Goal: Information Seeking & Learning: Find specific page/section

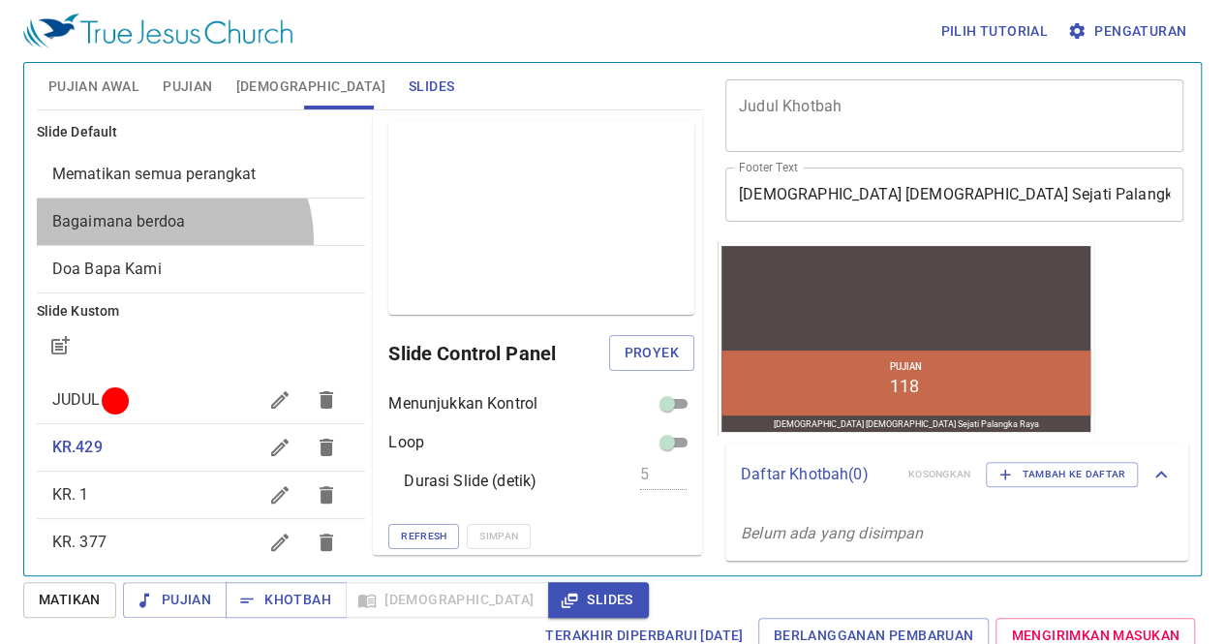
click at [170, 239] on div "Bagaimana berdoa" at bounding box center [201, 221] width 329 height 46
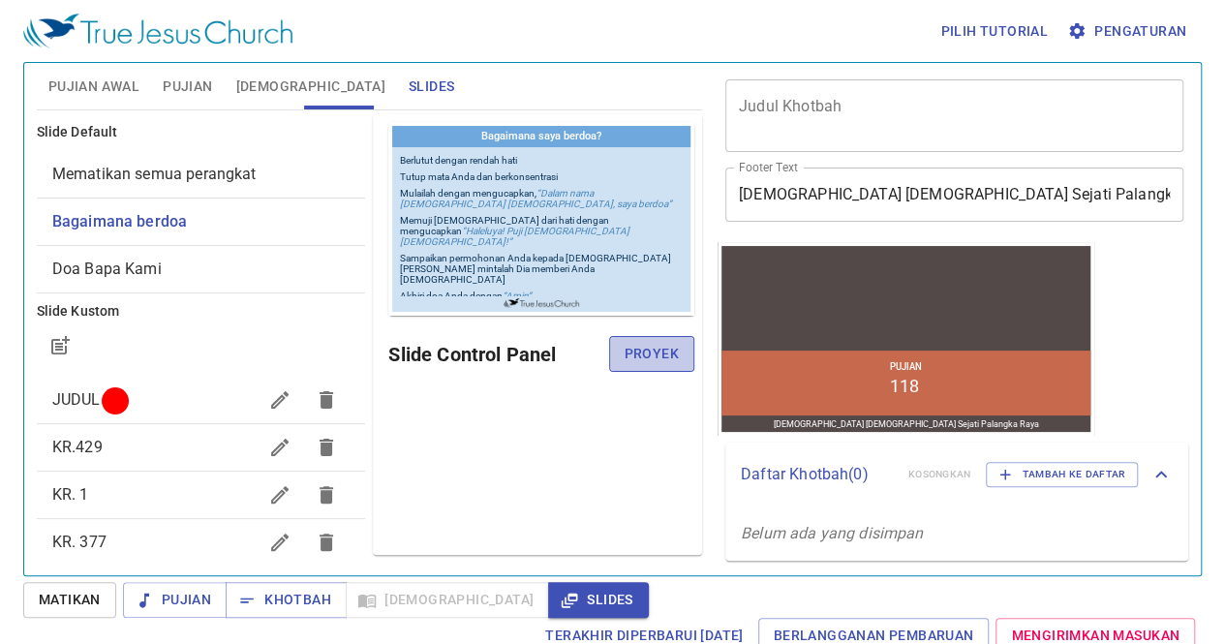
click at [647, 356] on span "Proyek" at bounding box center [651, 354] width 54 height 24
click at [1140, 42] on span "Pengaturan" at bounding box center [1128, 31] width 115 height 24
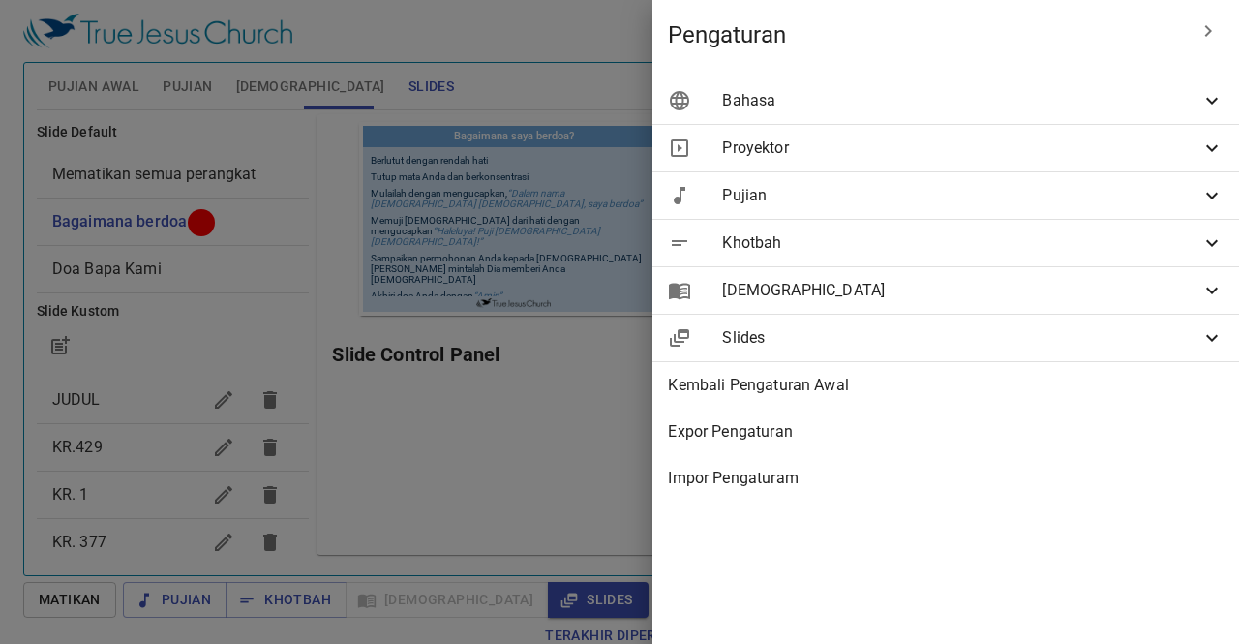
click at [978, 92] on span "Bahasa" at bounding box center [961, 100] width 478 height 23
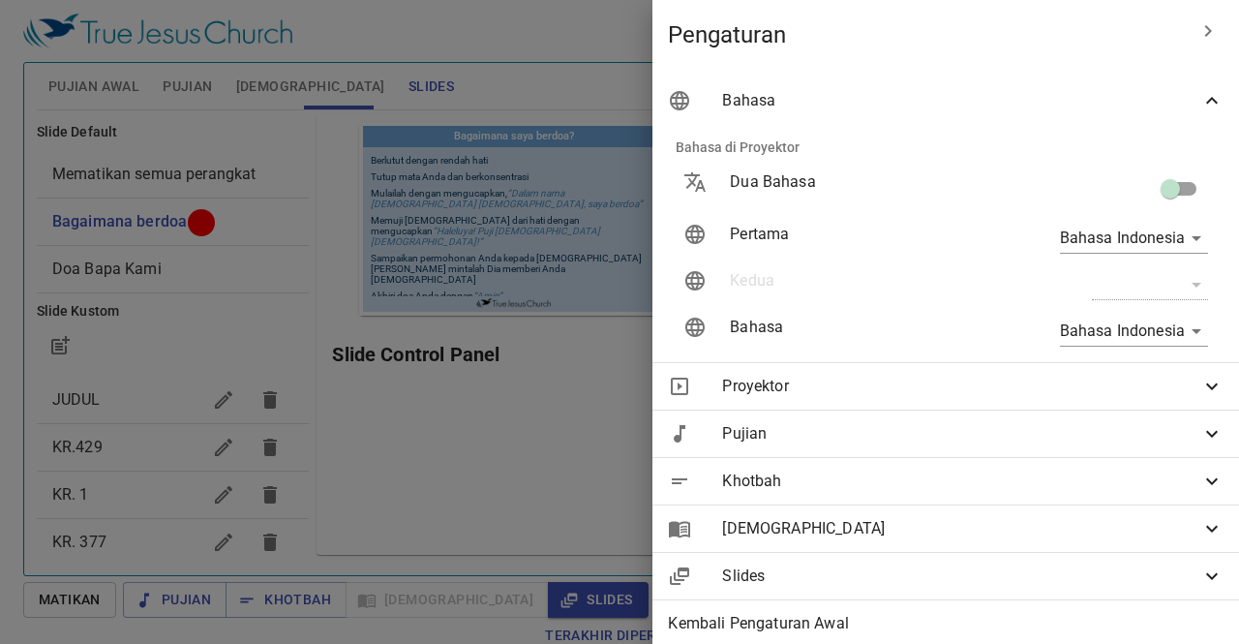
click at [495, 411] on div at bounding box center [619, 322] width 1239 height 644
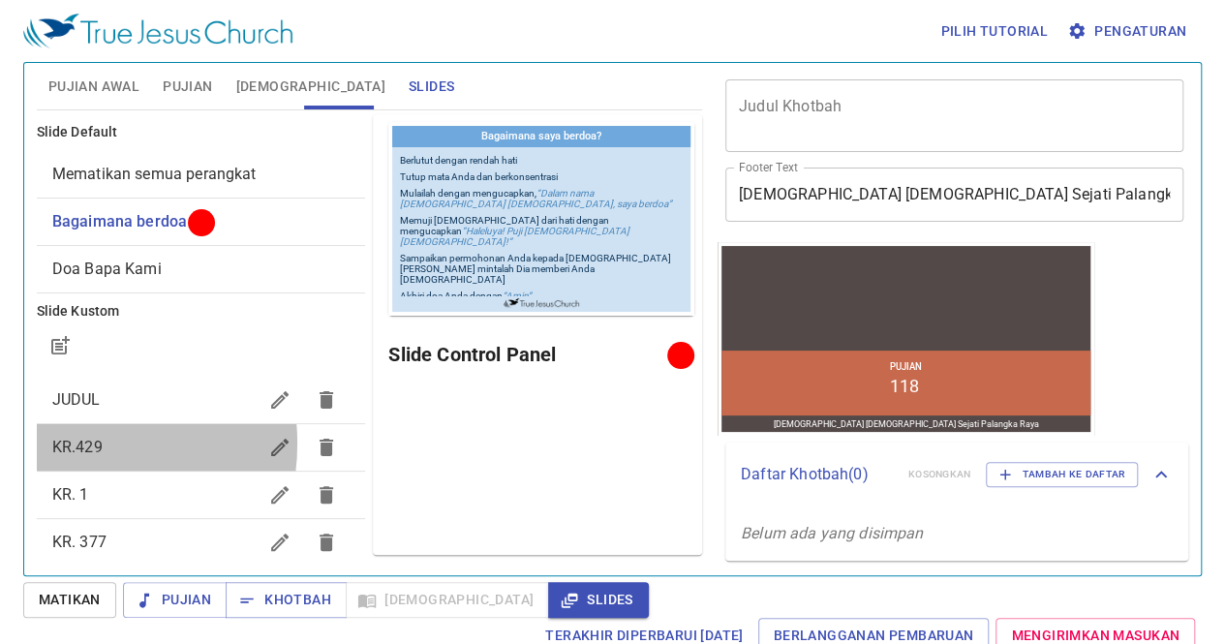
drag, startPoint x: 136, startPoint y: 431, endPoint x: 66, endPoint y: 442, distance: 70.7
click at [66, 442] on span "KR.429" at bounding box center [77, 447] width 50 height 18
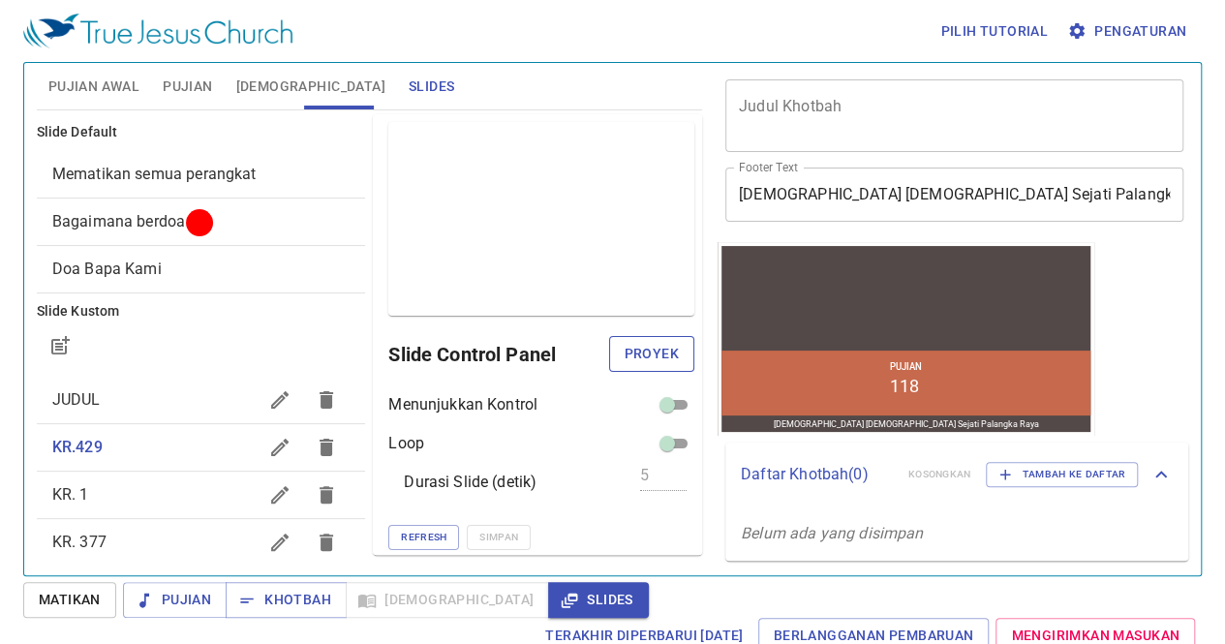
click at [627, 347] on span "Proyek" at bounding box center [651, 354] width 54 height 24
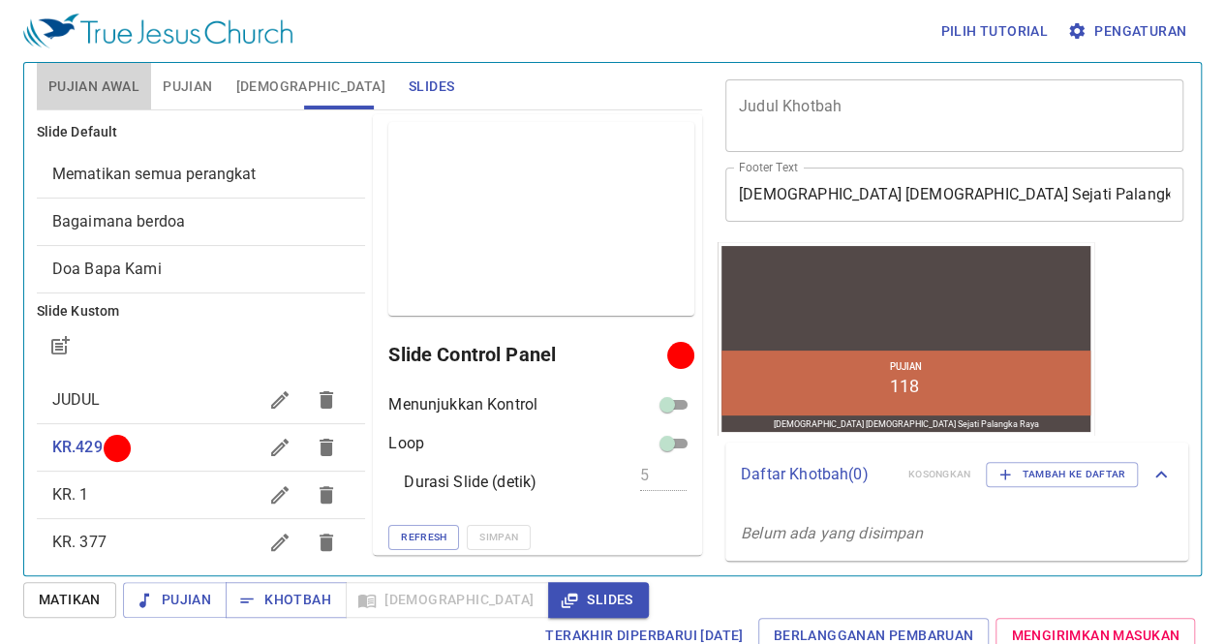
click at [106, 88] on span "Pujian Awal" at bounding box center [93, 87] width 91 height 24
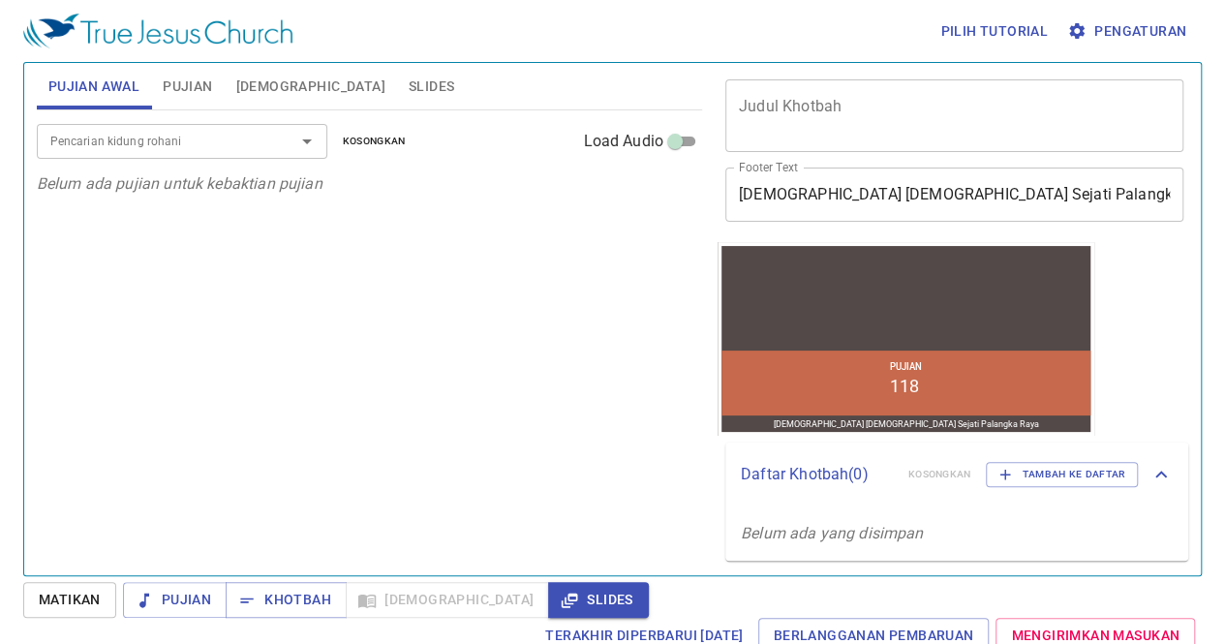
click at [105, 125] on div "Pencarian kidung rohani" at bounding box center [182, 141] width 290 height 34
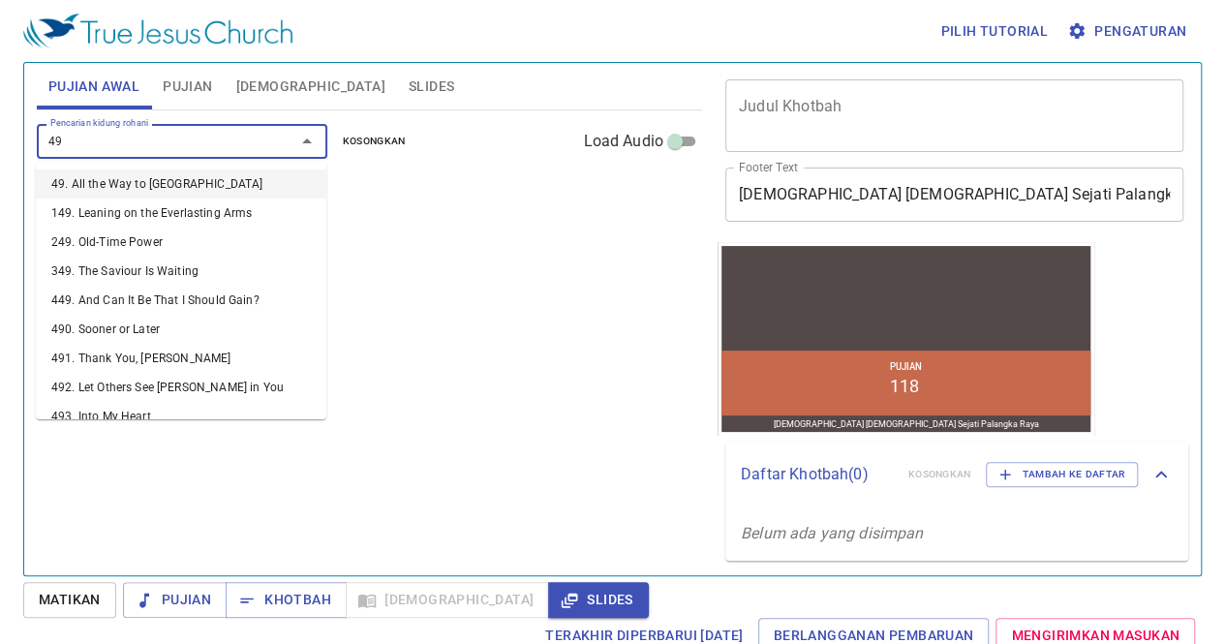
type input "492"
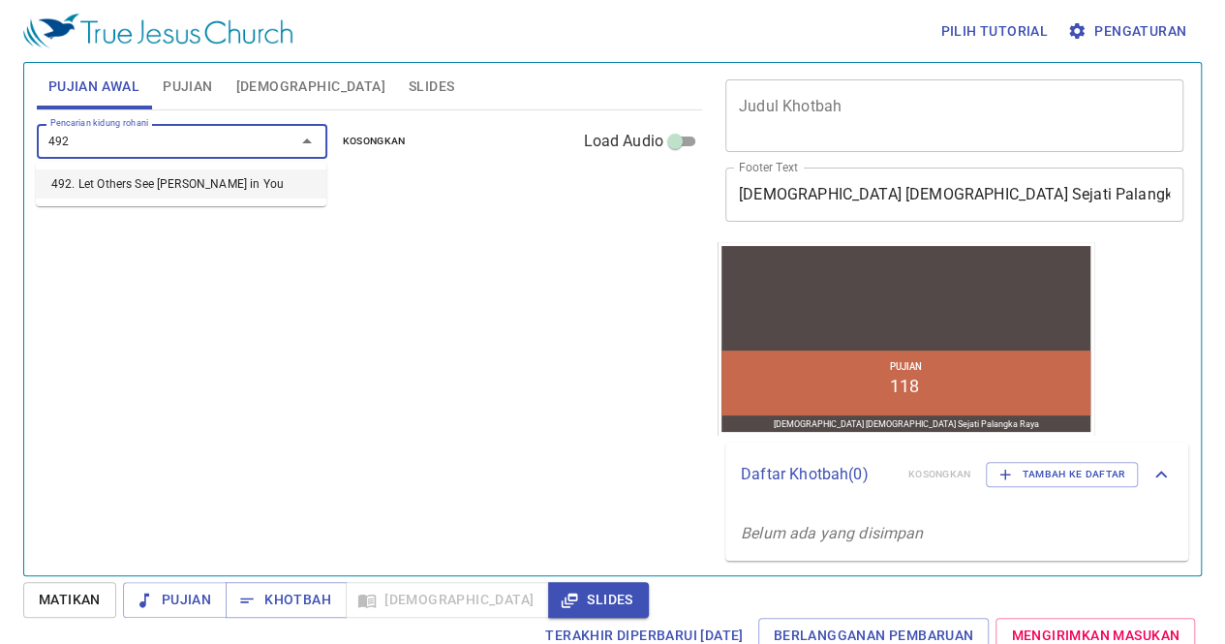
click at [106, 167] on ul "492. Let Others See Jesus in You" at bounding box center [181, 184] width 290 height 45
click at [109, 173] on li "492. Let Others See Jesus in You" at bounding box center [181, 183] width 290 height 29
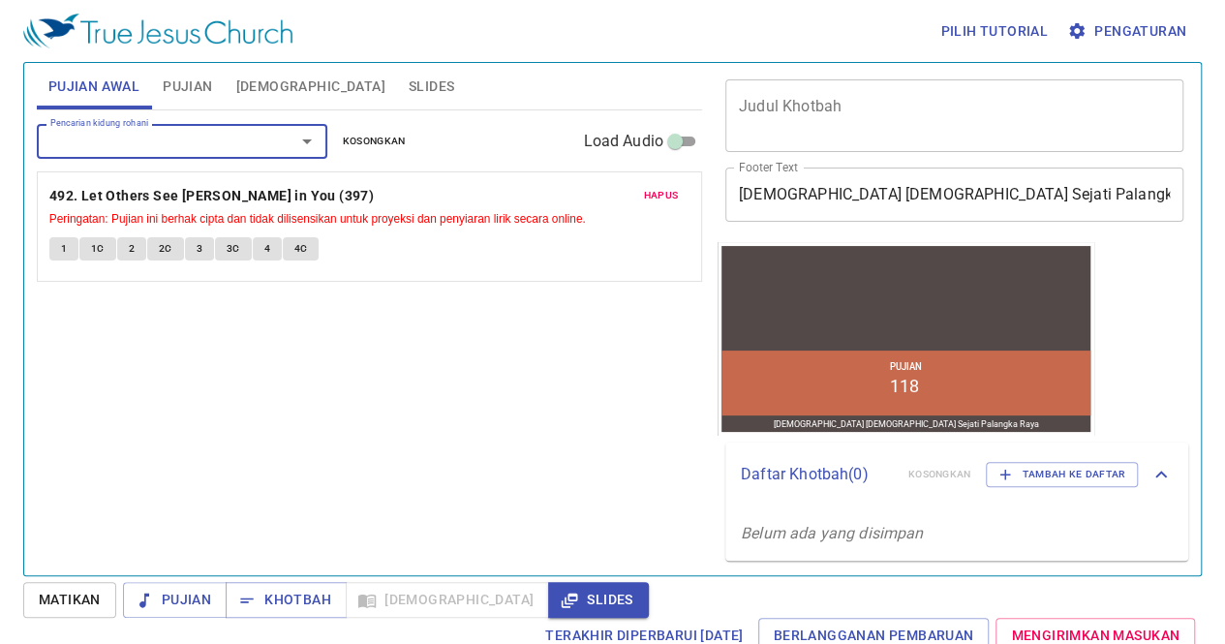
click at [58, 253] on button "1" at bounding box center [63, 248] width 29 height 23
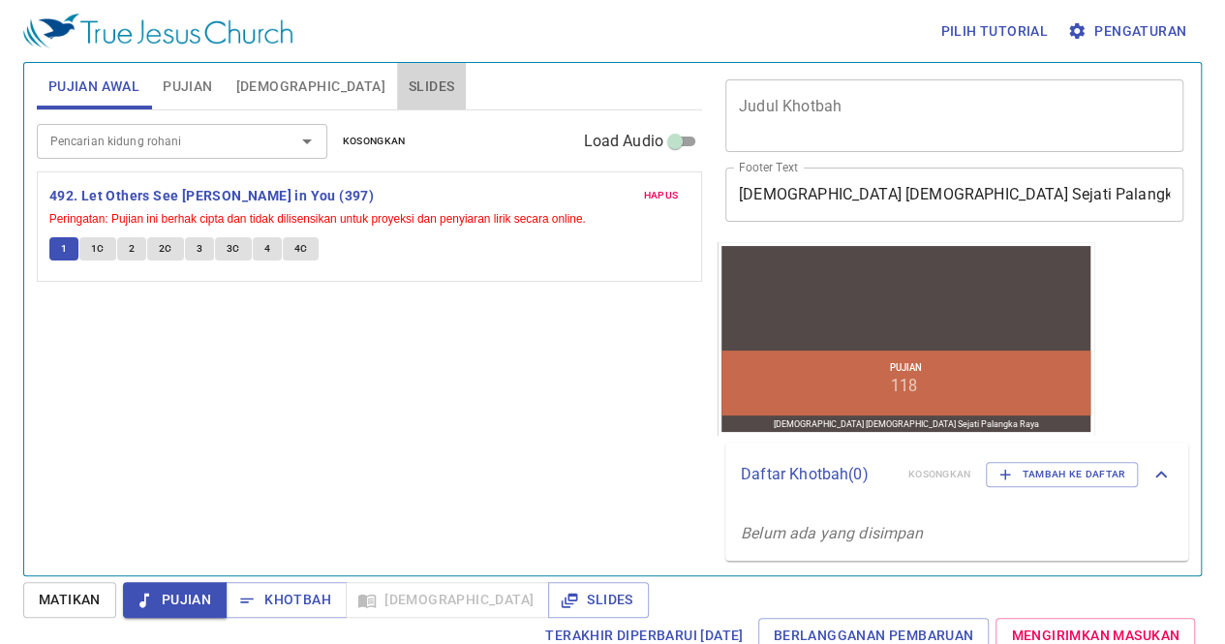
click at [409, 94] on span "Slides" at bounding box center [431, 87] width 45 height 24
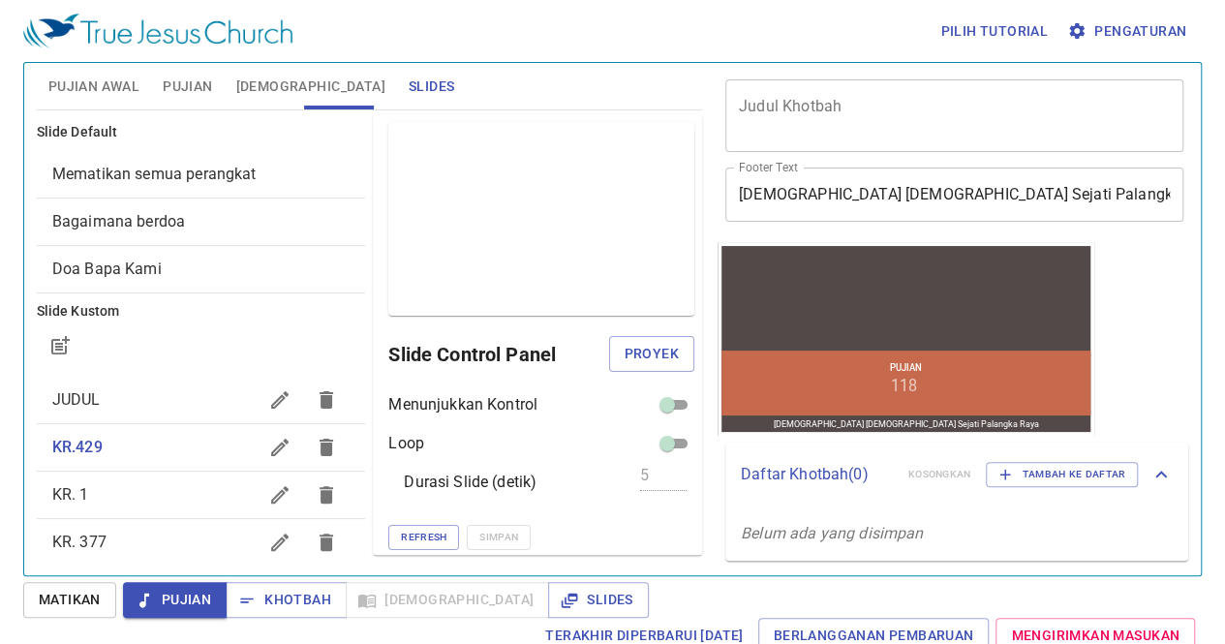
click at [83, 601] on span "Matikan" at bounding box center [70, 600] width 62 height 24
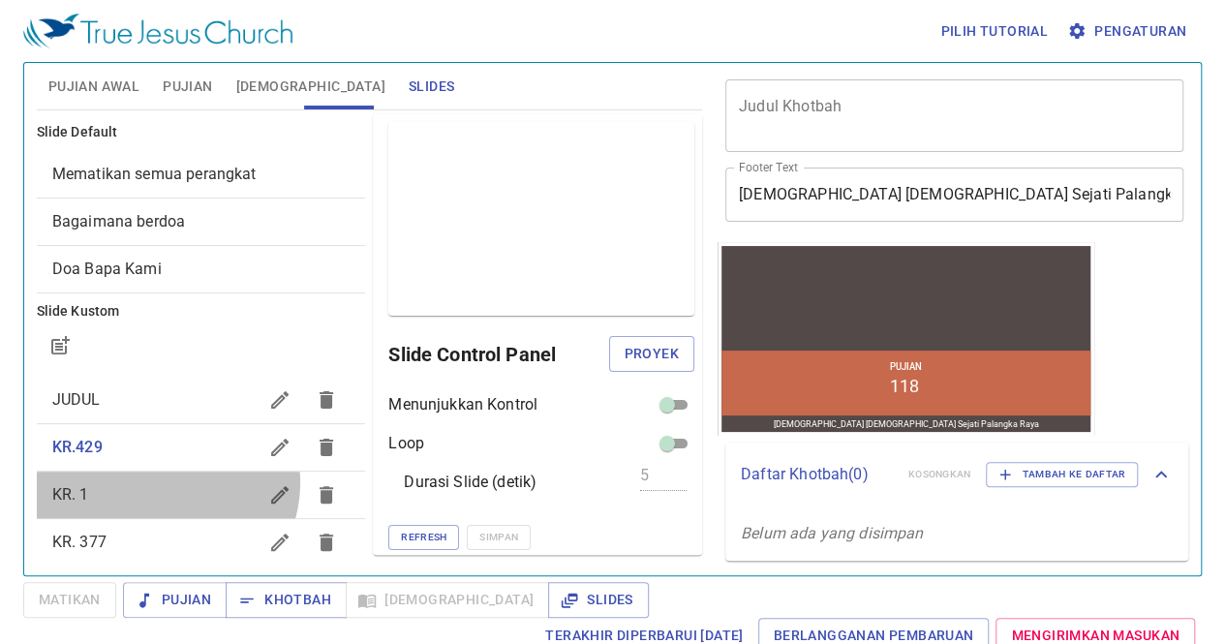
click at [161, 483] on span "KR. 1" at bounding box center [154, 494] width 205 height 23
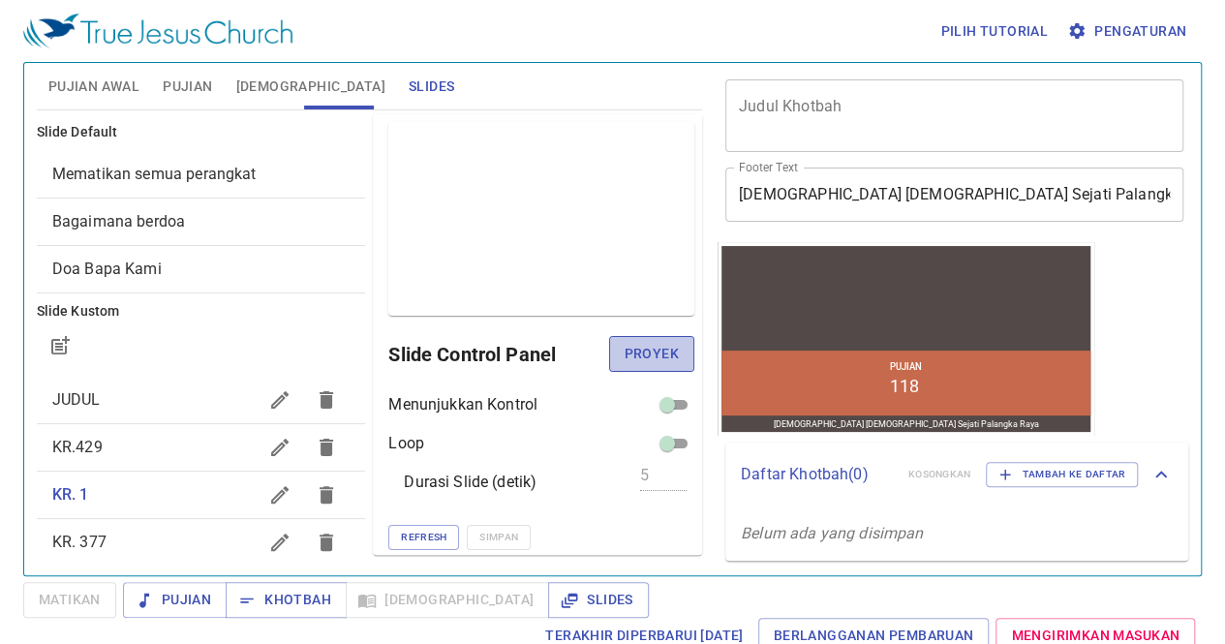
click at [632, 355] on span "Proyek" at bounding box center [651, 354] width 54 height 24
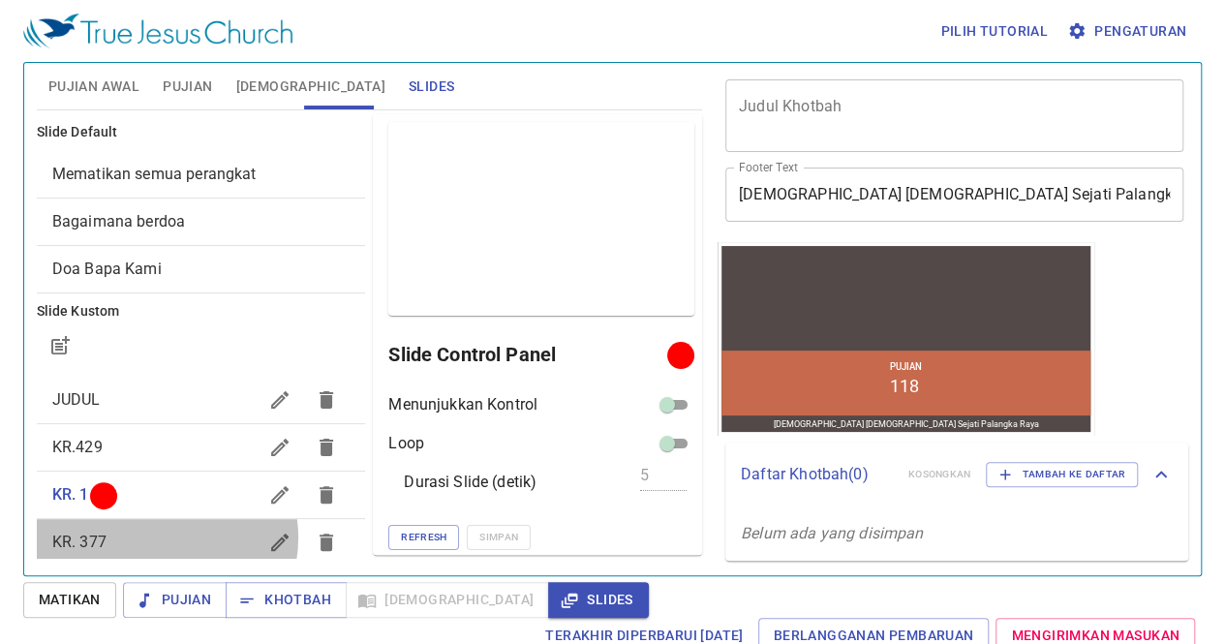
click at [157, 536] on span "KR. 377" at bounding box center [154, 541] width 205 height 23
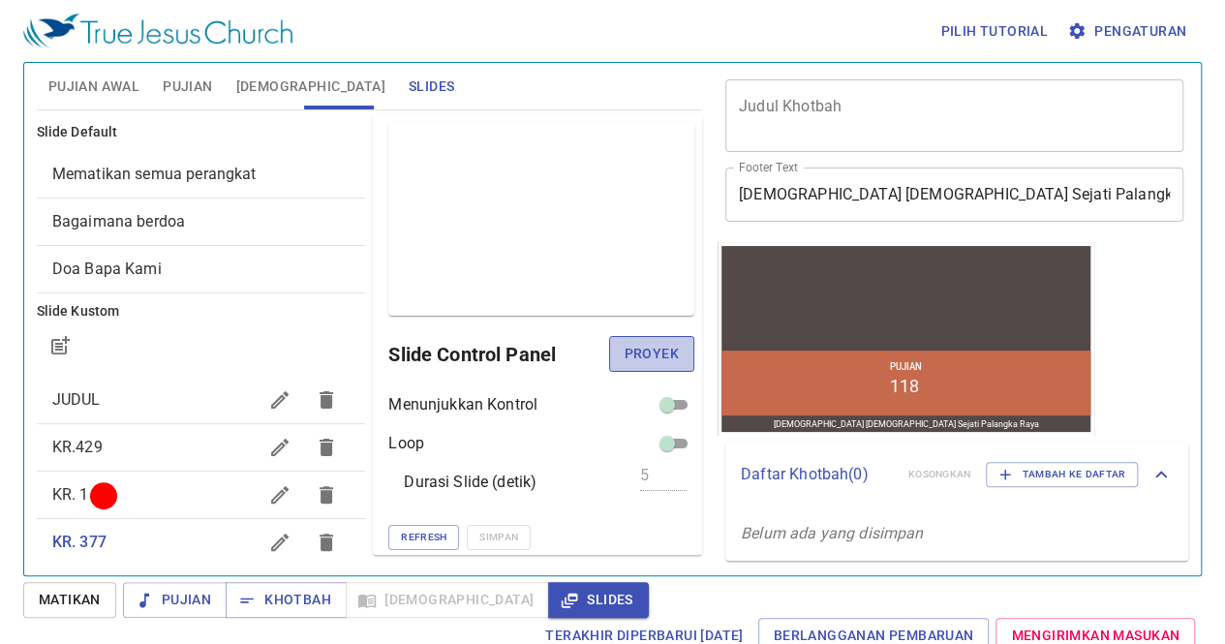
click at [637, 365] on span "Proyek" at bounding box center [651, 354] width 54 height 24
click at [95, 396] on span "JUDUL" at bounding box center [76, 399] width 48 height 18
click at [624, 353] on span "Proyek" at bounding box center [651, 354] width 54 height 24
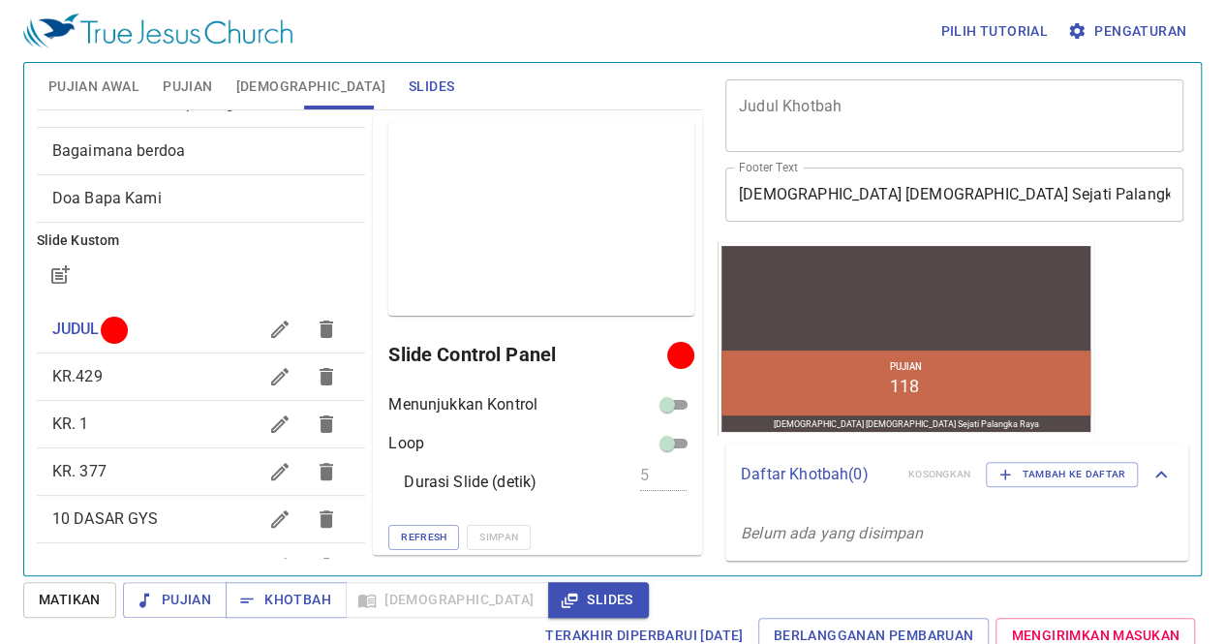
scroll to position [168, 0]
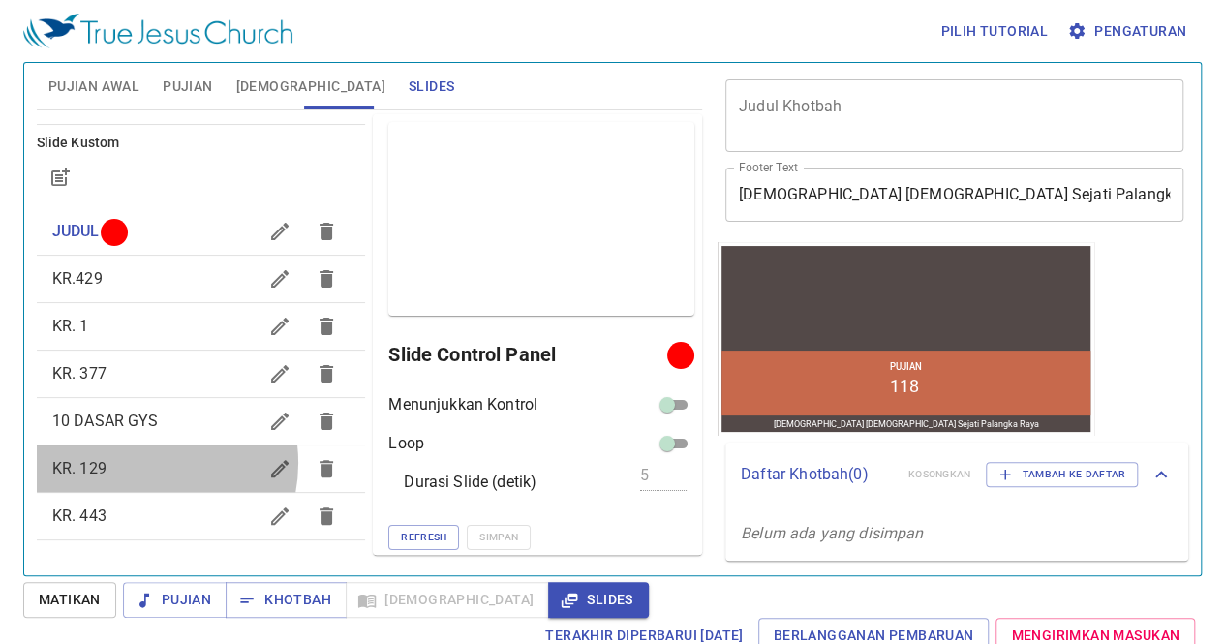
click at [137, 462] on span "KR. 129" at bounding box center [154, 468] width 205 height 23
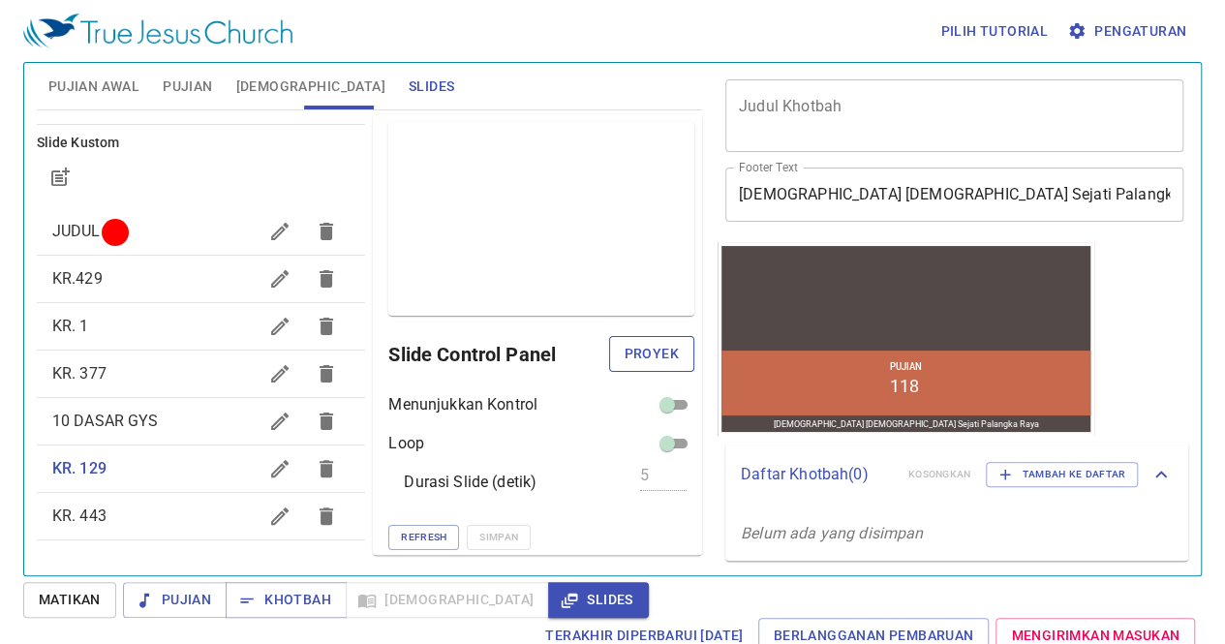
click at [656, 348] on span "Proyek" at bounding box center [651, 354] width 54 height 24
click at [126, 229] on span "JUDUL" at bounding box center [154, 231] width 205 height 23
click at [632, 351] on span "Proyek" at bounding box center [651, 354] width 54 height 24
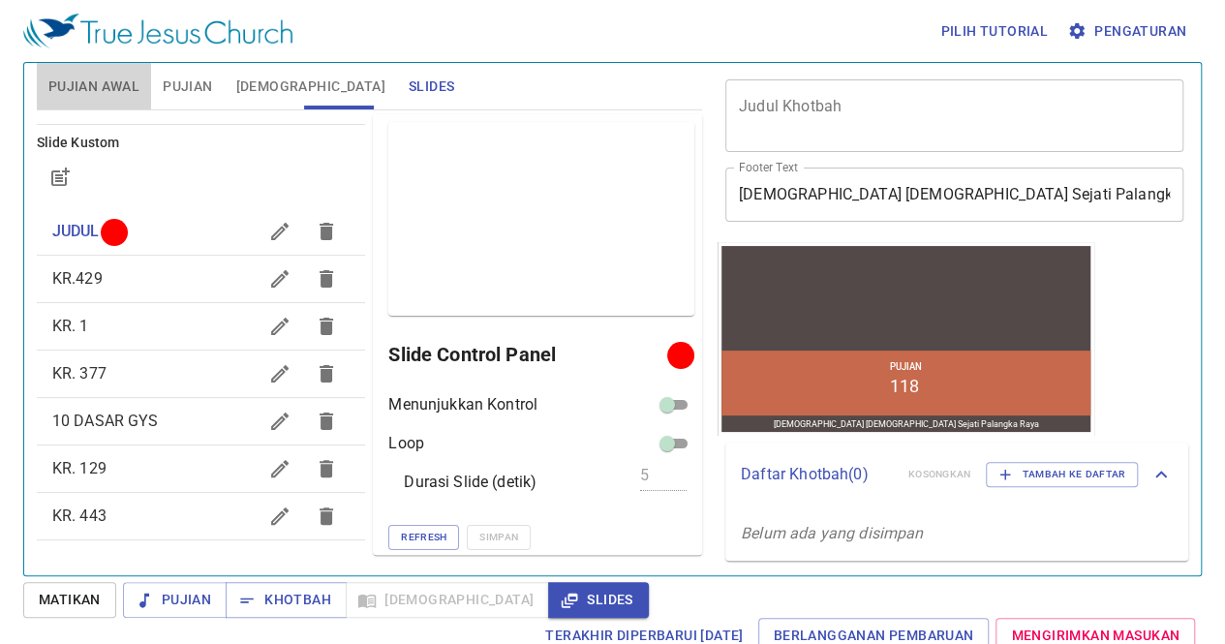
click at [39, 88] on button "Pujian Awal" at bounding box center [94, 86] width 114 height 46
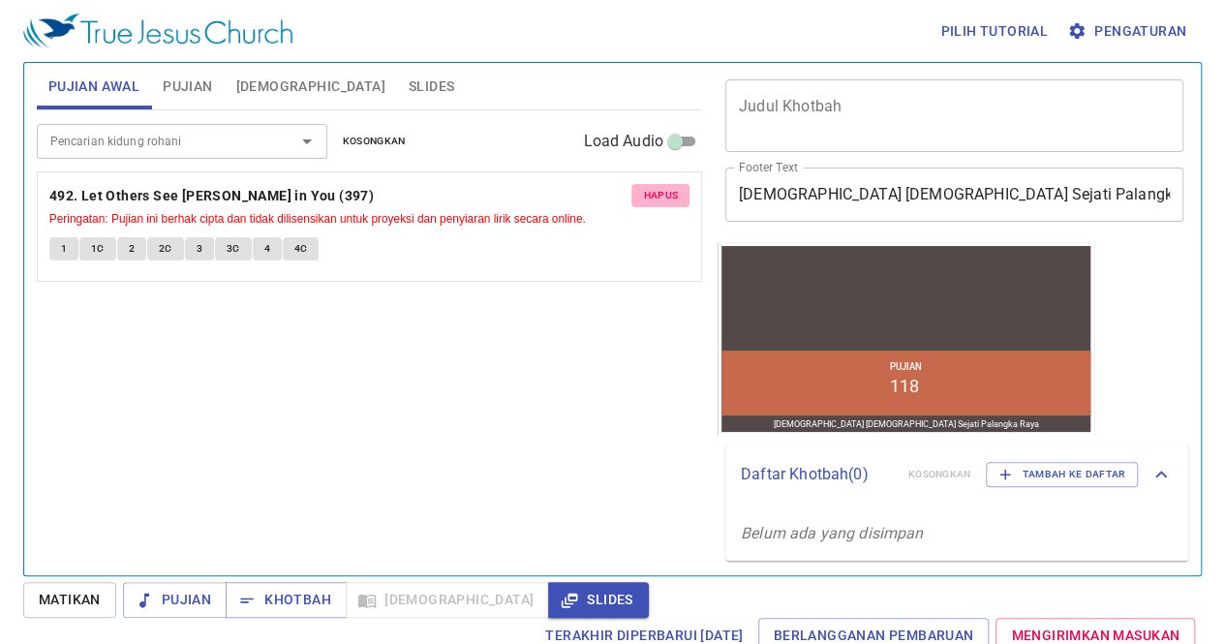
click at [666, 189] on span "Hapus" at bounding box center [660, 195] width 35 height 17
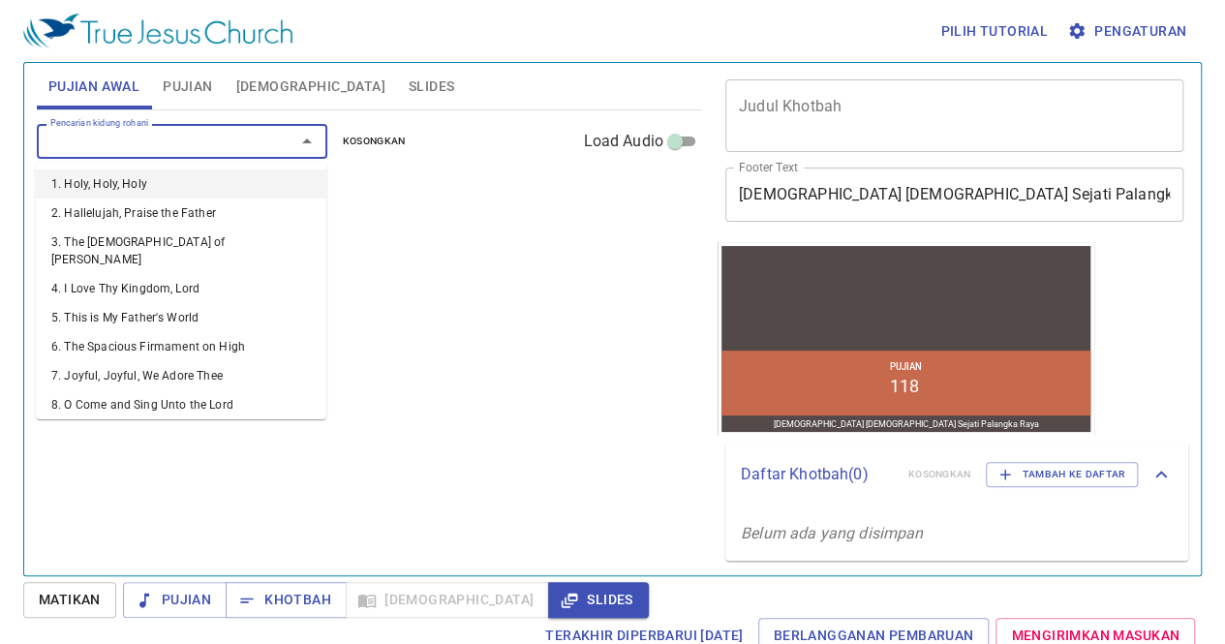
click at [218, 136] on input "Pencarian kidung rohani" at bounding box center [154, 141] width 222 height 22
click at [186, 185] on li "1. Holy, Holy, Holy" at bounding box center [181, 183] width 290 height 29
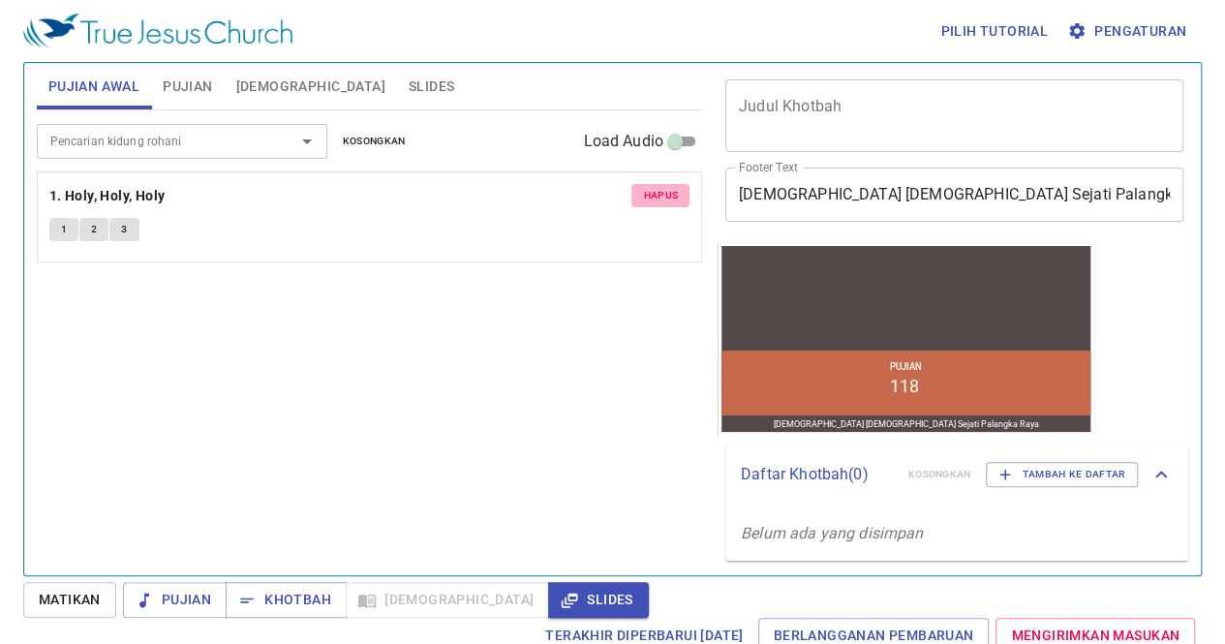
click at [634, 197] on button "Hapus" at bounding box center [660, 195] width 58 height 23
click at [162, 95] on button "Pujian" at bounding box center [187, 86] width 73 height 46
click at [654, 193] on span "Hapus" at bounding box center [660, 195] width 35 height 17
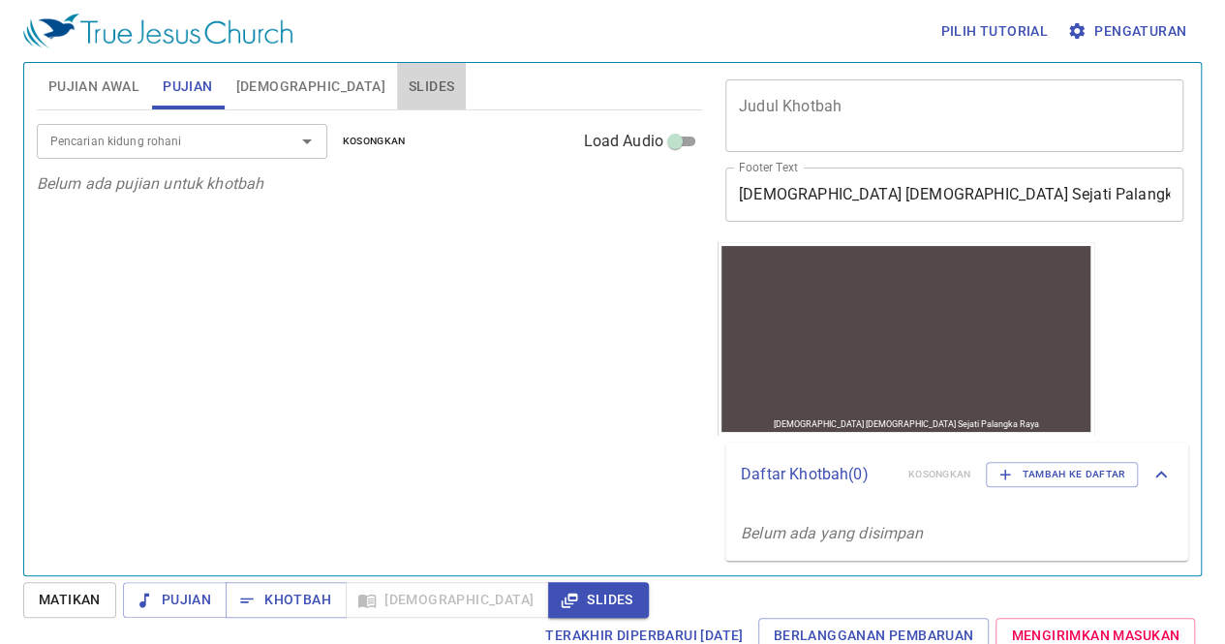
click at [409, 88] on span "Slides" at bounding box center [431, 87] width 45 height 24
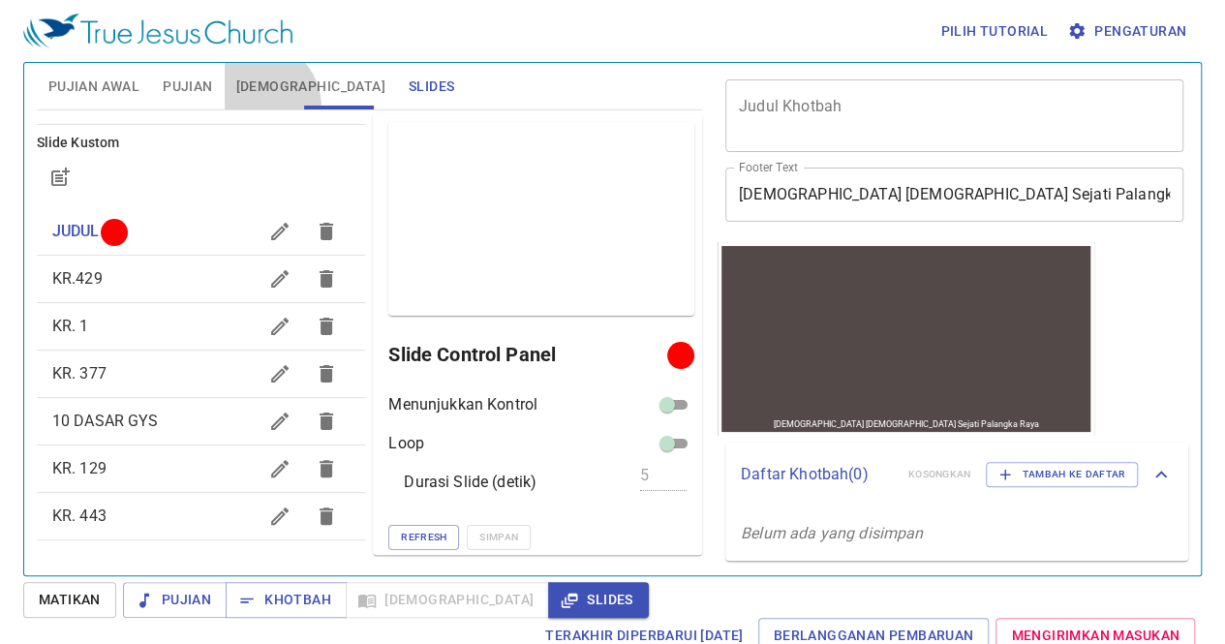
click at [252, 107] on button "[DEMOGRAPHIC_DATA]" at bounding box center [311, 86] width 172 height 46
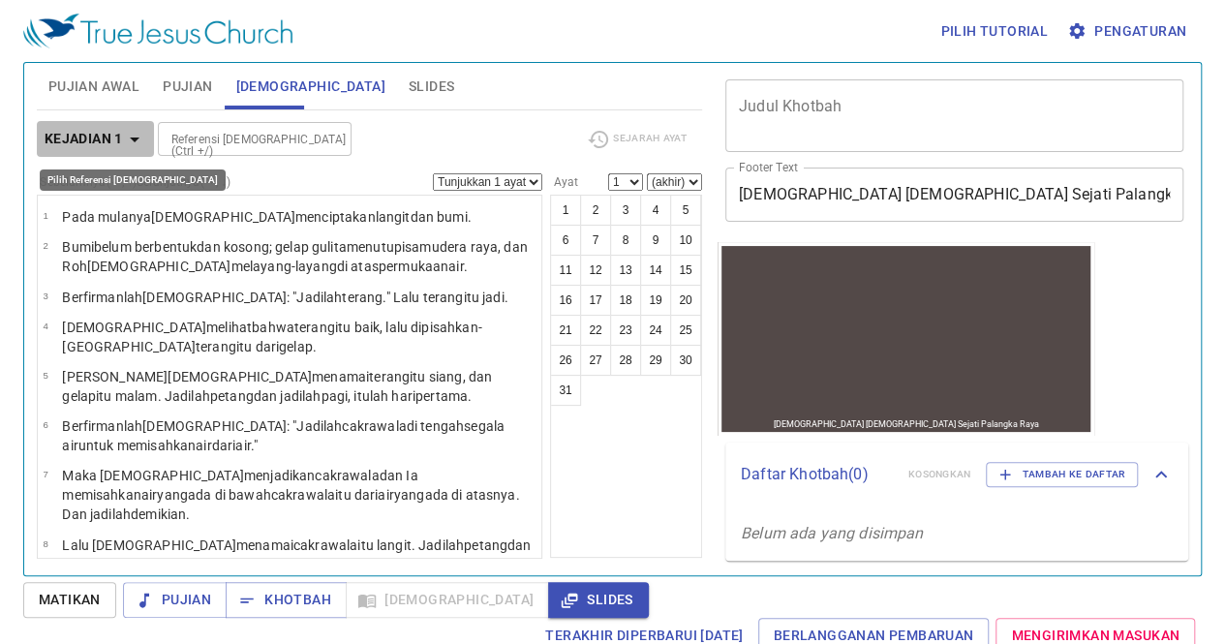
click at [114, 142] on b "Kejadian 1" at bounding box center [84, 139] width 78 height 24
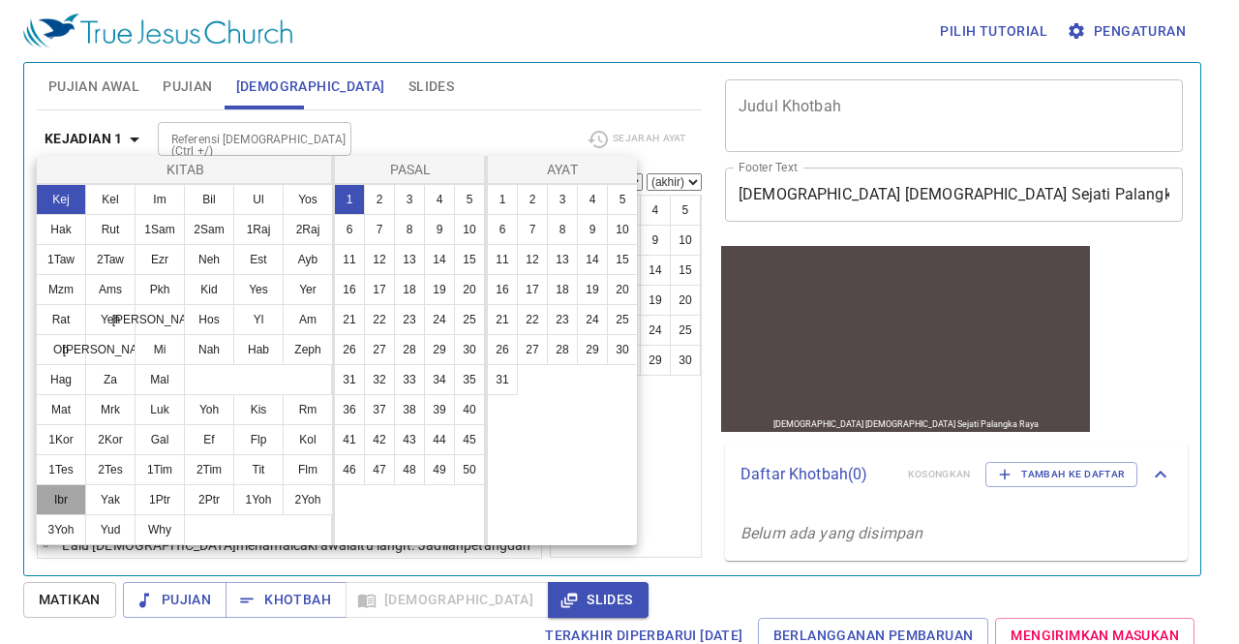
click at [70, 499] on button "Ibr" at bounding box center [61, 499] width 50 height 31
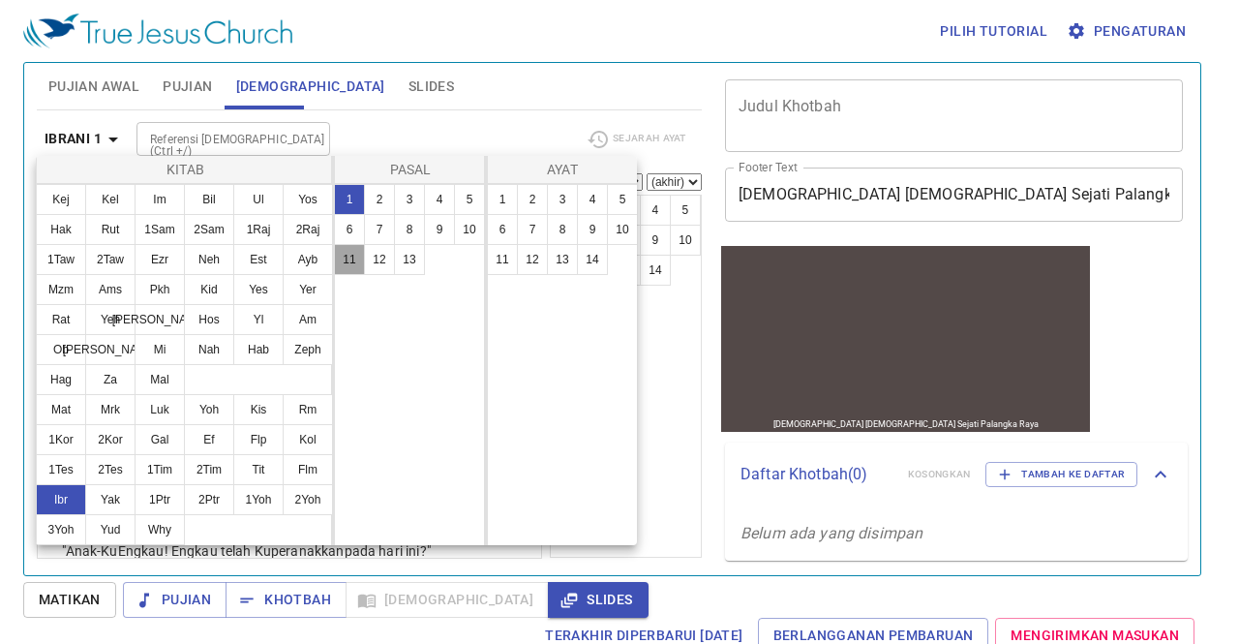
click at [361, 258] on button "11" at bounding box center [349, 259] width 31 height 31
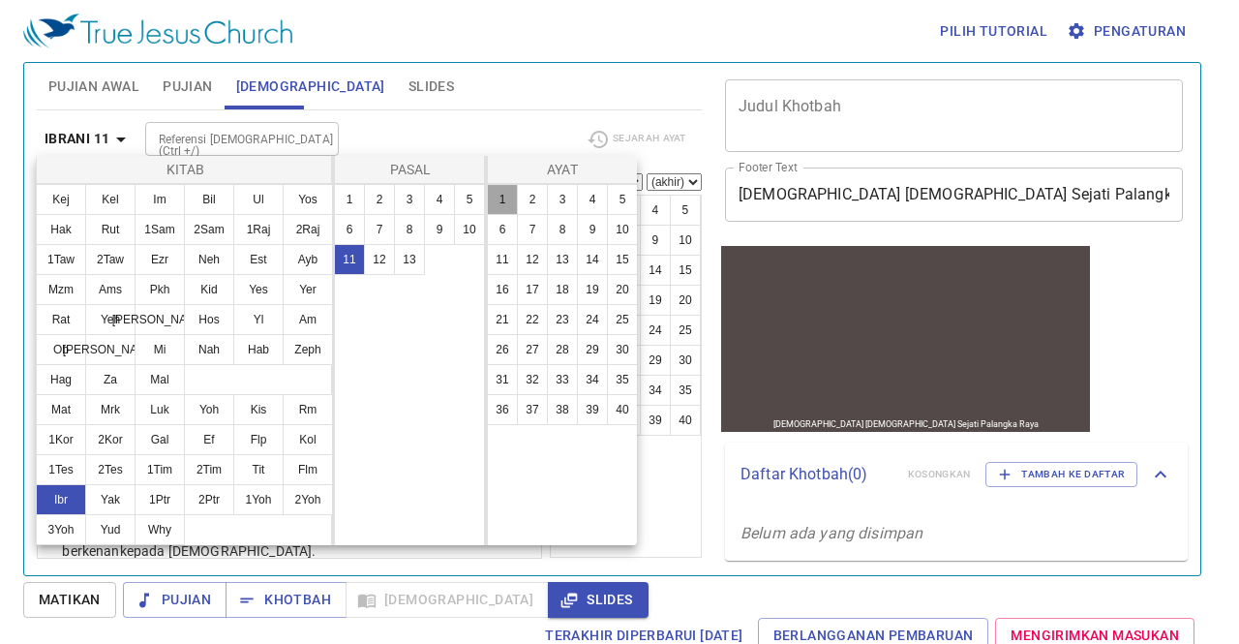
click at [490, 195] on button "1" at bounding box center [502, 199] width 31 height 31
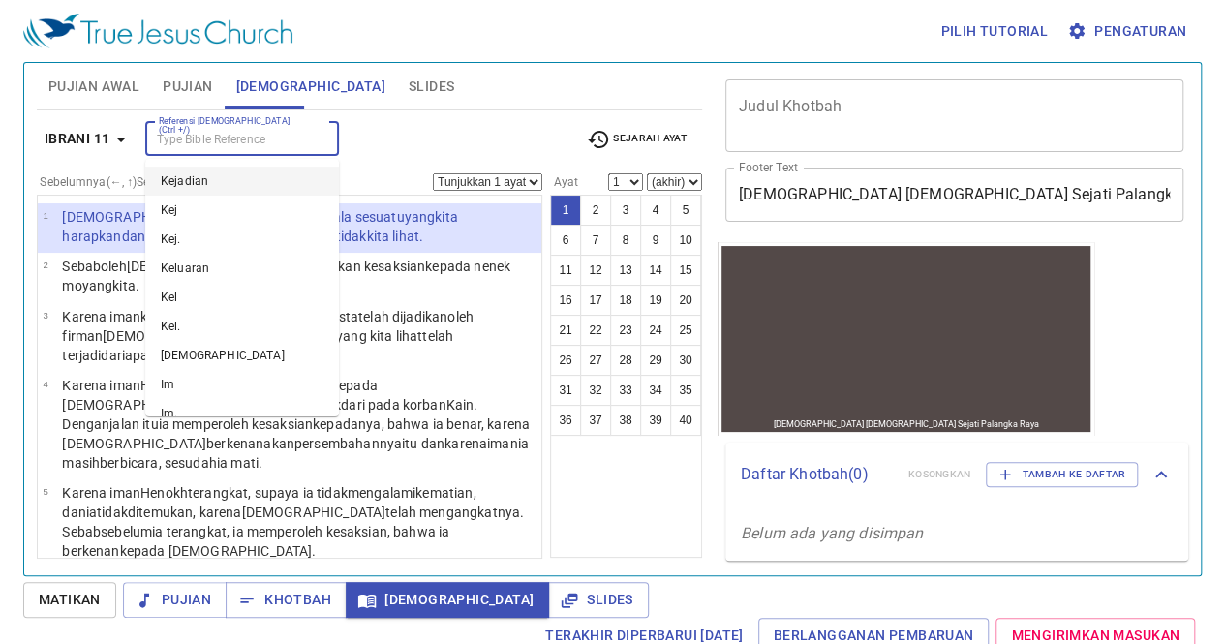
click at [153, 133] on input "Referensi [DEMOGRAPHIC_DATA] (Ctrl +/)" at bounding box center [226, 139] width 150 height 22
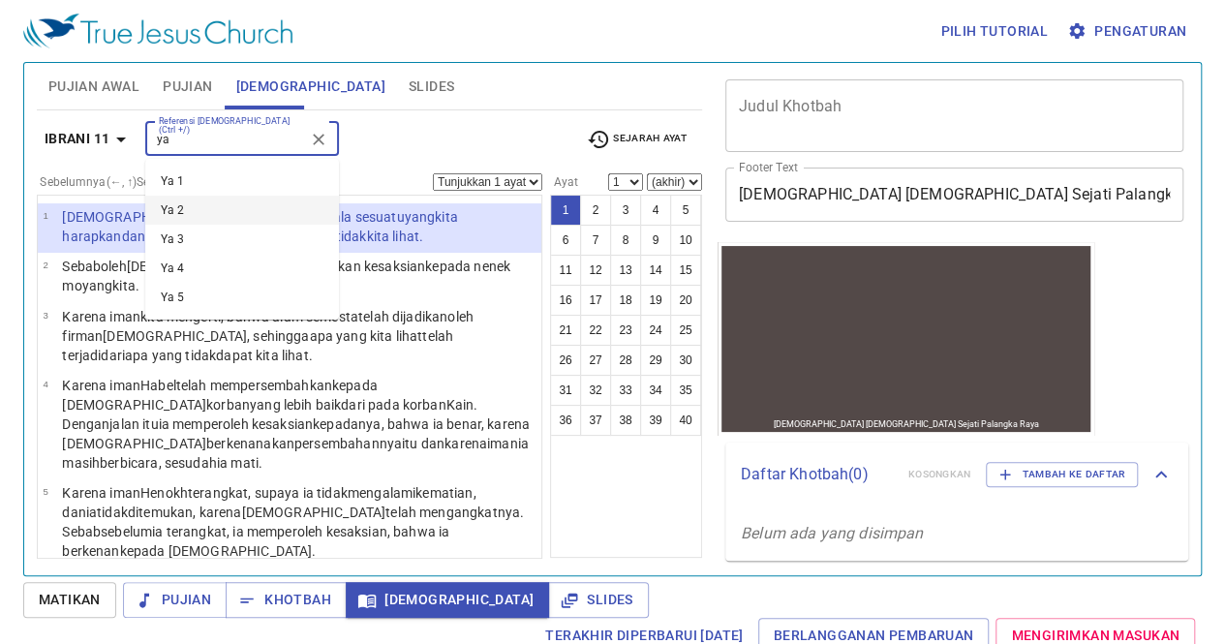
click at [253, 197] on li "Ya 2" at bounding box center [242, 210] width 194 height 29
type input "ya"
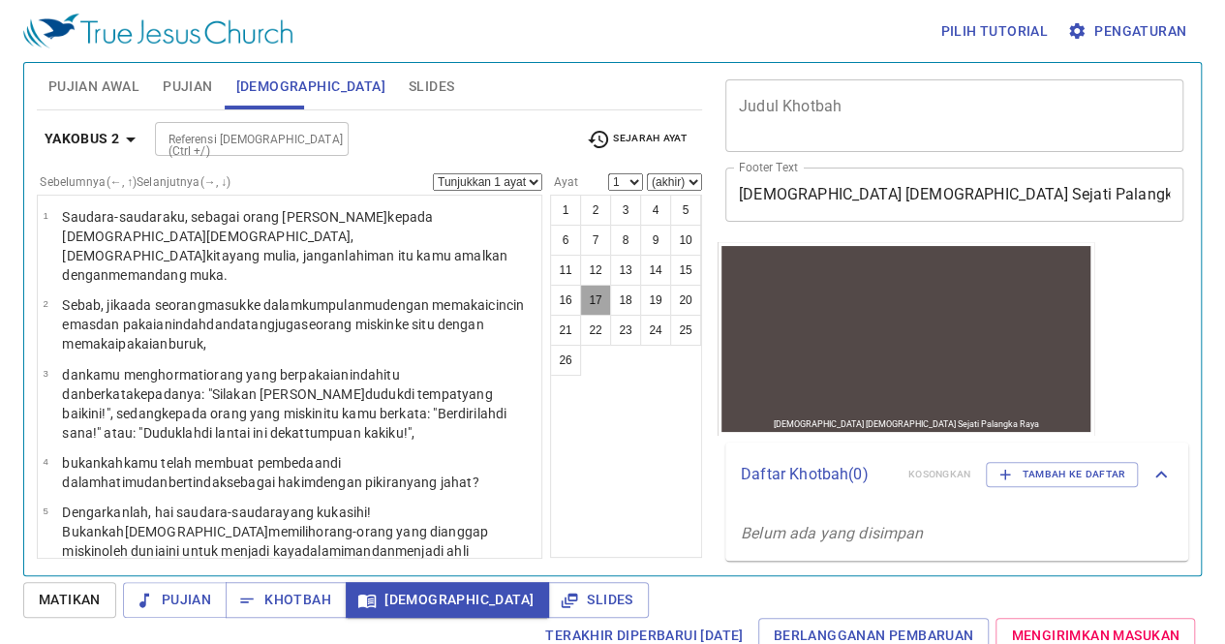
click at [598, 293] on button "17" at bounding box center [595, 300] width 31 height 31
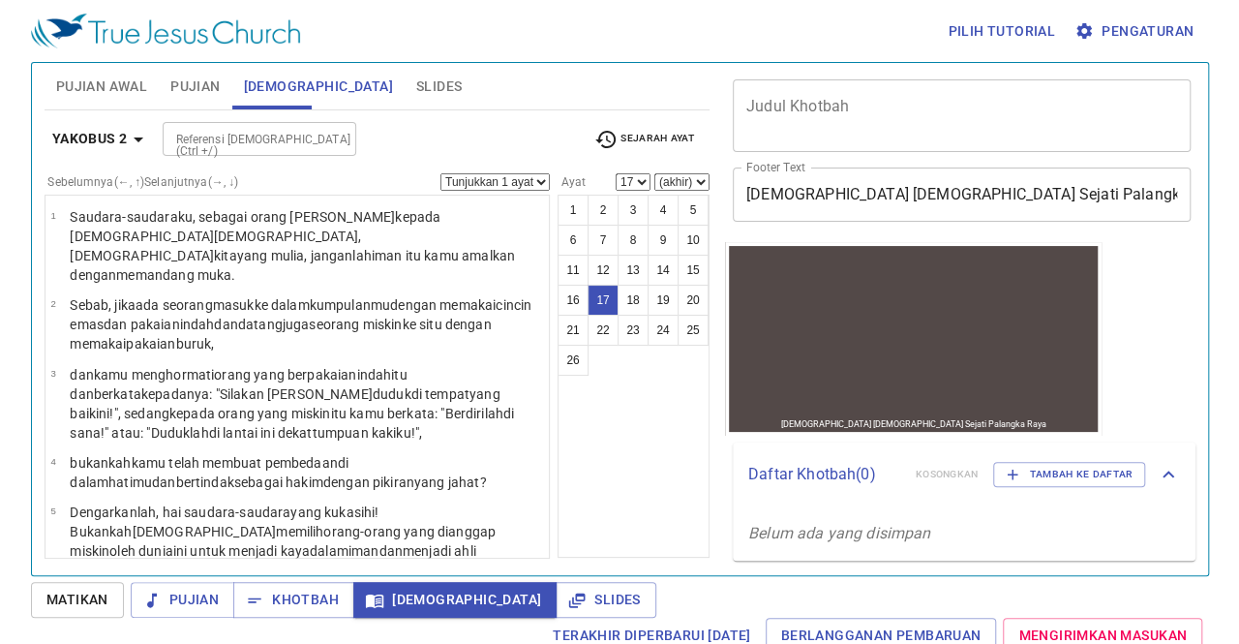
scroll to position [9, 0]
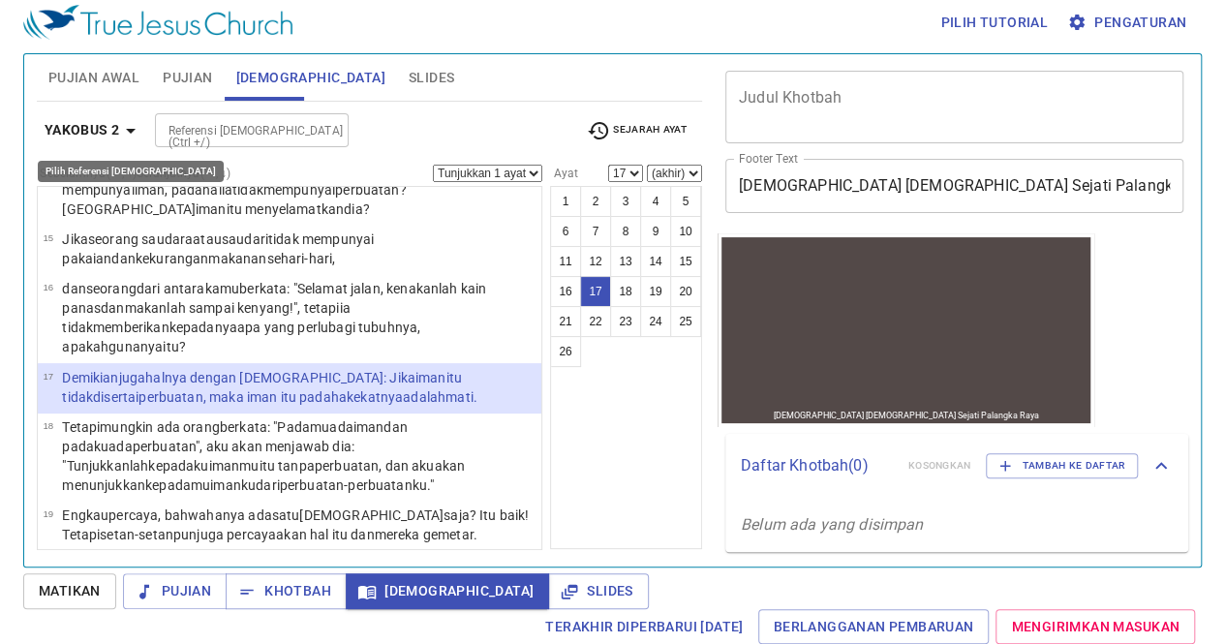
click at [122, 122] on icon "button" at bounding box center [130, 130] width 23 height 23
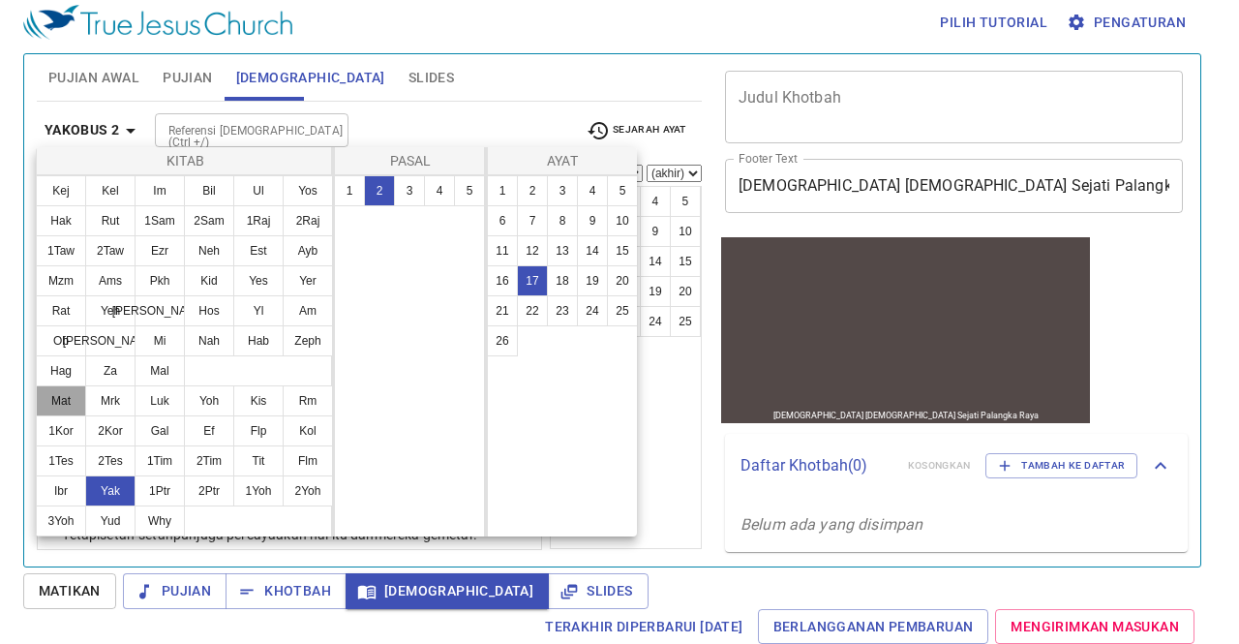
click at [63, 408] on button "Mat" at bounding box center [61, 400] width 50 height 31
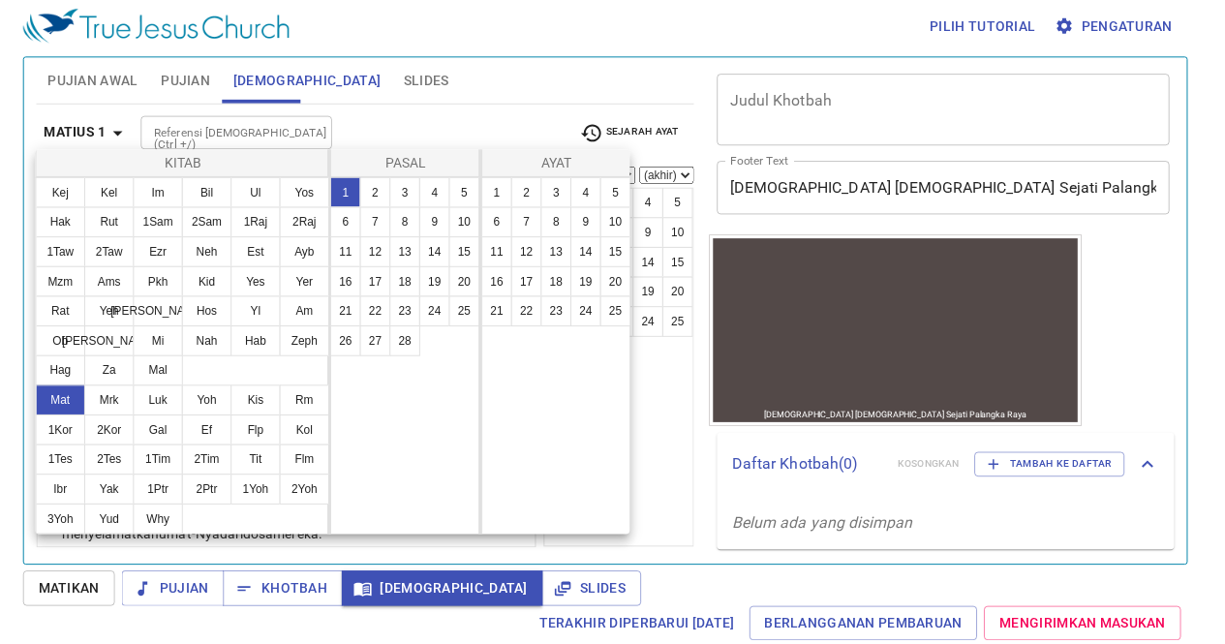
scroll to position [0, 0]
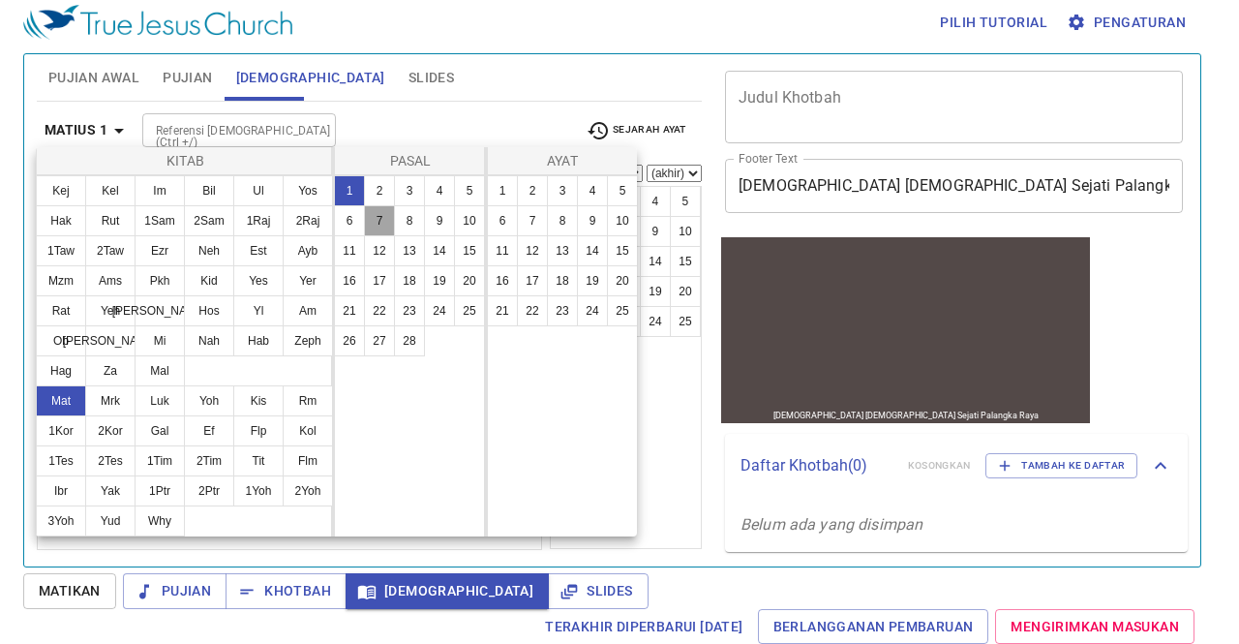
click at [379, 226] on button "7" at bounding box center [379, 220] width 31 height 31
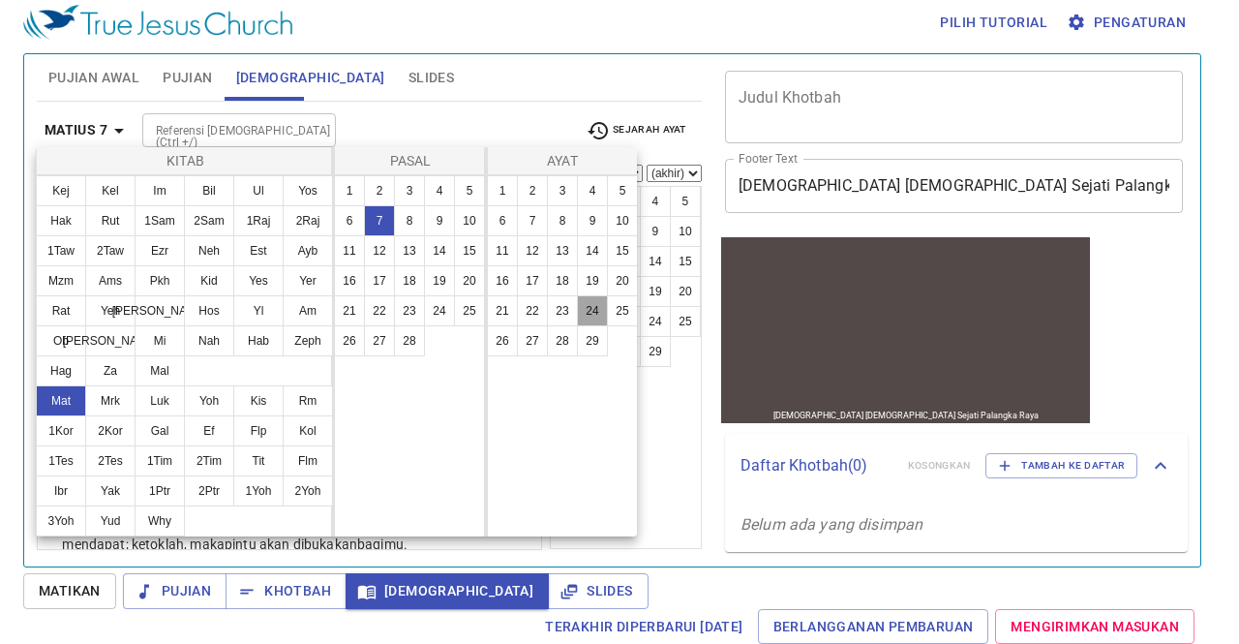
click at [594, 307] on button "24" at bounding box center [592, 310] width 31 height 31
select select "24"
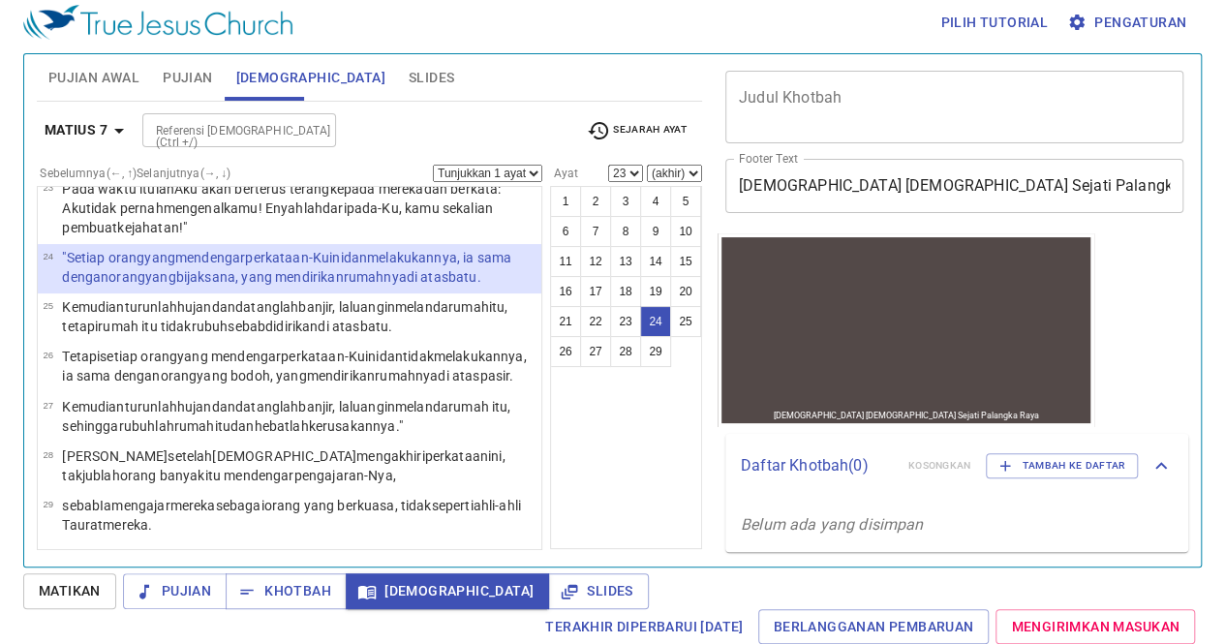
scroll to position [1106, 0]
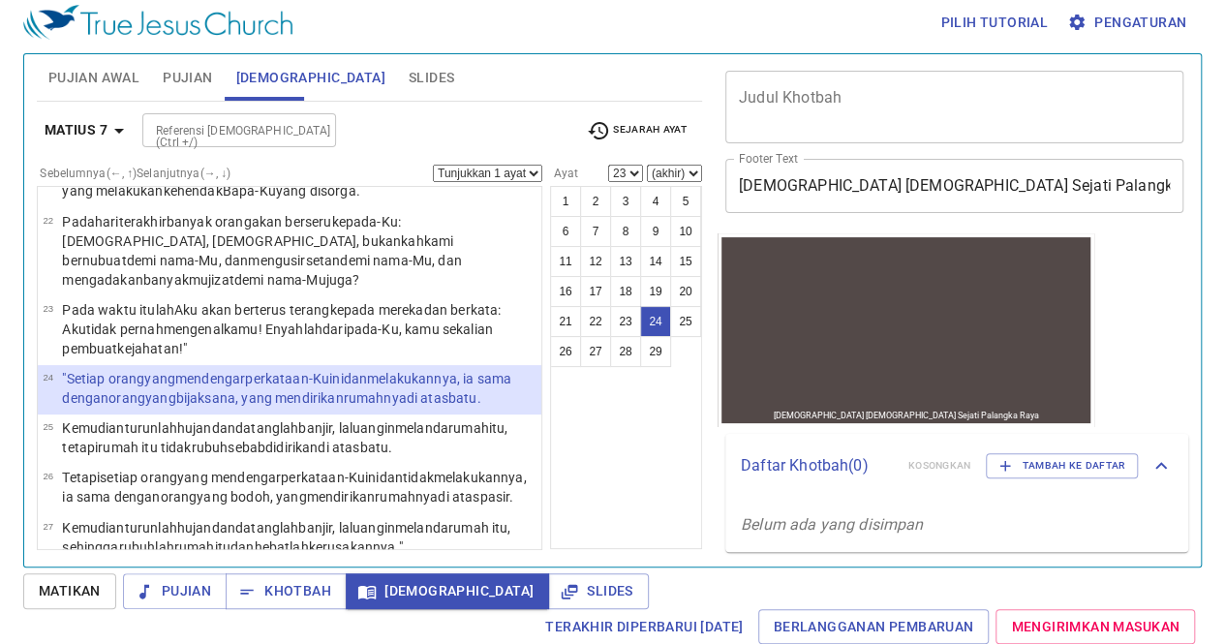
select select "24"
click at [174, 139] on input "Referensi [DEMOGRAPHIC_DATA] (Ctrl +/)" at bounding box center [223, 130] width 150 height 22
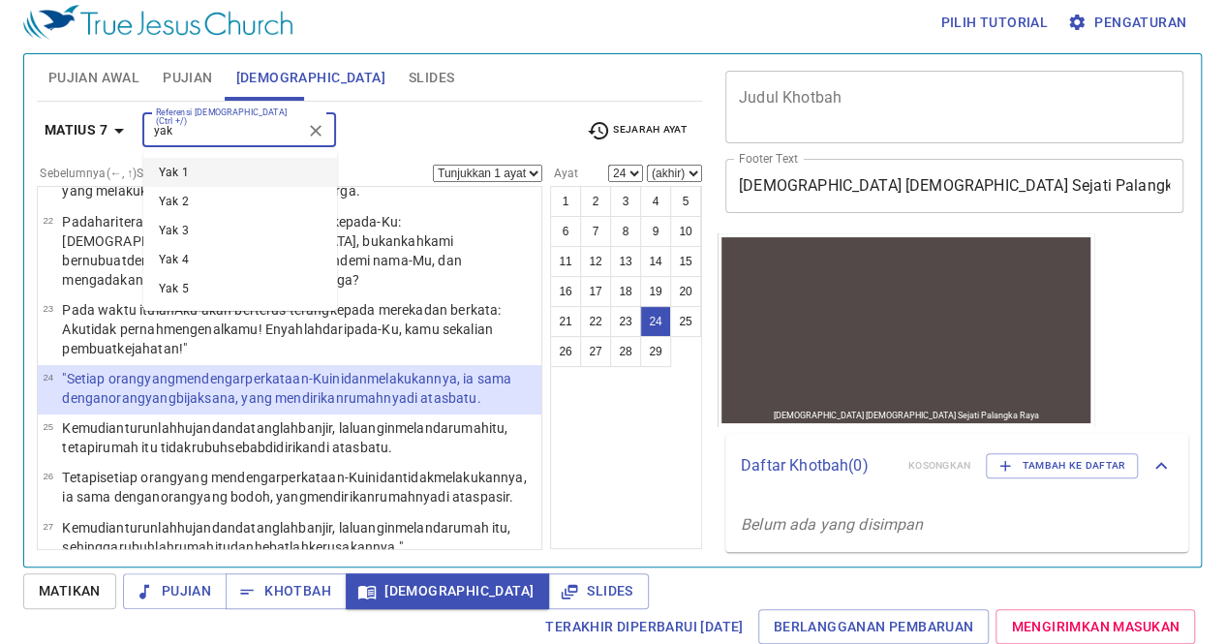
click at [181, 169] on li "Yak 1" at bounding box center [240, 172] width 194 height 29
type input "yak"
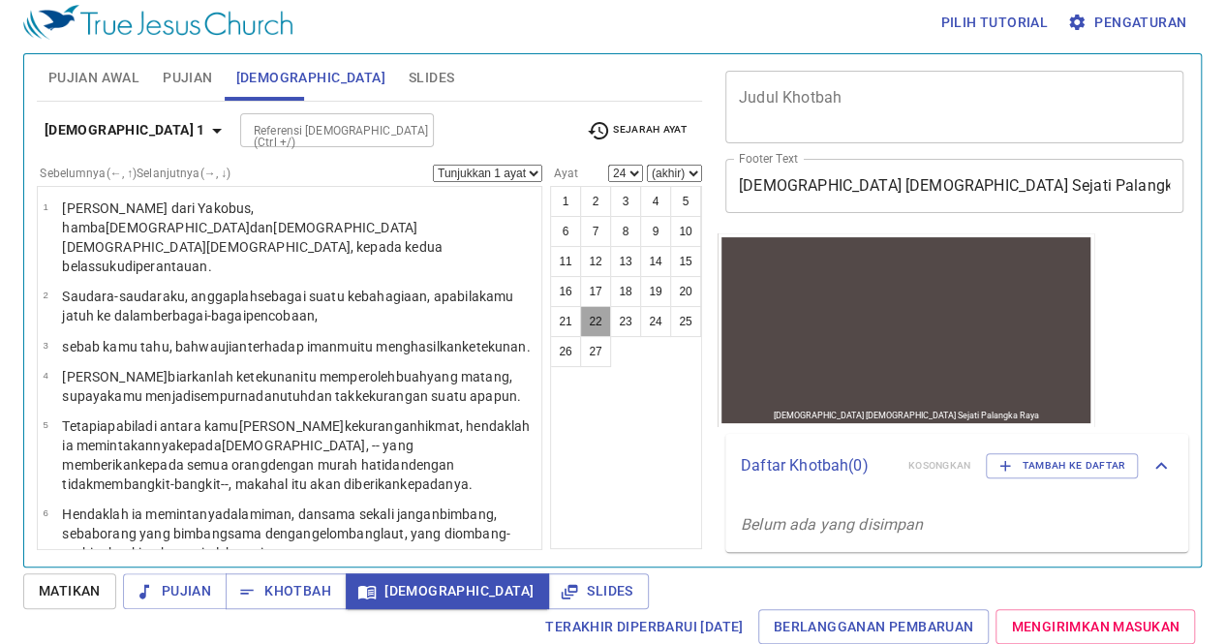
click at [591, 310] on button "22" at bounding box center [595, 321] width 31 height 31
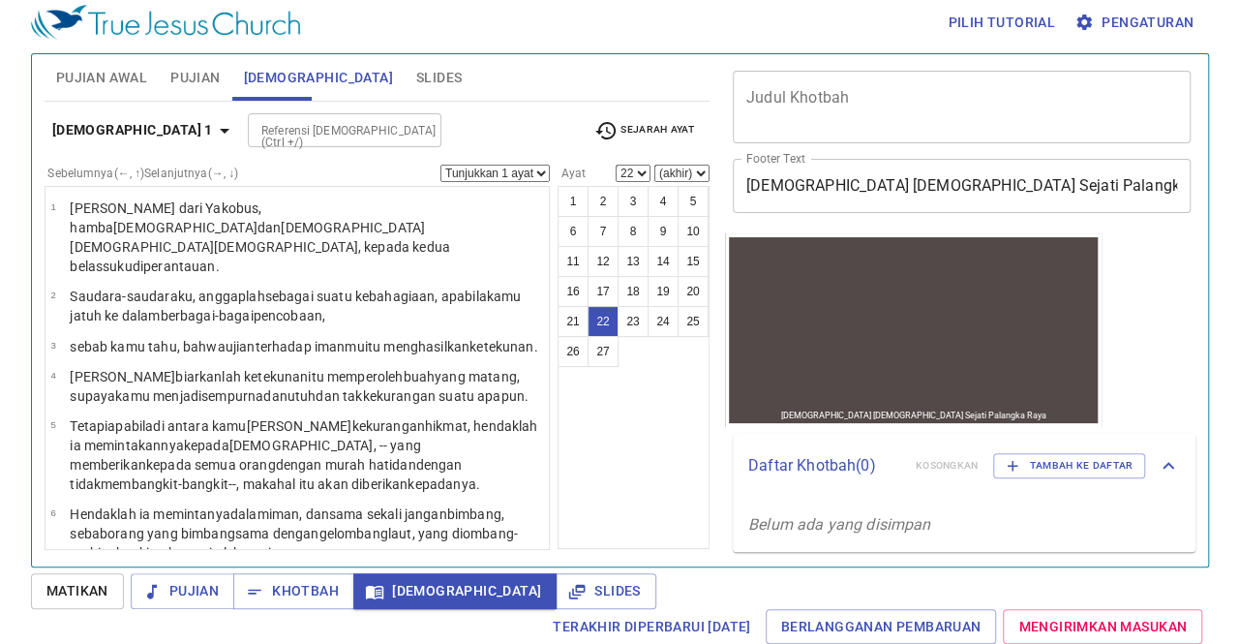
scroll to position [1046, 0]
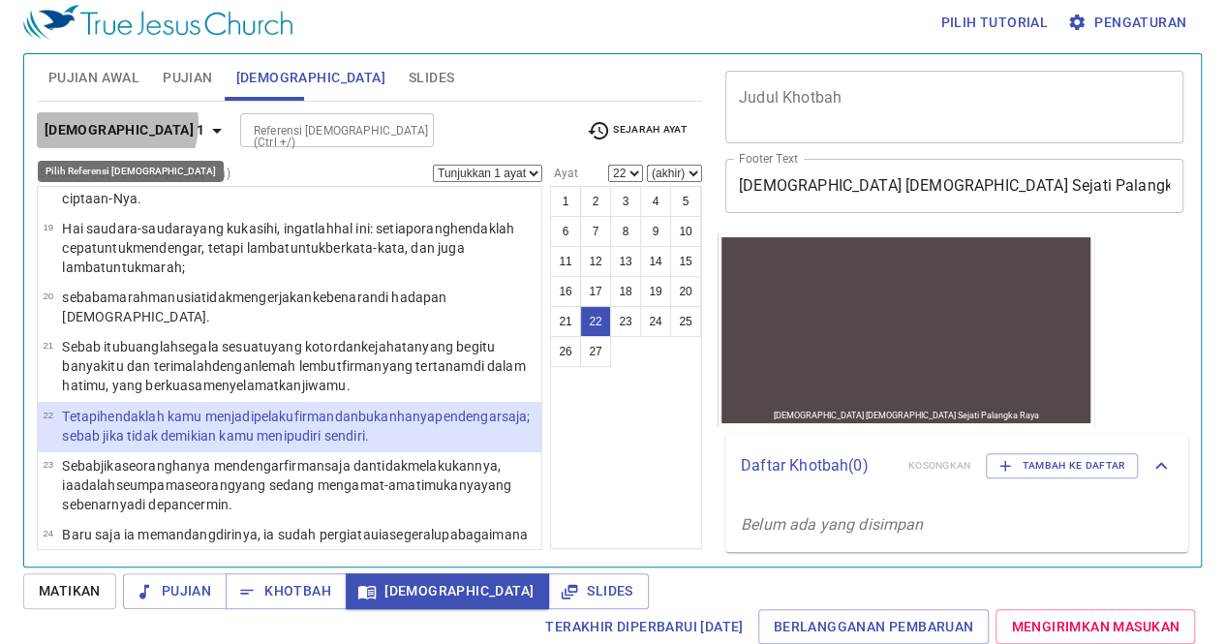
click at [114, 122] on b "Yakobus 1" at bounding box center [125, 130] width 161 height 24
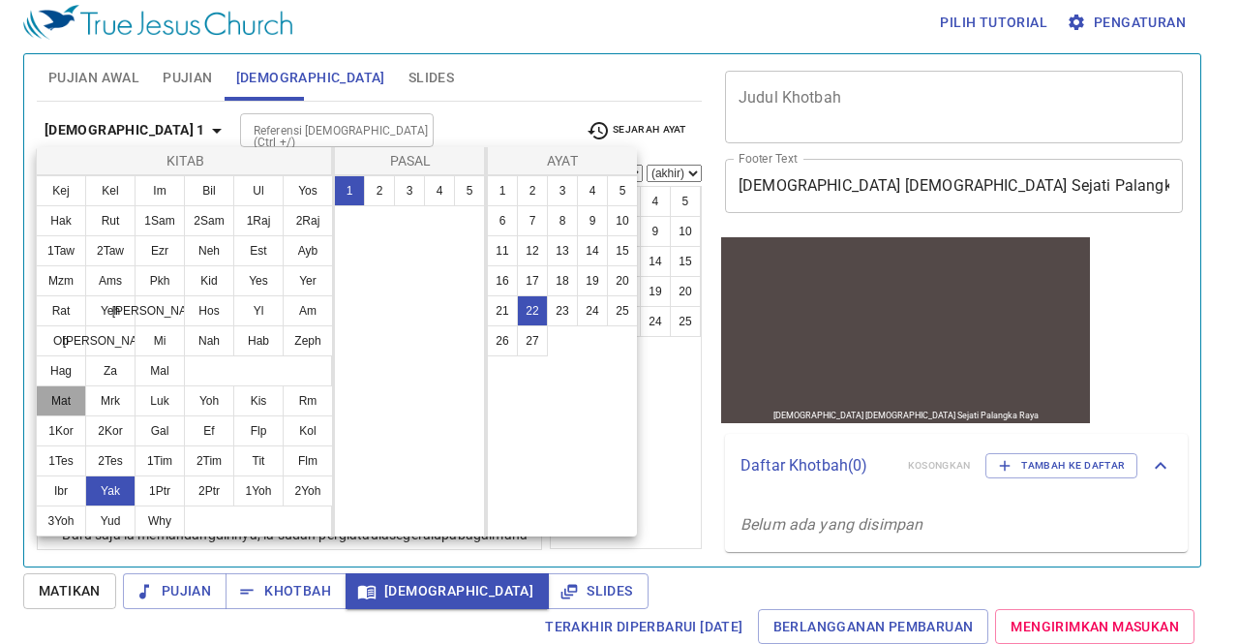
click at [73, 393] on button "Mat" at bounding box center [61, 400] width 50 height 31
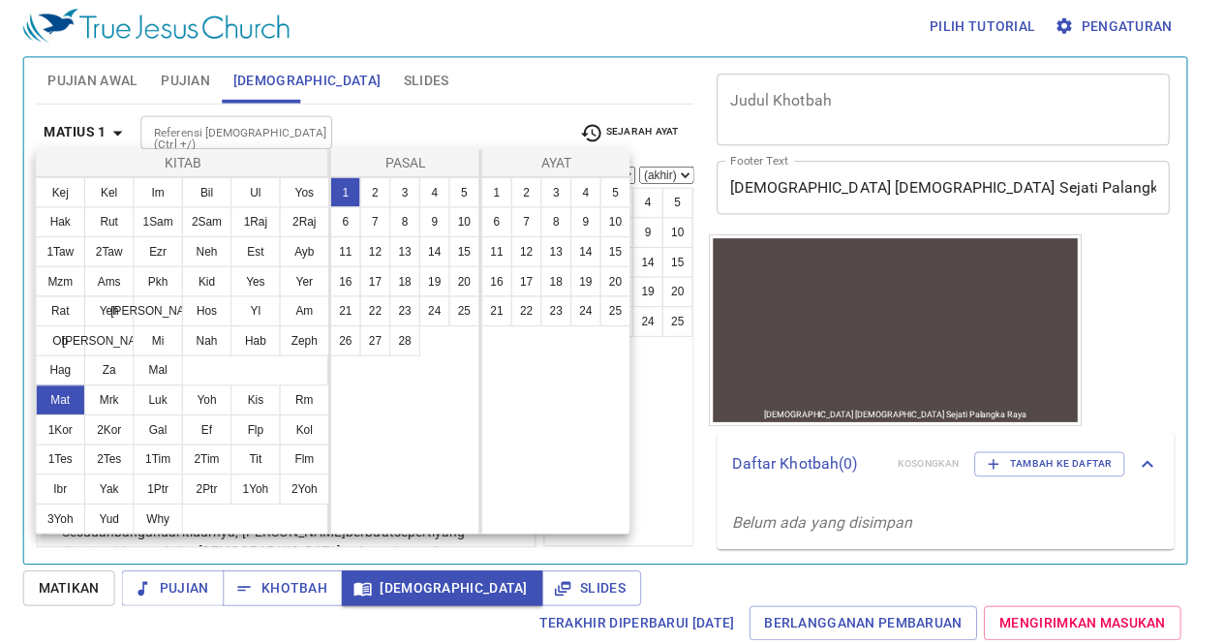
scroll to position [0, 0]
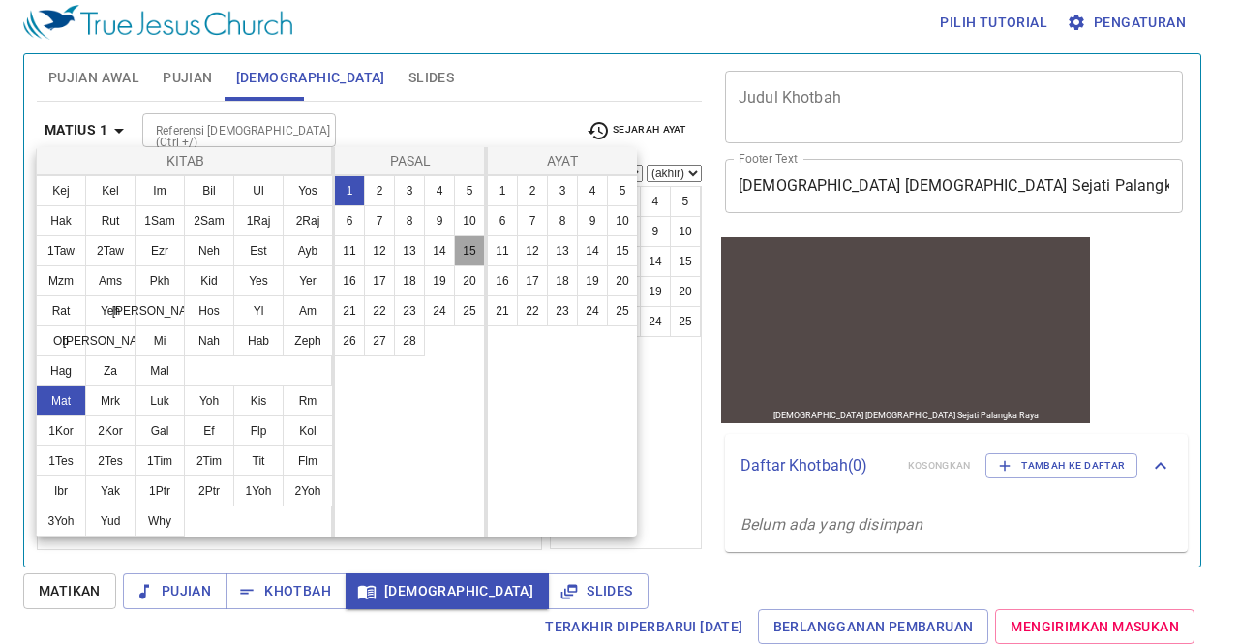
click at [460, 250] on button "15" at bounding box center [469, 250] width 31 height 31
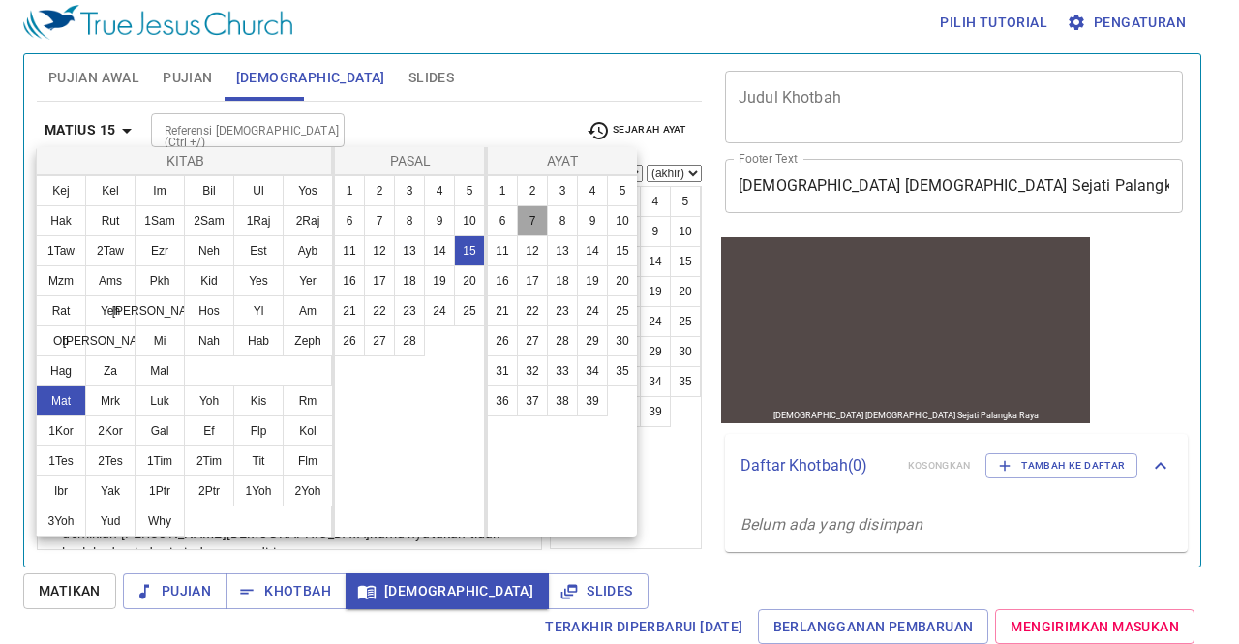
click at [524, 212] on button "7" at bounding box center [532, 220] width 31 height 31
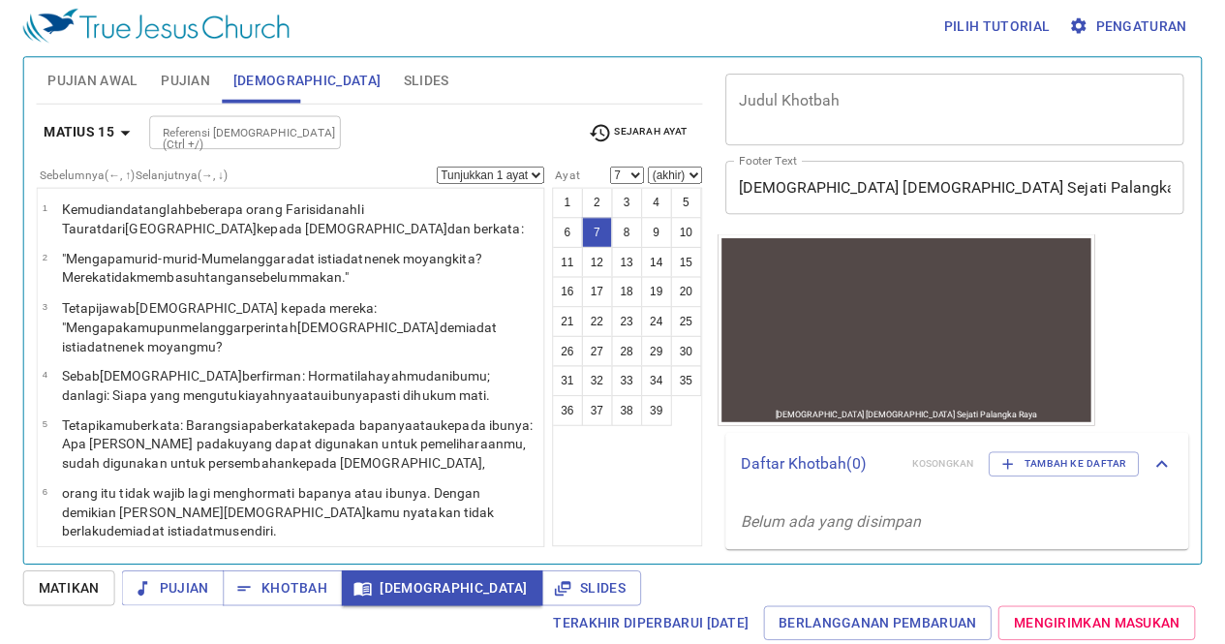
scroll to position [177, 0]
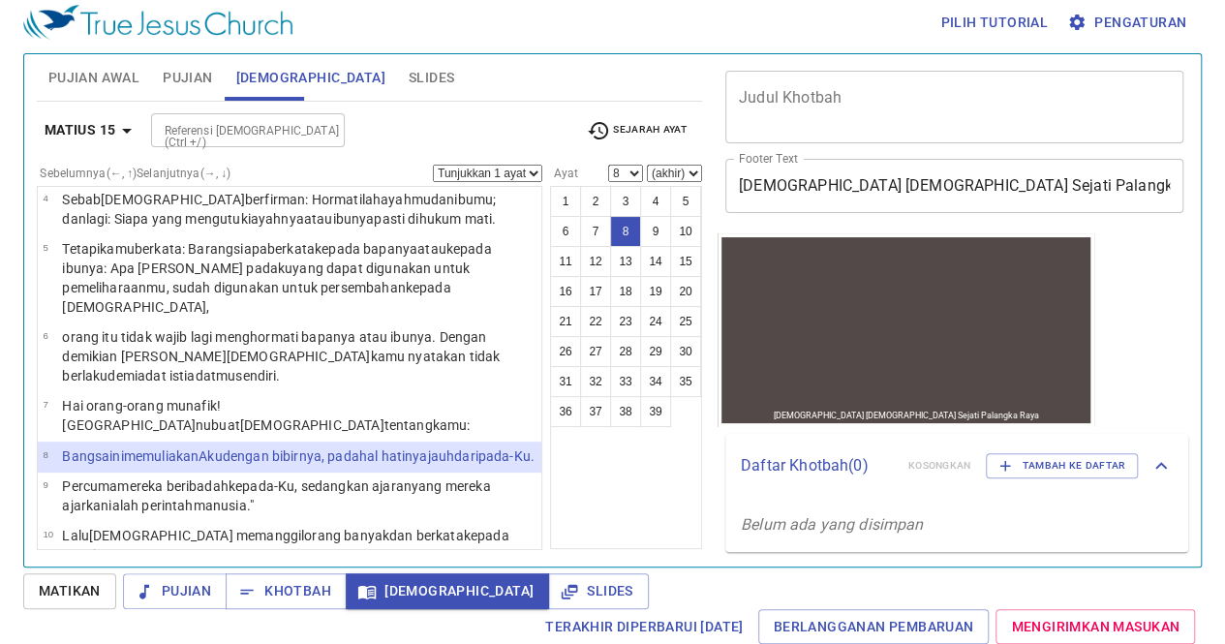
select select "9"
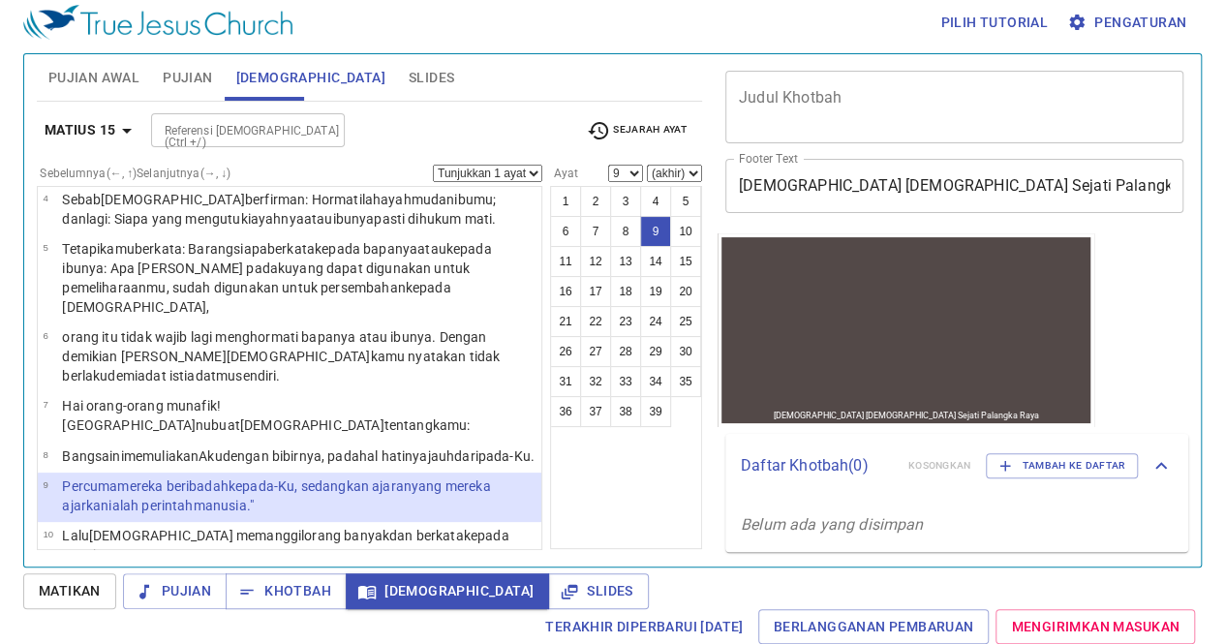
click at [211, 144] on div "Referensi [DEMOGRAPHIC_DATA] (Ctrl +/)" at bounding box center [248, 130] width 194 height 34
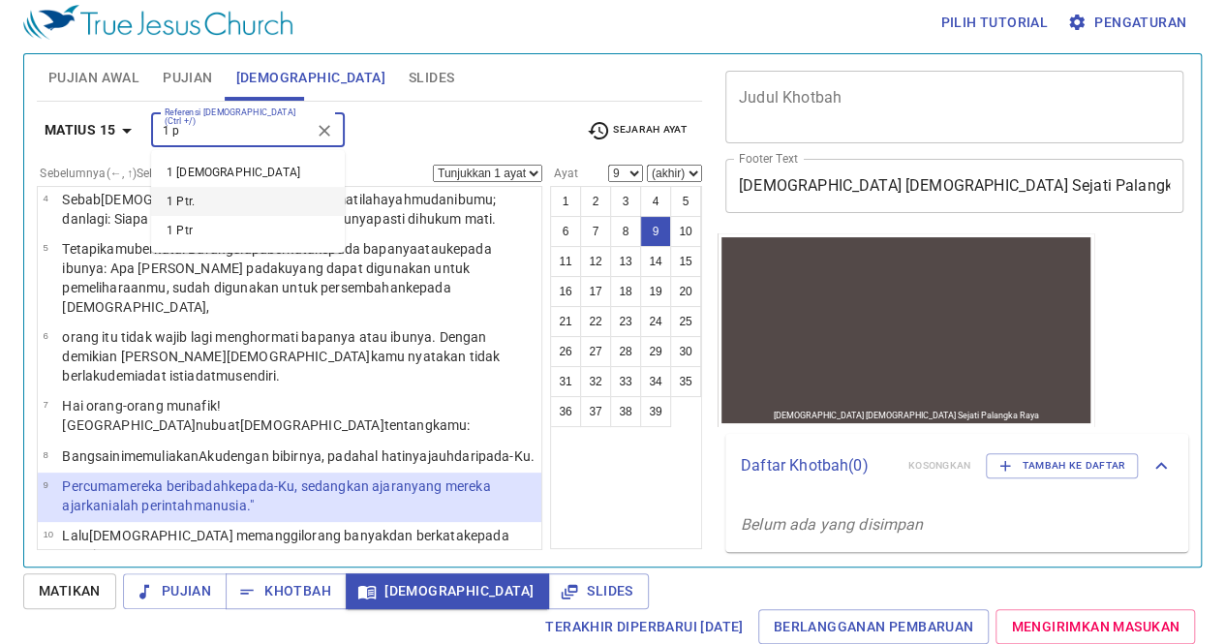
click at [211, 193] on li "1 Ptr." at bounding box center [248, 201] width 194 height 29
type input "1 p"
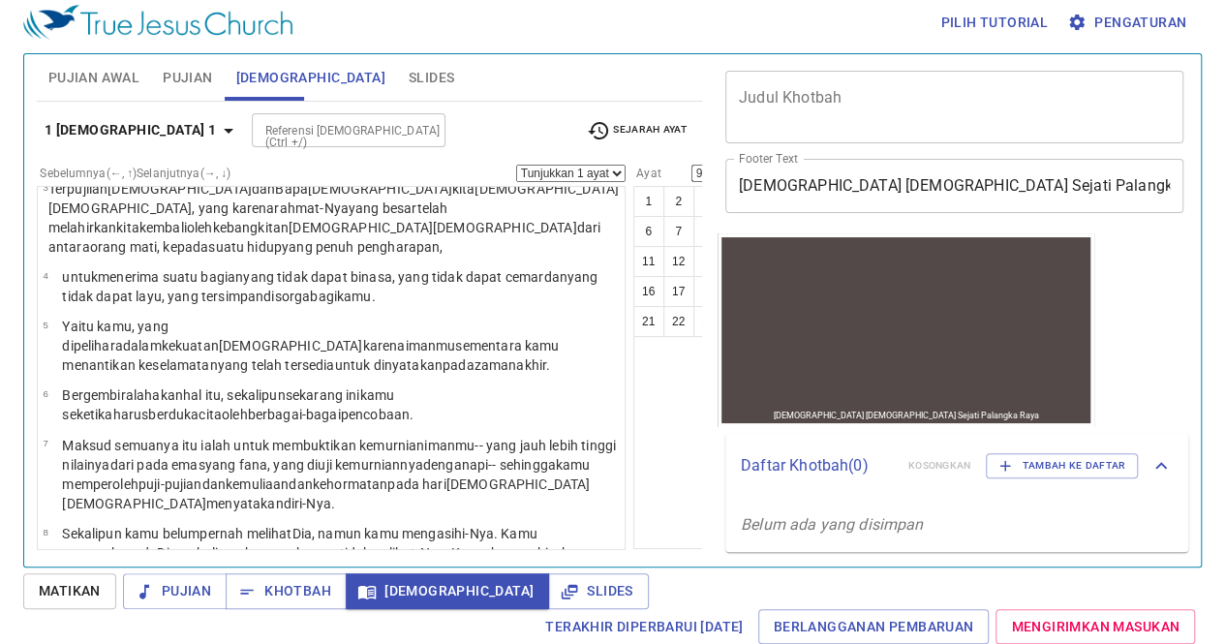
scroll to position [0, 0]
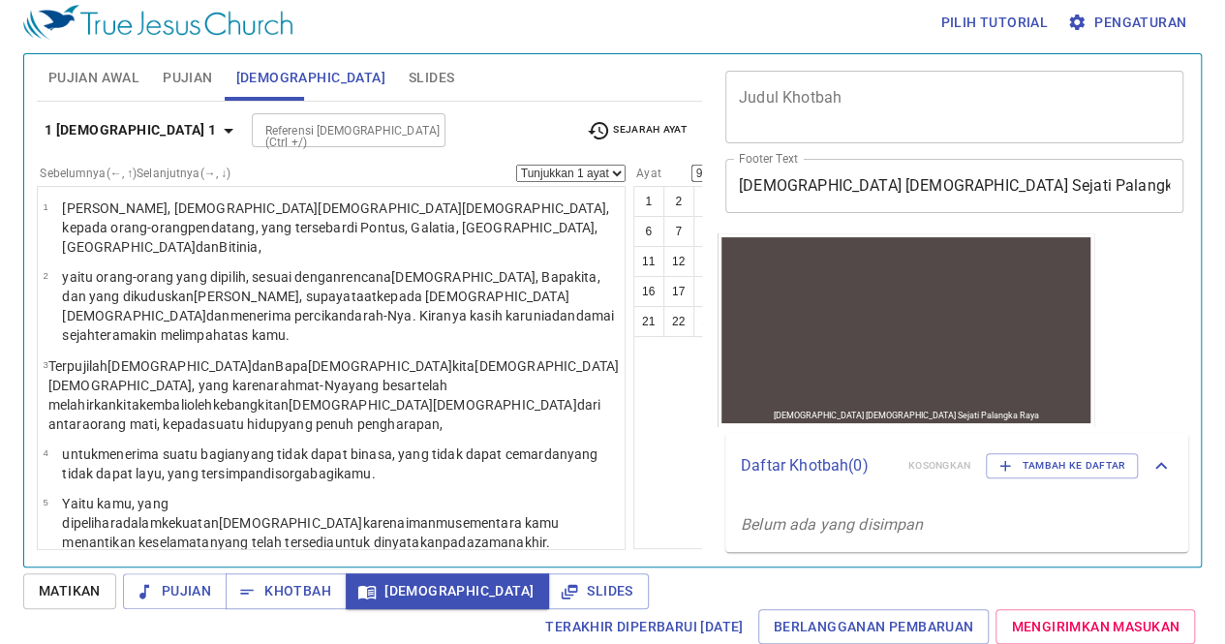
click at [723, 234] on button "9" at bounding box center [738, 231] width 31 height 31
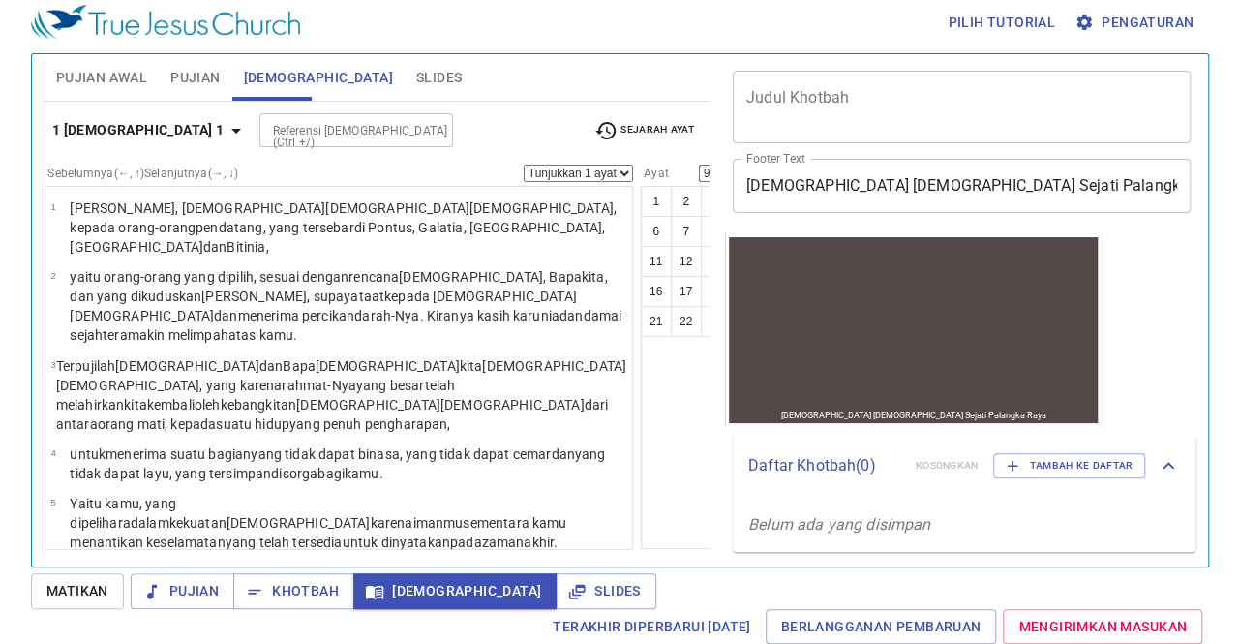
scroll to position [392, 0]
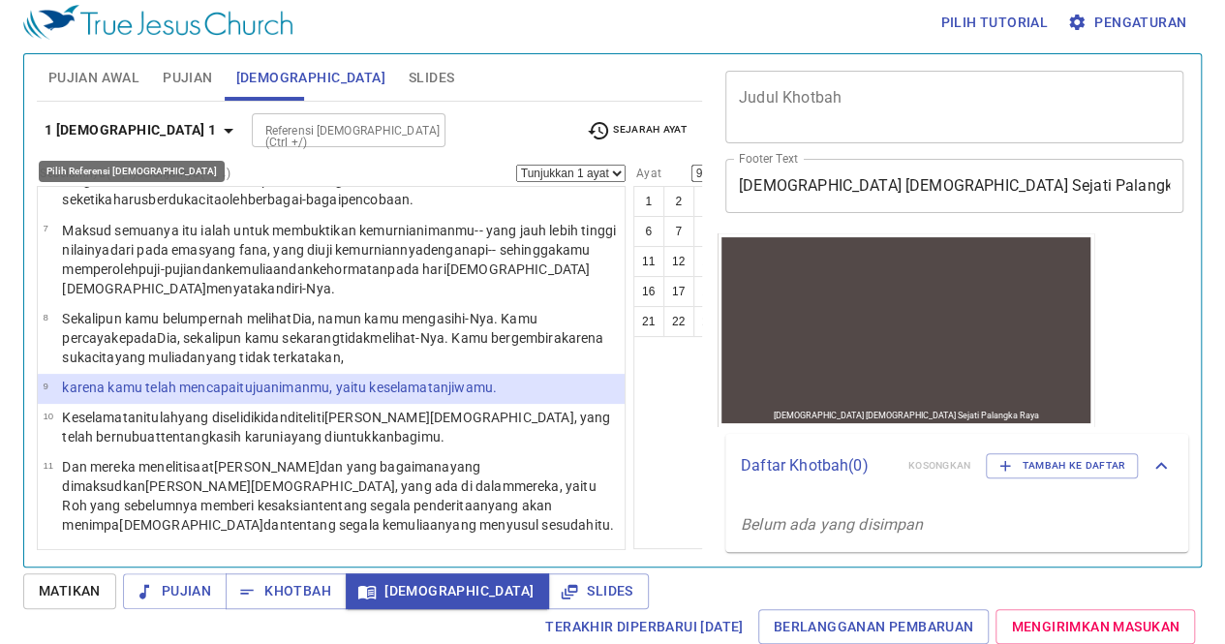
click at [149, 138] on button "1 Petrus 1" at bounding box center [142, 130] width 211 height 36
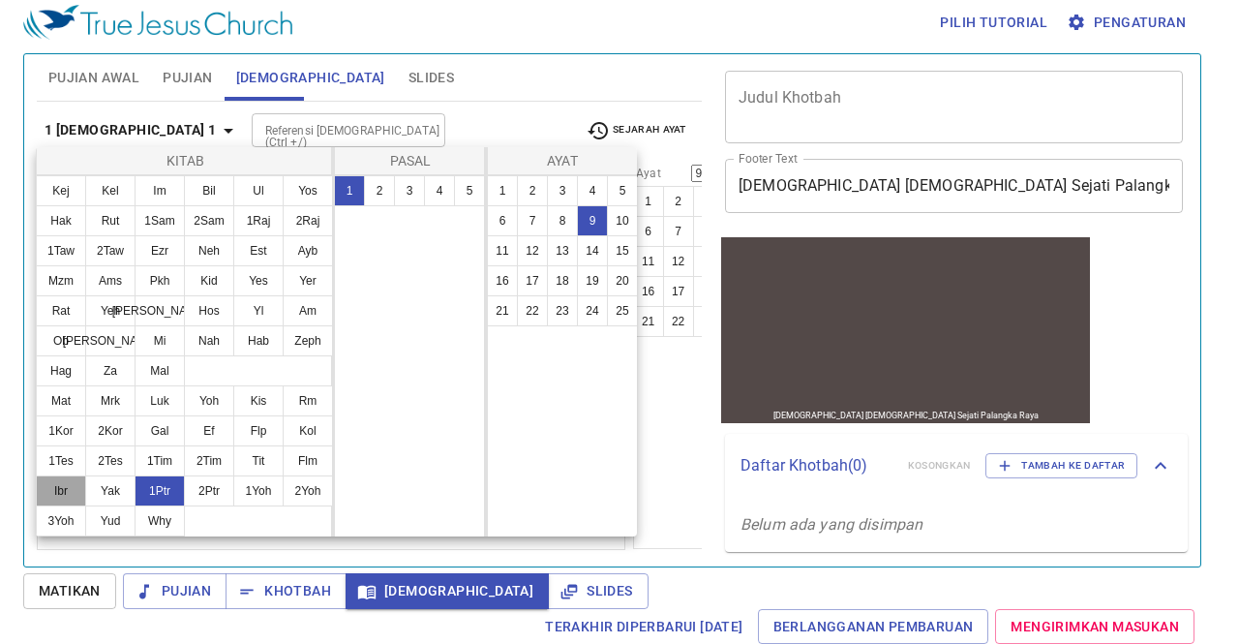
click at [63, 489] on button "Ibr" at bounding box center [61, 490] width 50 height 31
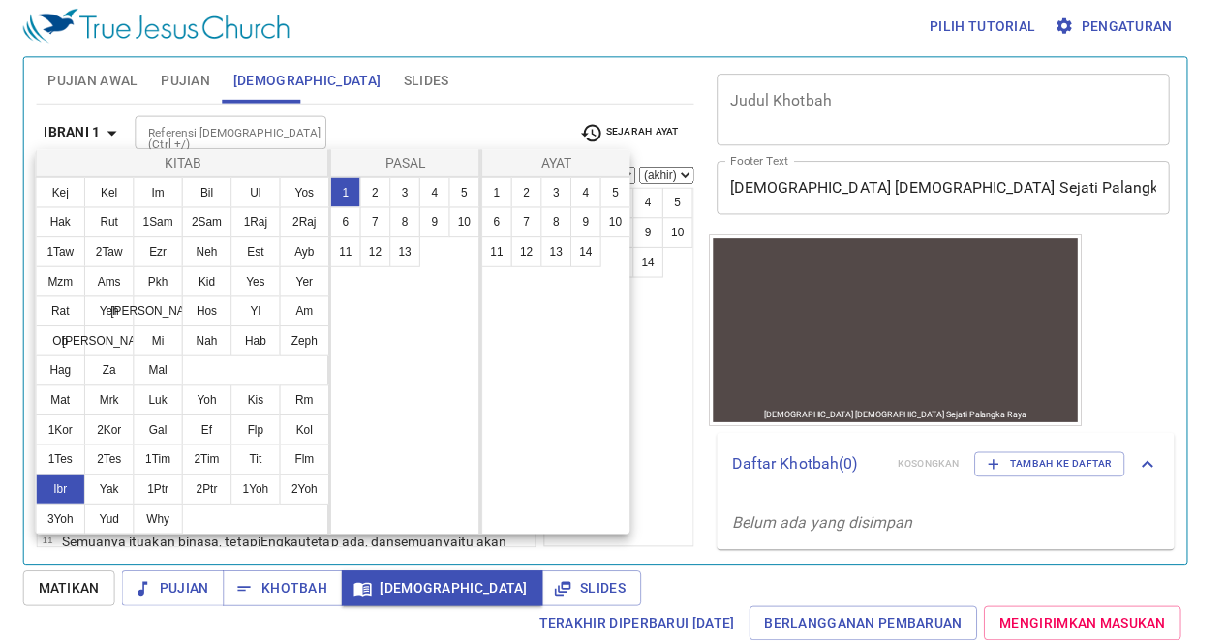
scroll to position [0, 0]
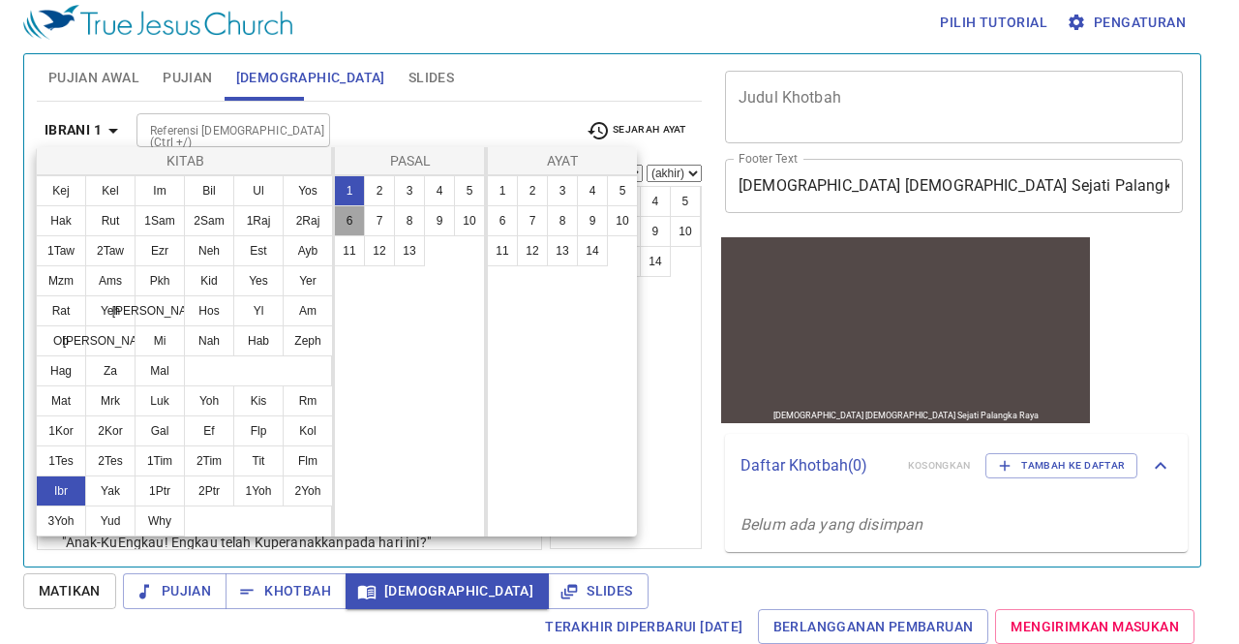
click at [337, 231] on button "6" at bounding box center [349, 220] width 31 height 31
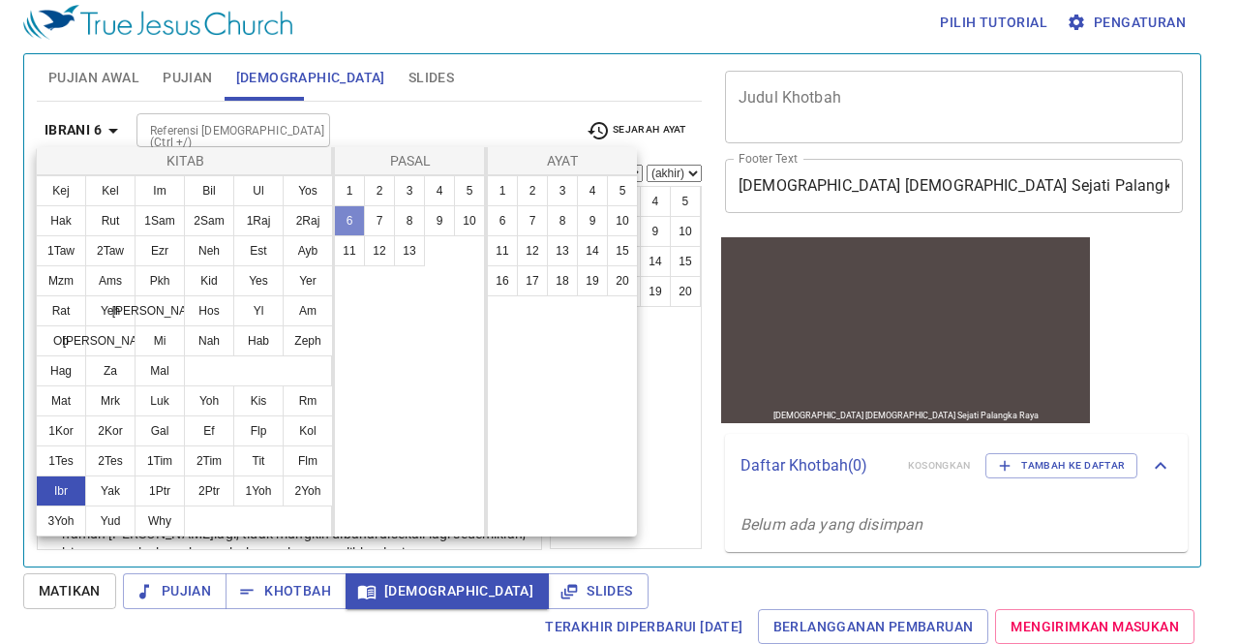
click at [337, 231] on button "6" at bounding box center [349, 220] width 31 height 31
click at [591, 283] on button "19" at bounding box center [592, 280] width 31 height 31
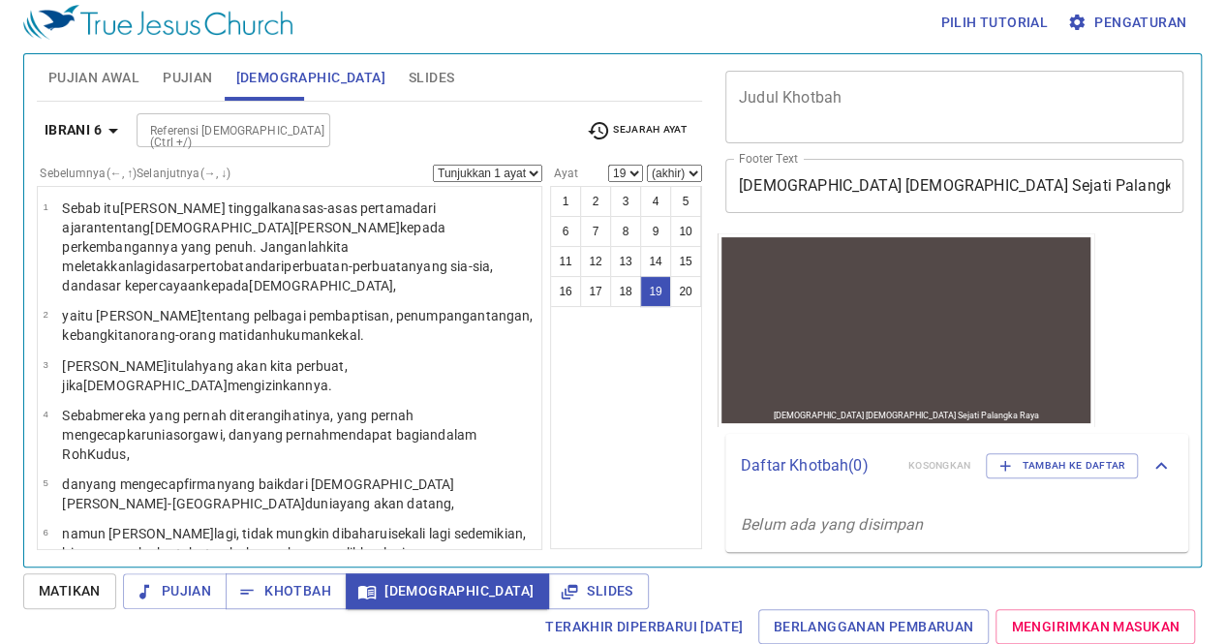
scroll to position [856, 0]
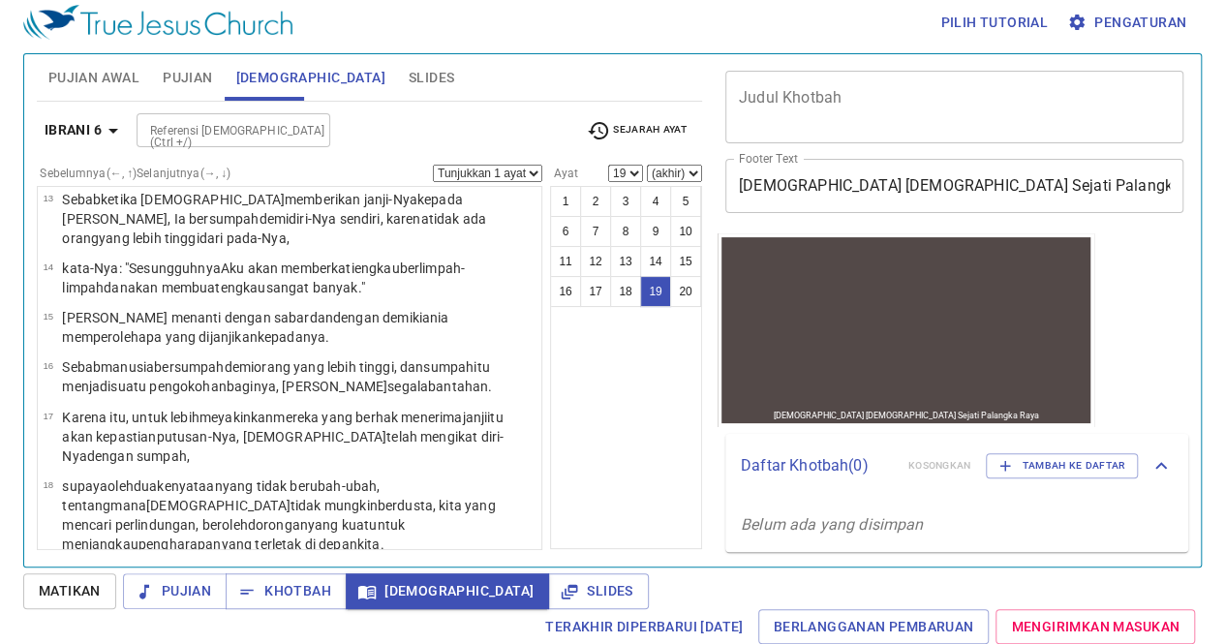
select select "20"
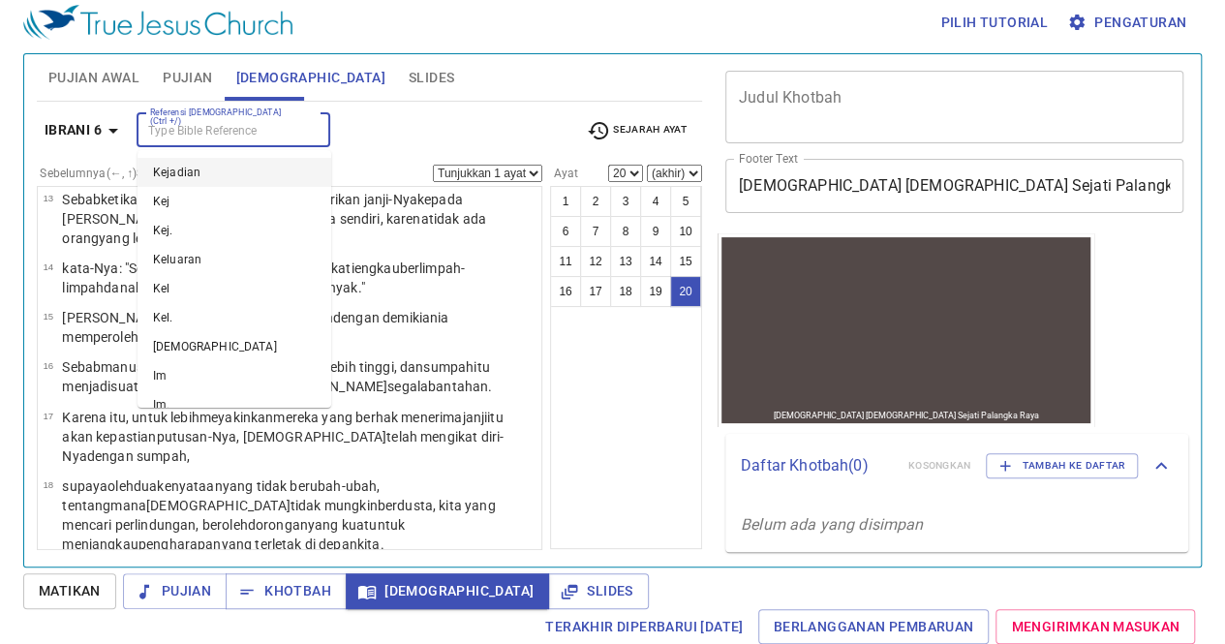
click at [205, 129] on input "Referensi [DEMOGRAPHIC_DATA] (Ctrl +/)" at bounding box center [217, 130] width 150 height 22
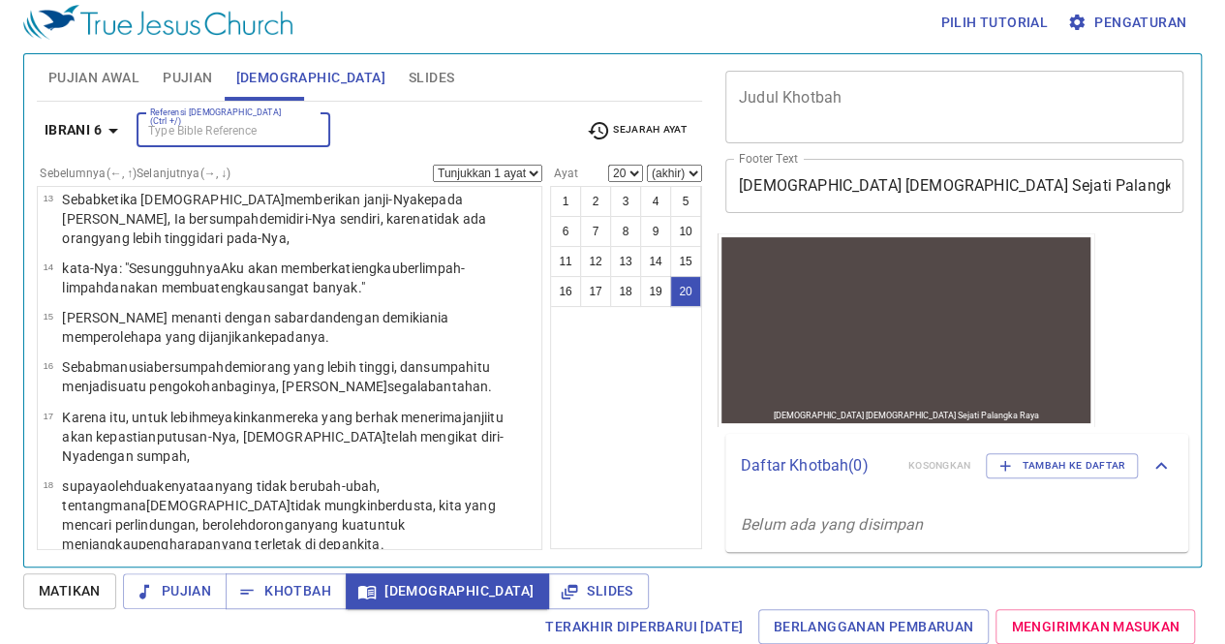
click at [205, 129] on input "Referensi [DEMOGRAPHIC_DATA] (Ctrl +/)" at bounding box center [217, 130] width 150 height 22
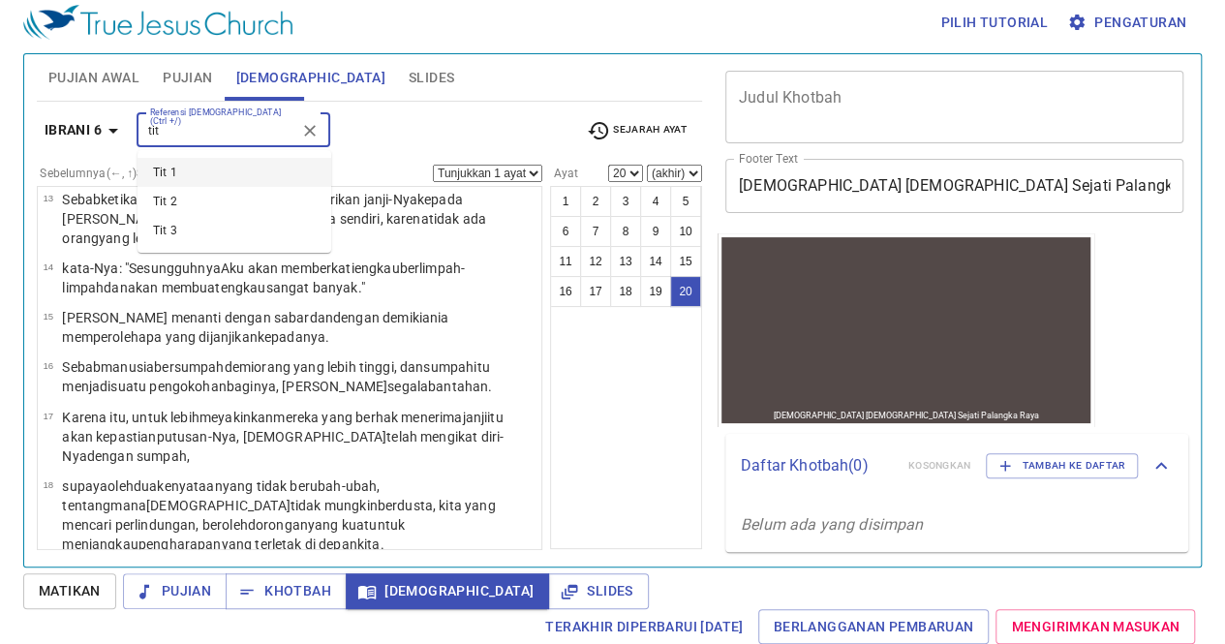
click at [199, 167] on li "Tit 1" at bounding box center [234, 172] width 194 height 29
type input "tit"
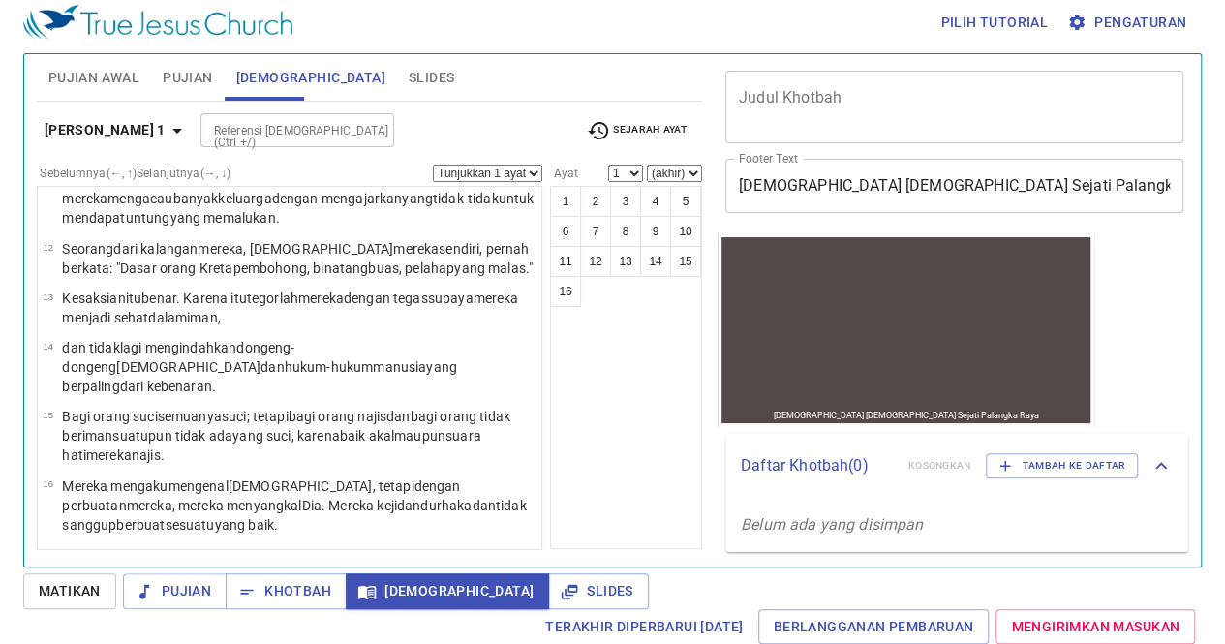
scroll to position [0, 0]
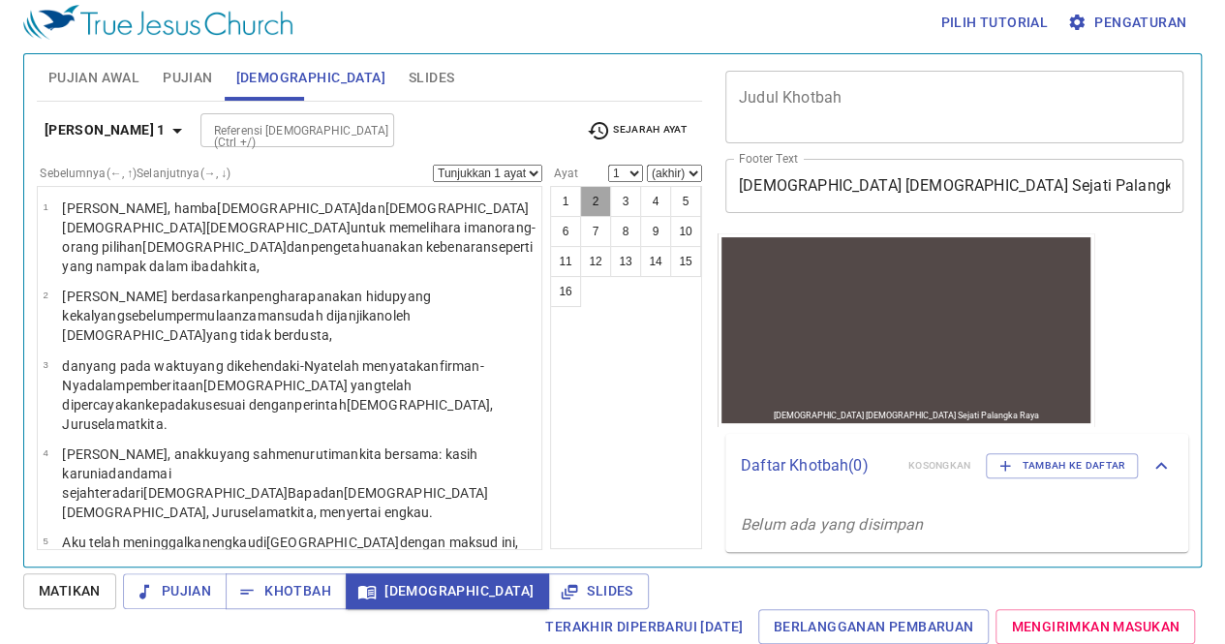
click at [594, 187] on button "2" at bounding box center [595, 201] width 31 height 31
select select "2"
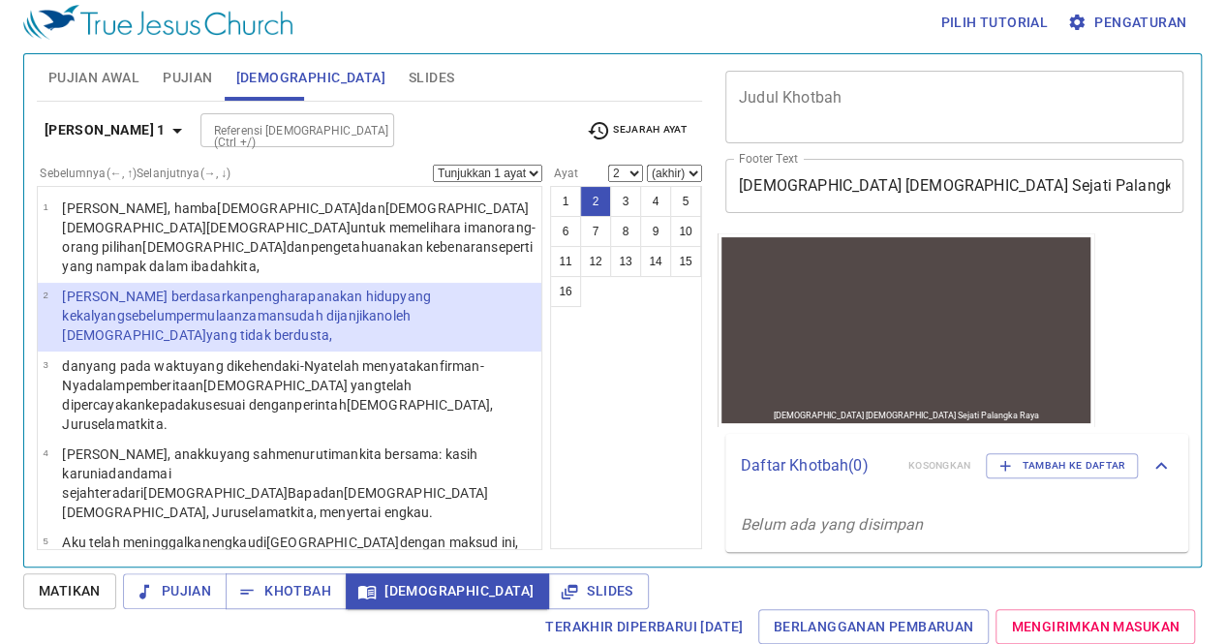
click at [287, 136] on div "Referensi [DEMOGRAPHIC_DATA] (Ctrl +/)" at bounding box center [297, 130] width 194 height 34
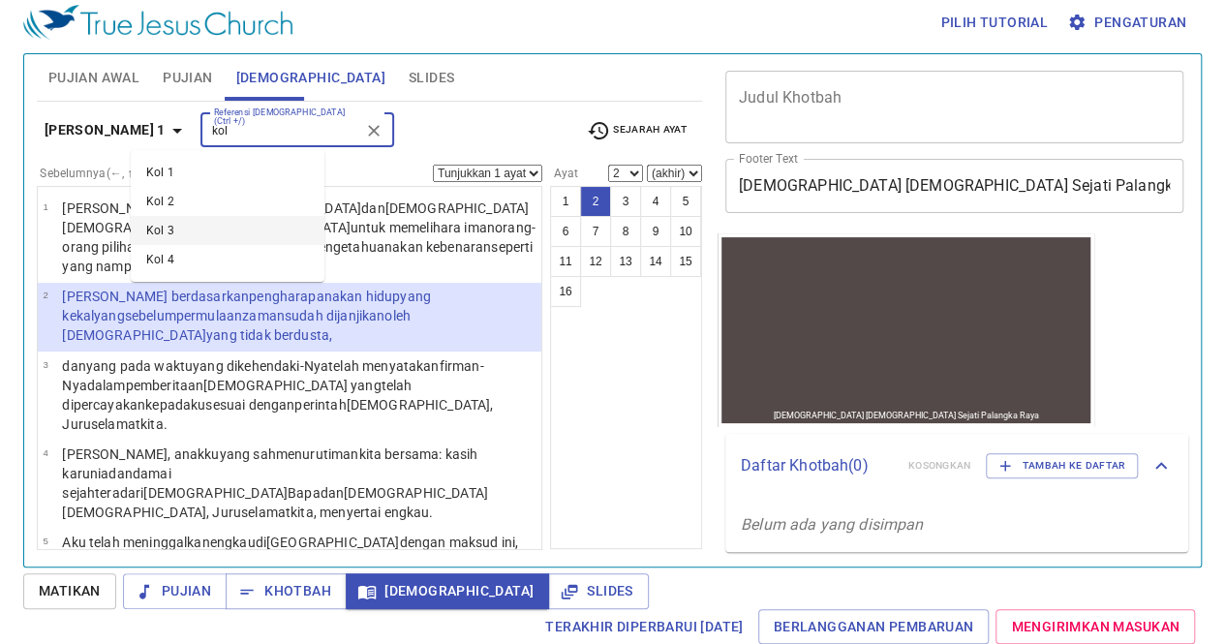
click at [287, 227] on li "Kol 3" at bounding box center [228, 230] width 194 height 29
type input "kol"
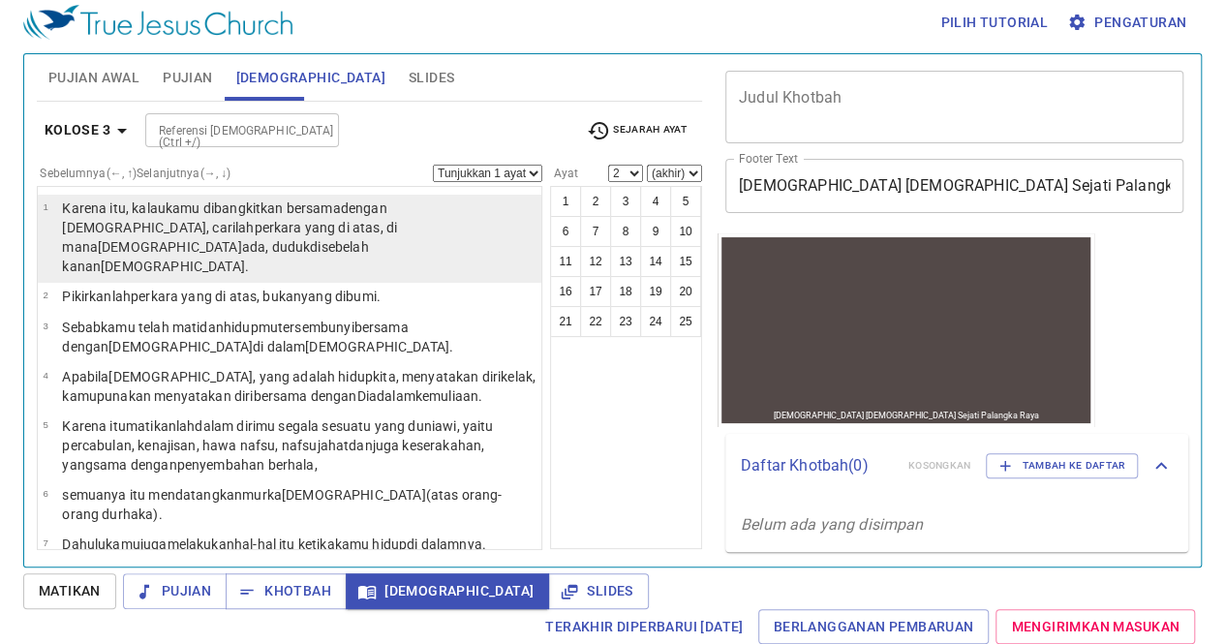
click at [151, 222] on wg2212 "perkara yang di atas , di mana Kristus ada , duduk di sebelah kanan Allah ." at bounding box center [229, 247] width 335 height 54
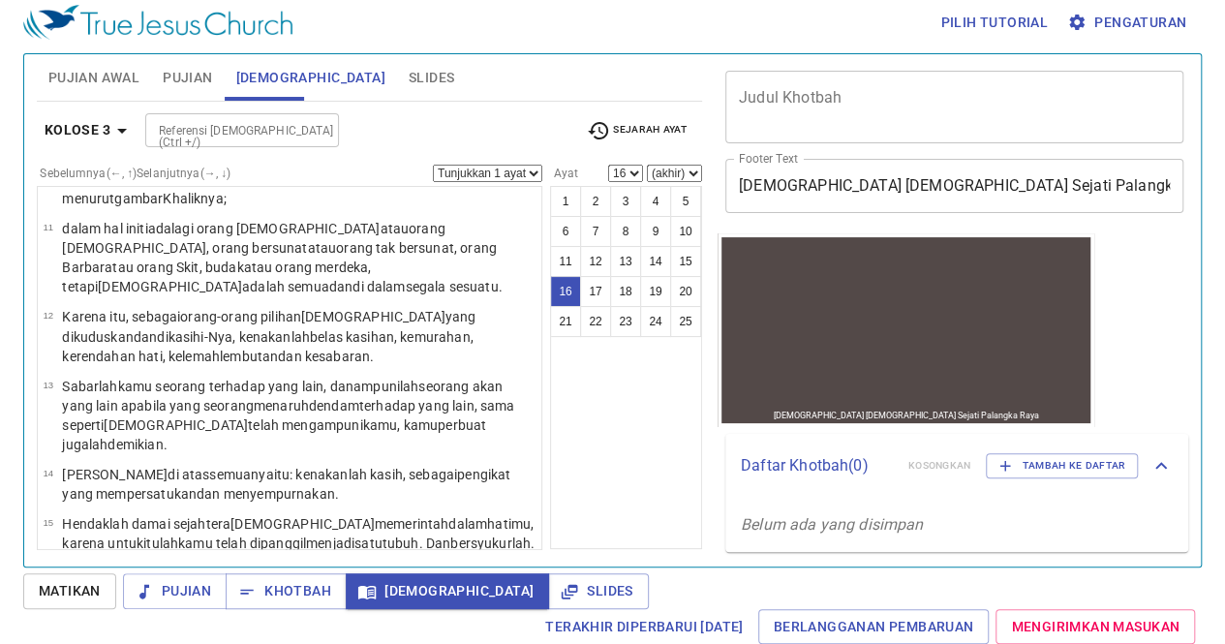
select select "17"
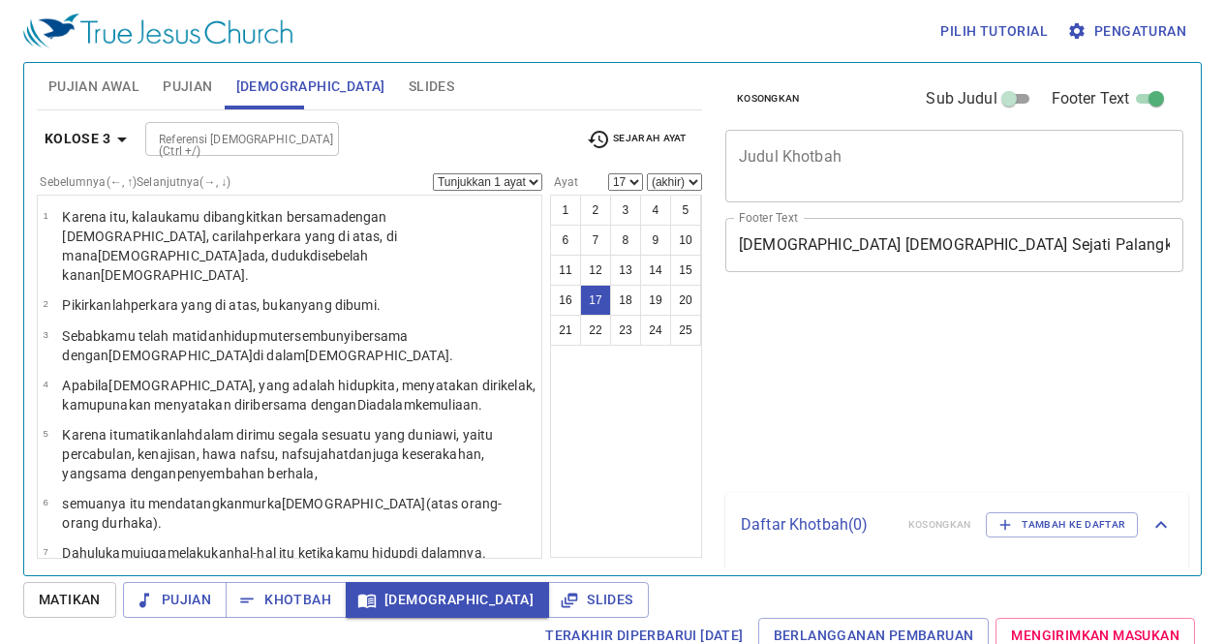
select select "17"
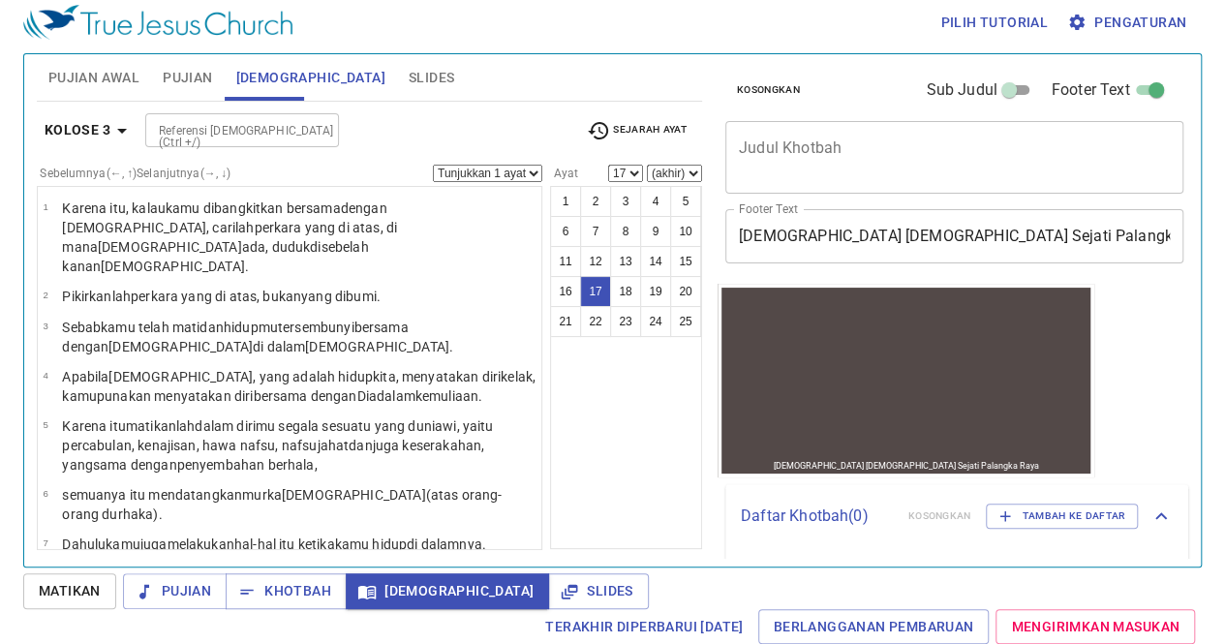
scroll to position [50, 0]
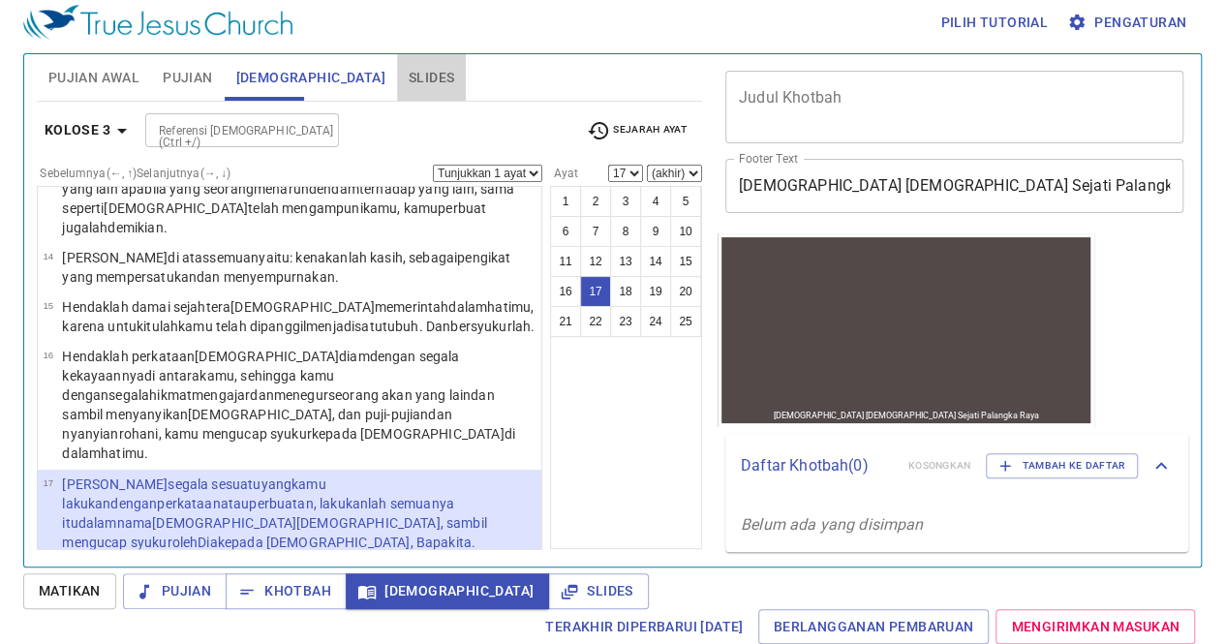
click at [409, 67] on span "Slides" at bounding box center [431, 78] width 45 height 24
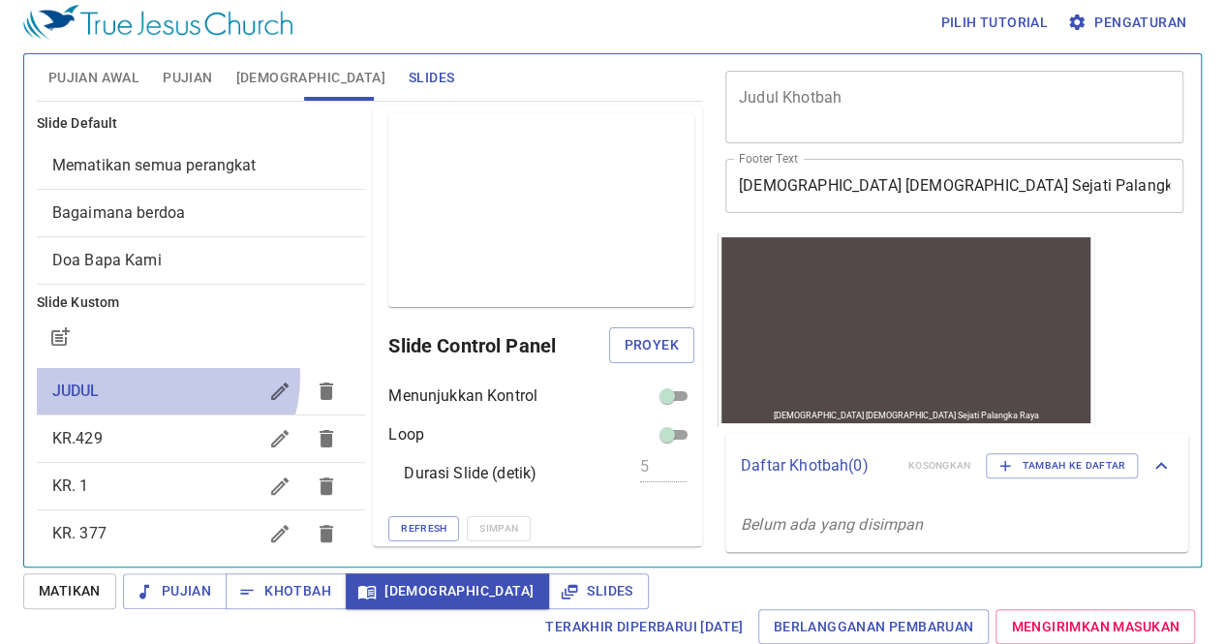
click at [159, 368] on div "JUDUL" at bounding box center [201, 391] width 329 height 46
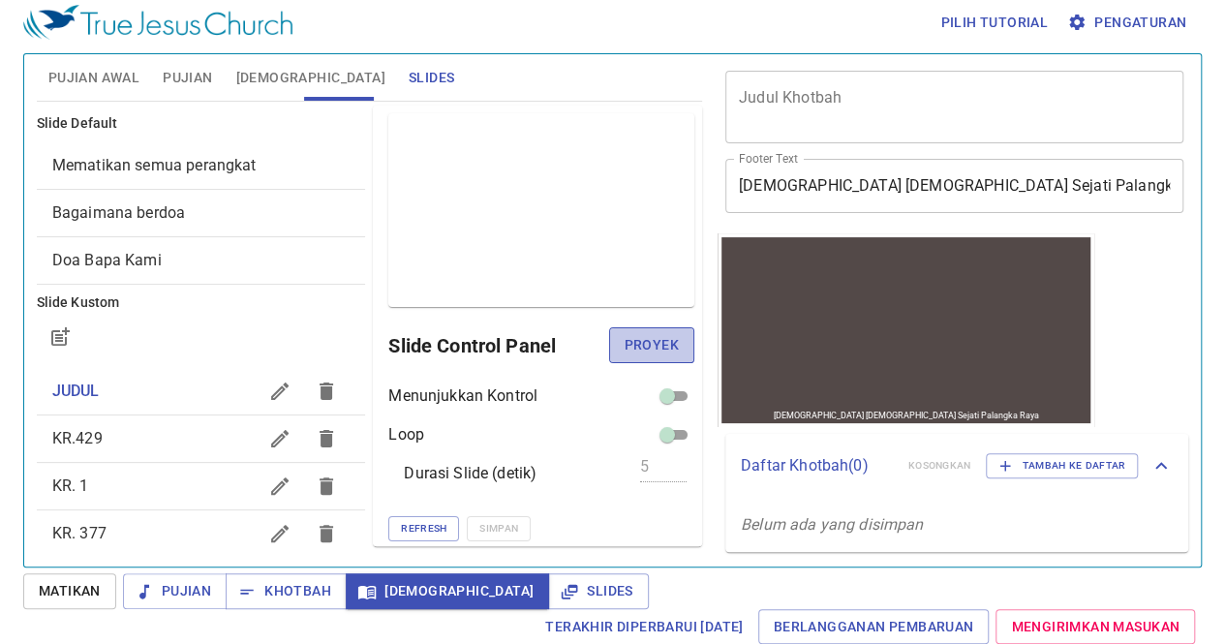
click at [624, 339] on span "Proyek" at bounding box center [651, 345] width 54 height 24
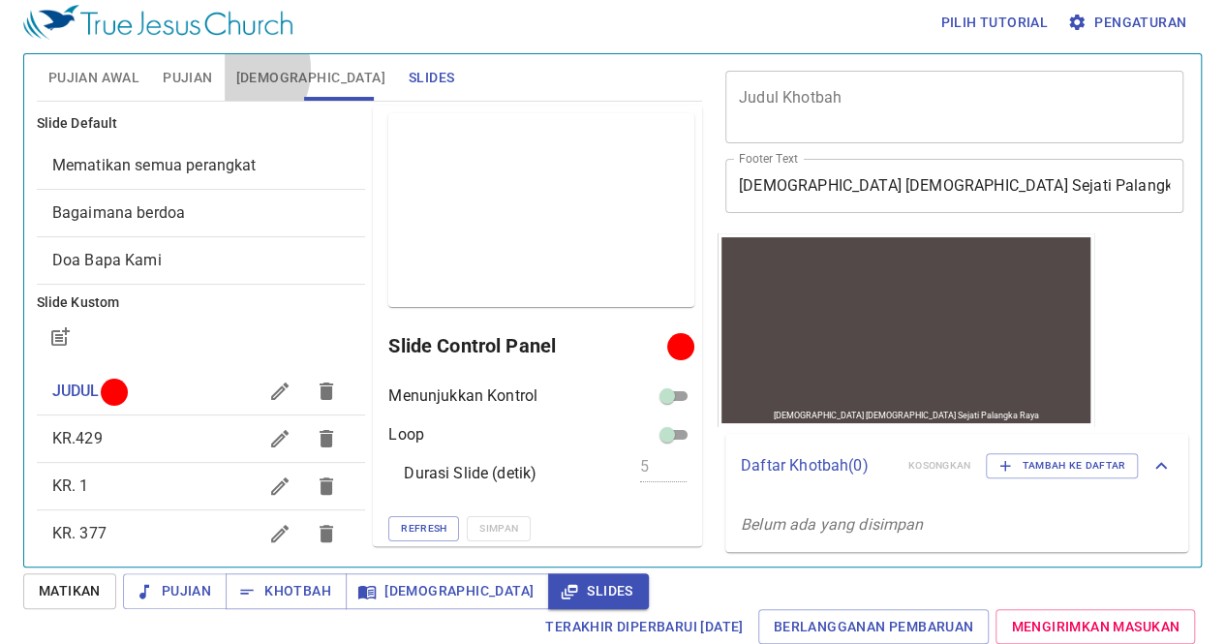
click at [230, 69] on button "[DEMOGRAPHIC_DATA]" at bounding box center [311, 77] width 172 height 46
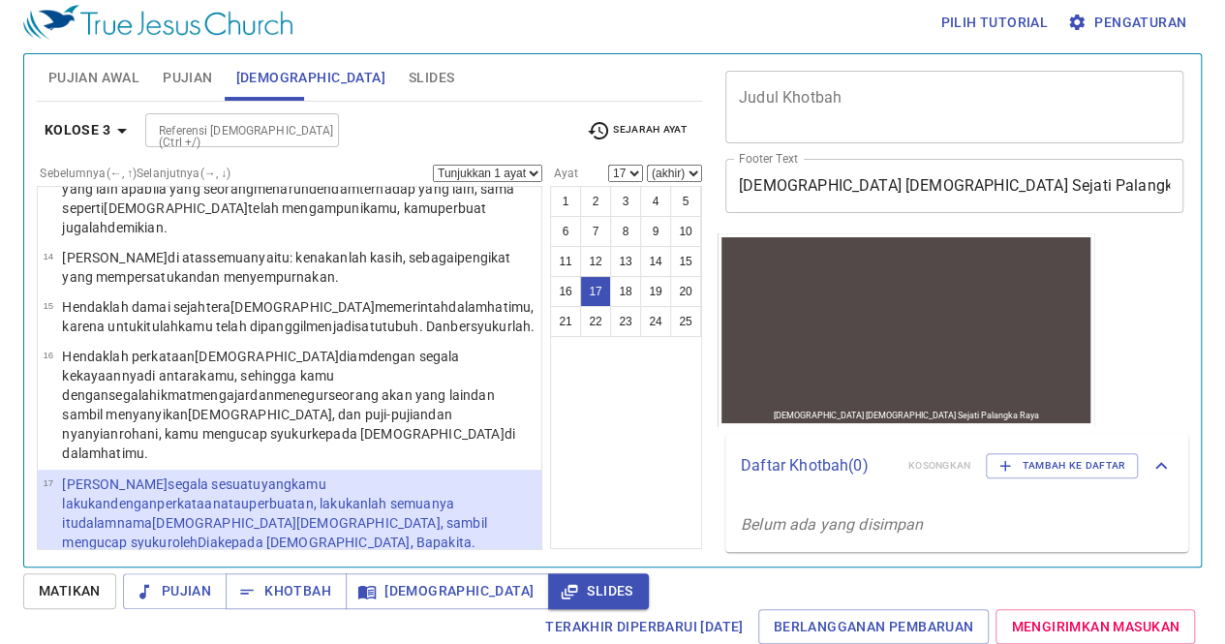
click at [233, 145] on div "Referensi [DEMOGRAPHIC_DATA] (Ctrl +/)" at bounding box center [242, 130] width 194 height 34
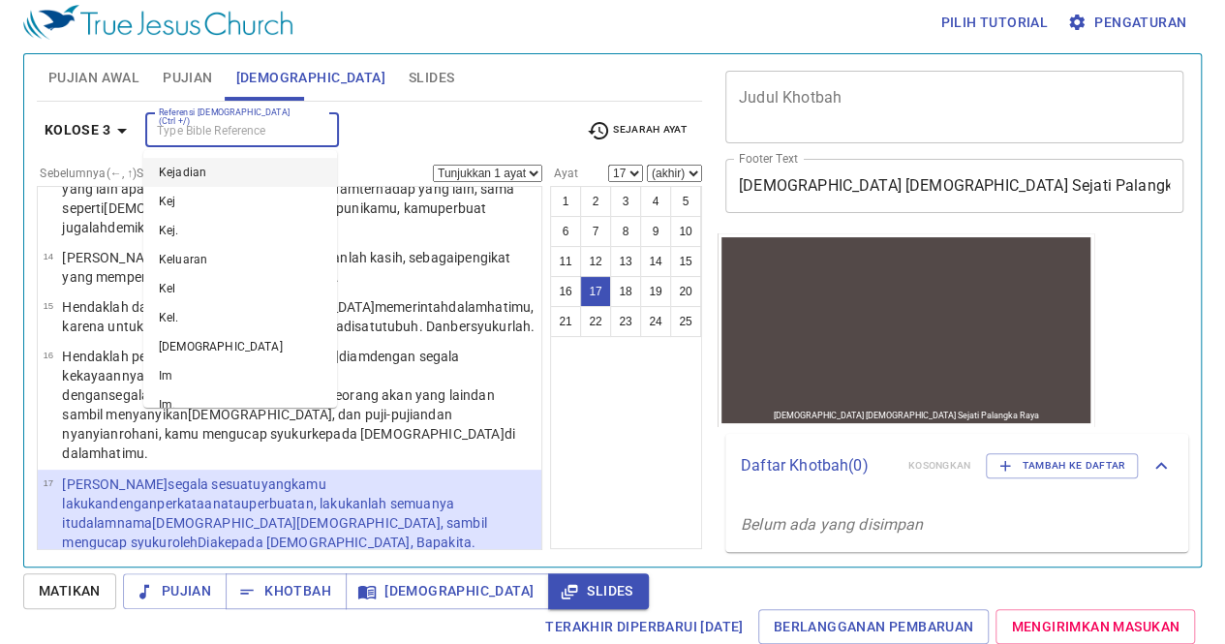
click at [221, 124] on input "Referensi [DEMOGRAPHIC_DATA] (Ctrl +/)" at bounding box center [226, 130] width 150 height 22
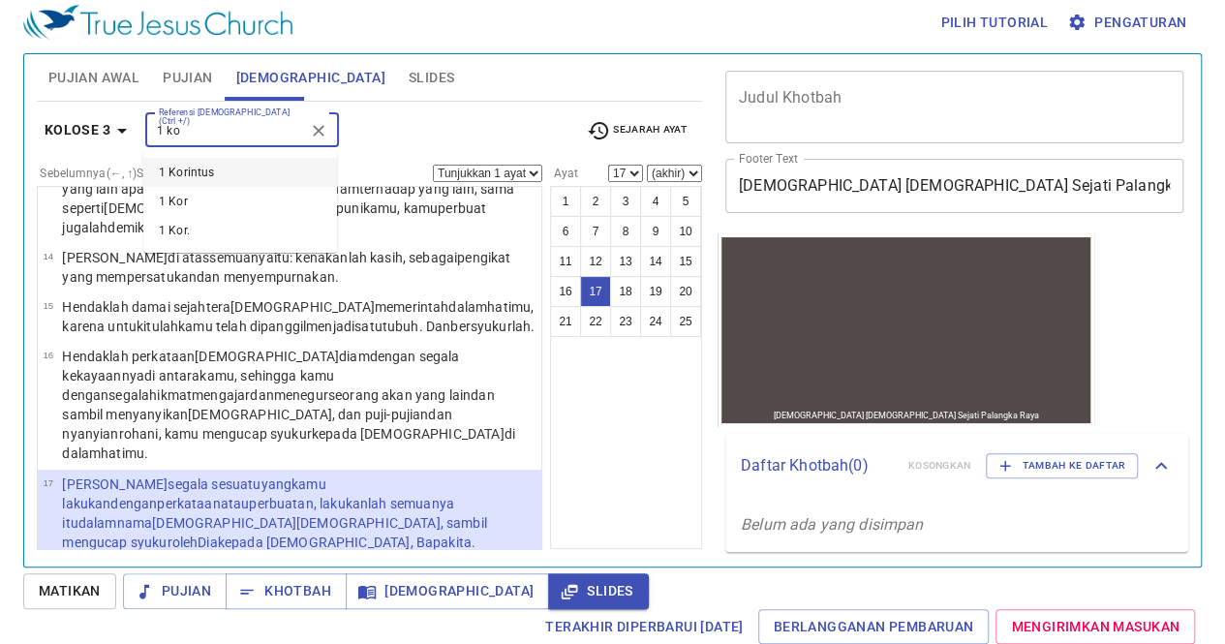
click at [217, 170] on li "1 Korintus" at bounding box center [240, 172] width 194 height 29
type input "1 ko"
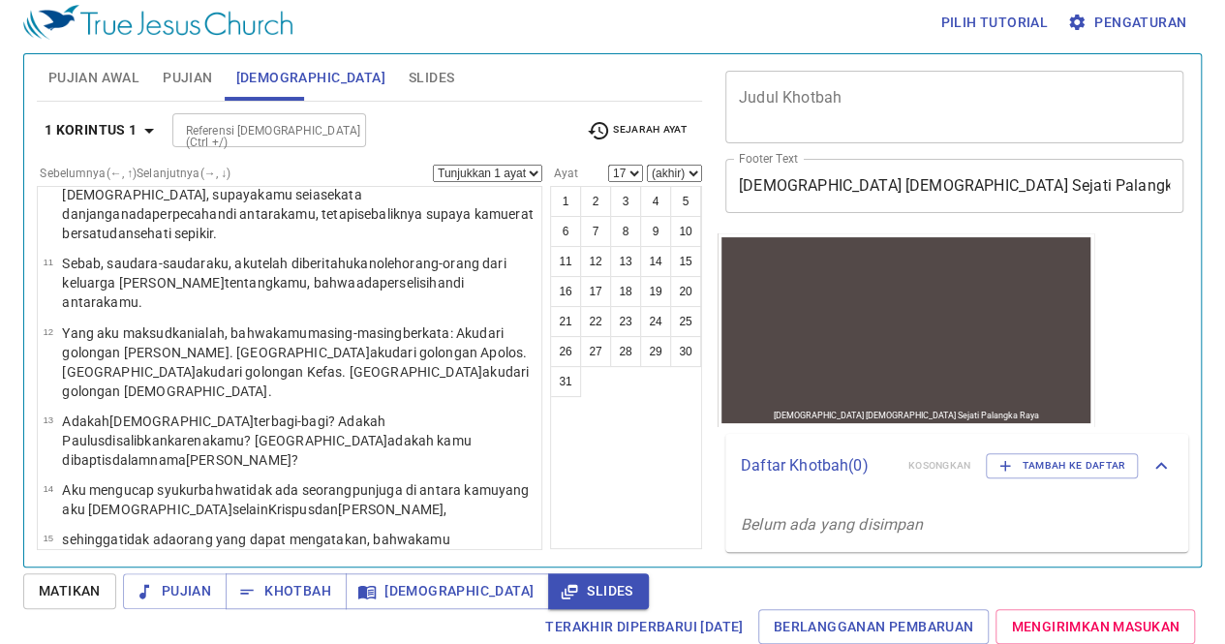
scroll to position [0, 0]
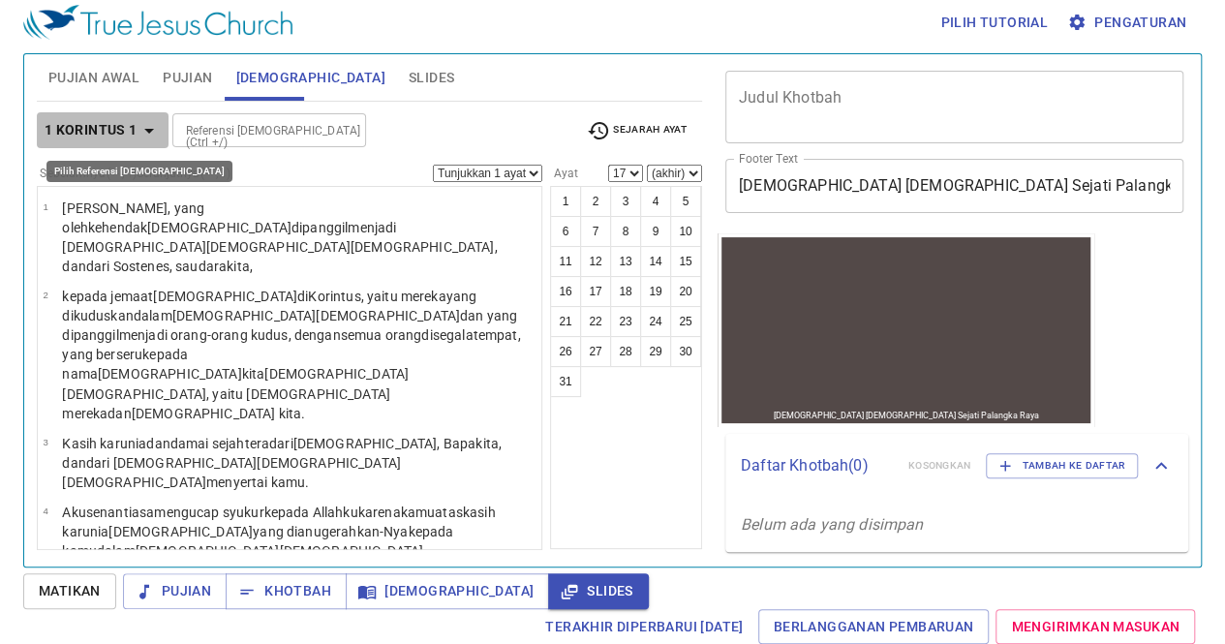
click at [97, 112] on button "1 Korintus 1" at bounding box center [103, 130] width 132 height 36
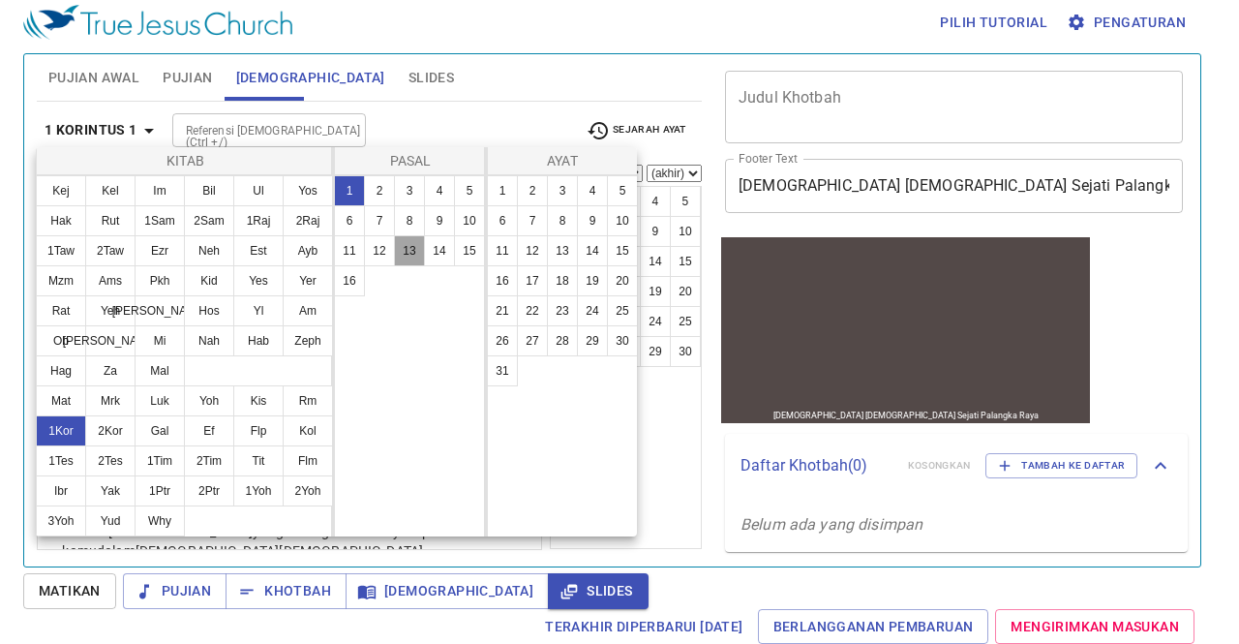
click at [403, 245] on button "13" at bounding box center [409, 250] width 31 height 31
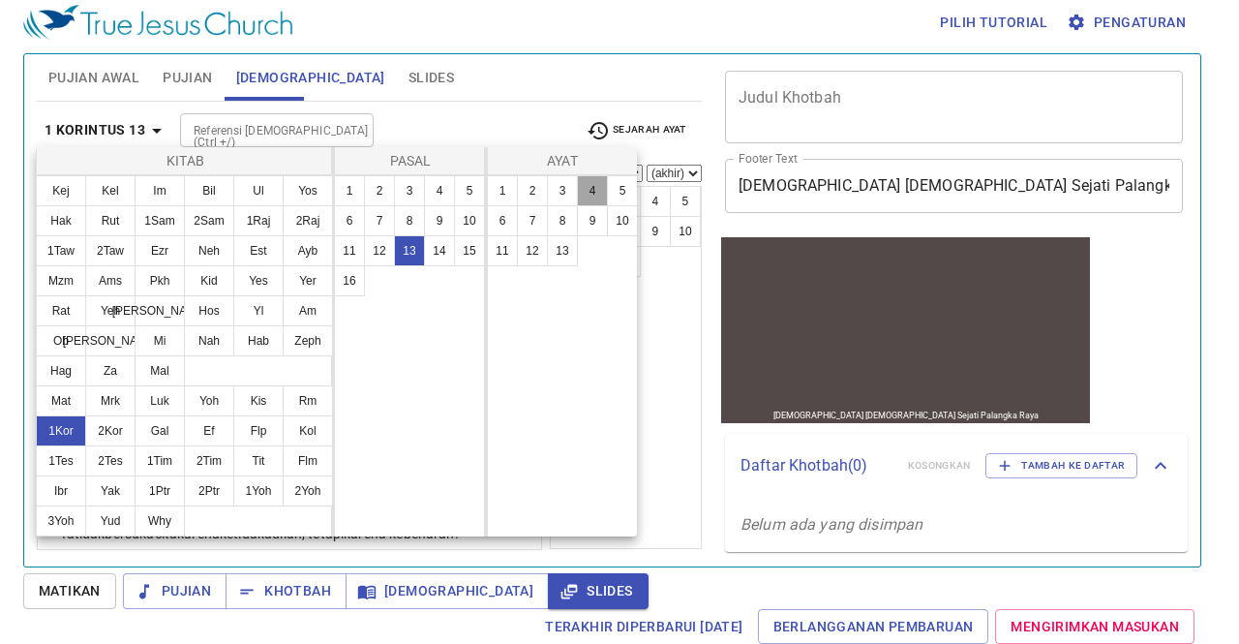
click at [597, 175] on button "4" at bounding box center [592, 190] width 31 height 31
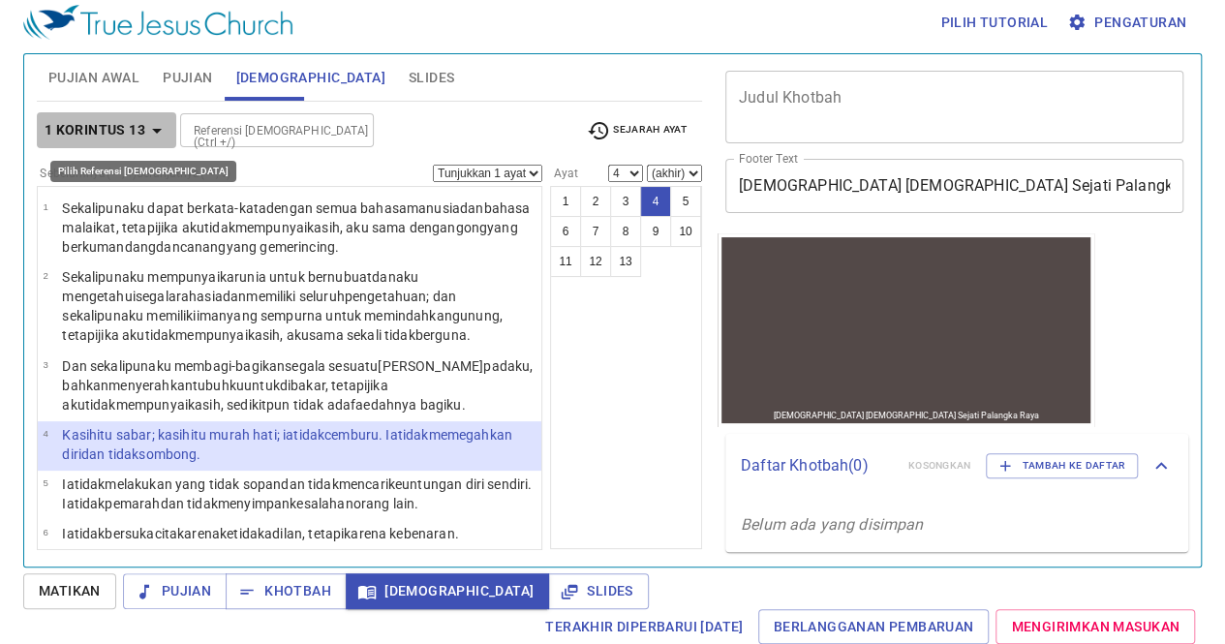
click at [166, 144] on button "1 Korintus 13" at bounding box center [106, 130] width 139 height 36
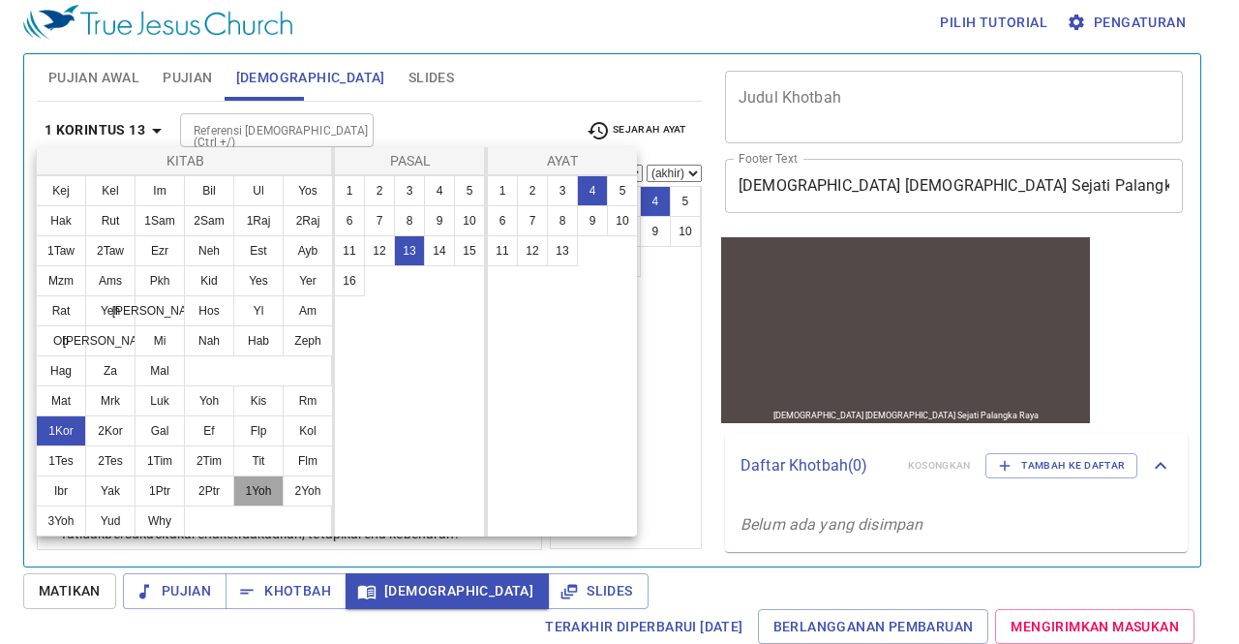
click at [269, 477] on button "1Yoh" at bounding box center [258, 490] width 50 height 31
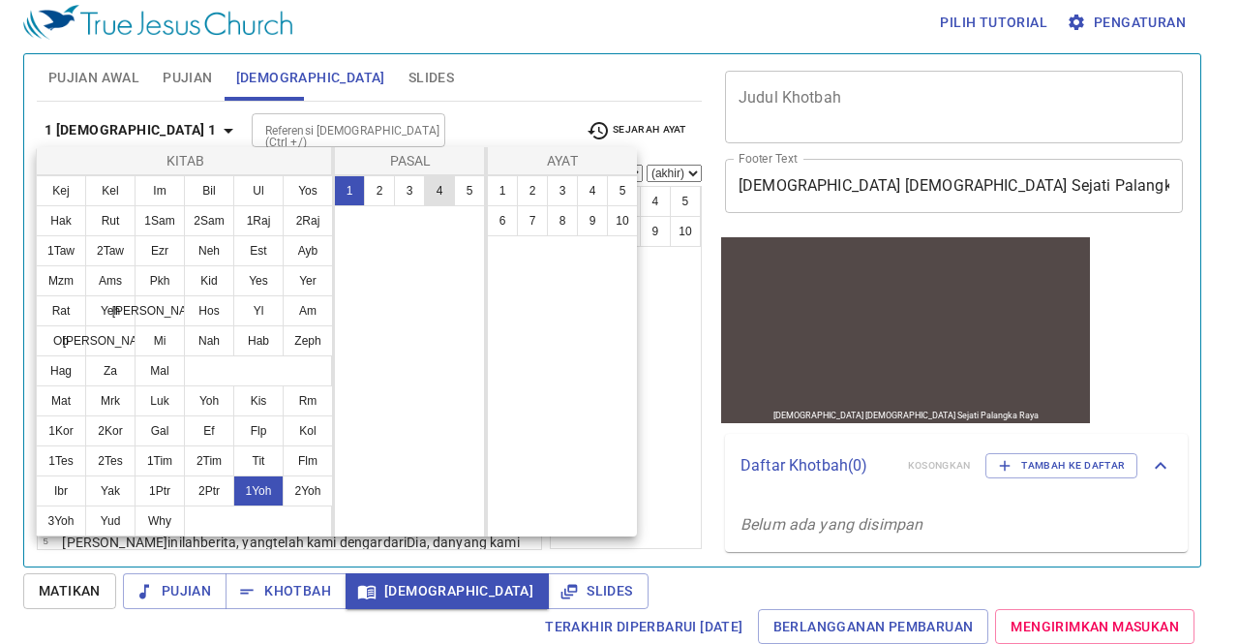
click at [440, 202] on button "4" at bounding box center [439, 190] width 31 height 31
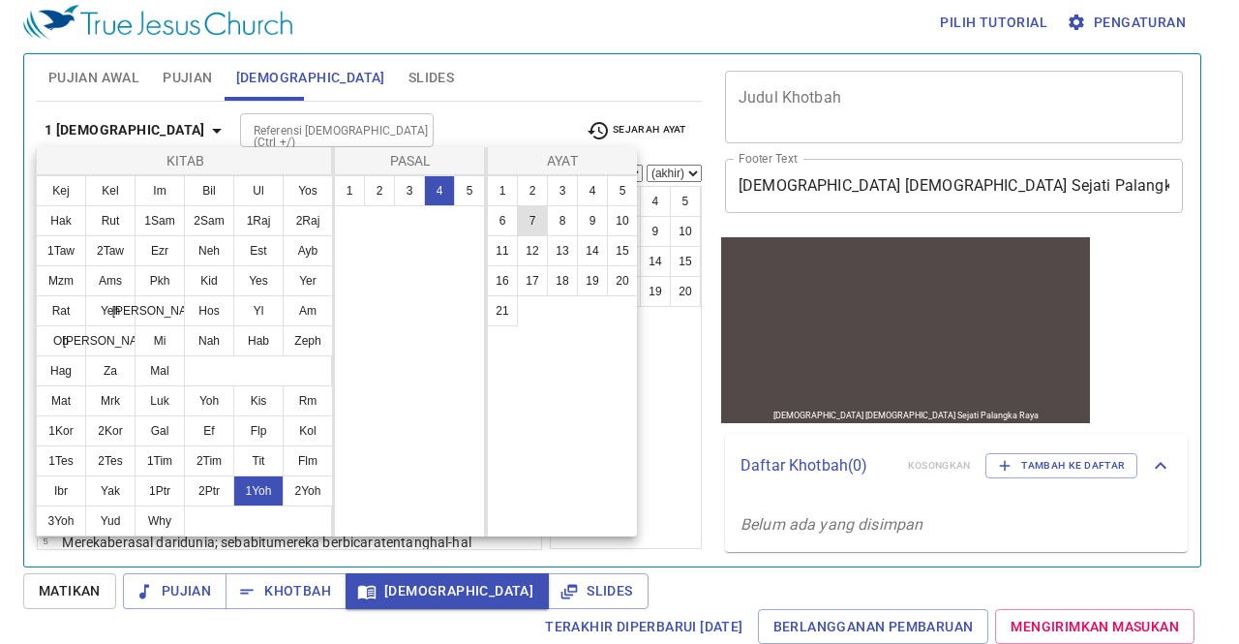
click at [537, 216] on button "7" at bounding box center [532, 220] width 31 height 31
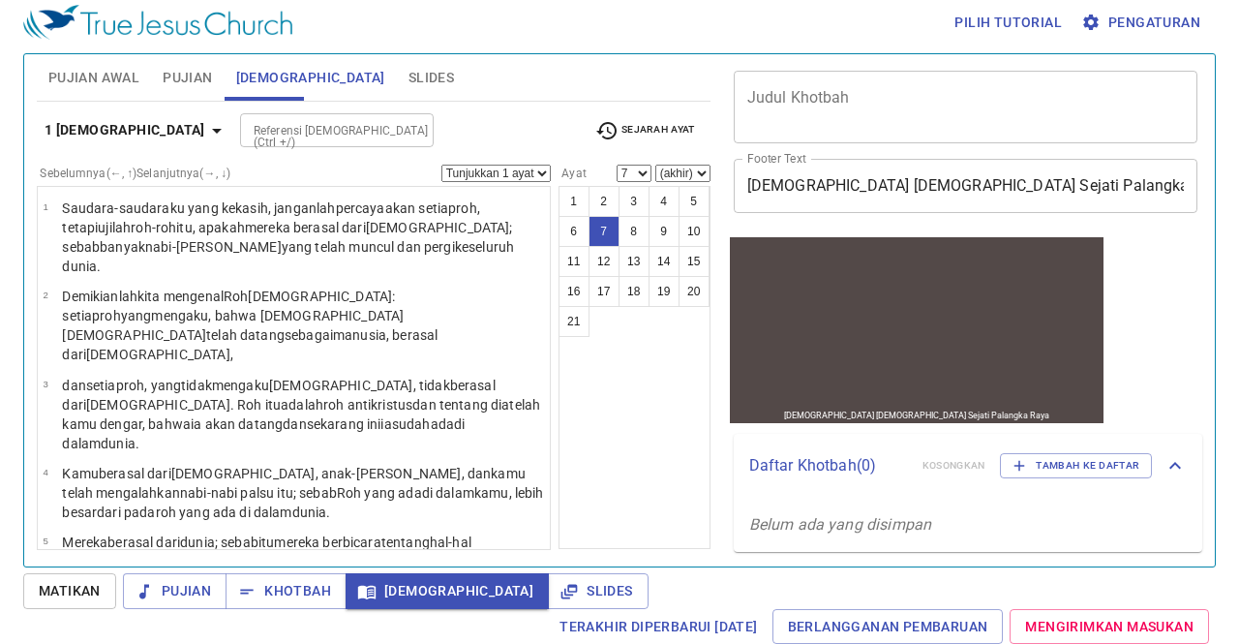
scroll to position [235, 0]
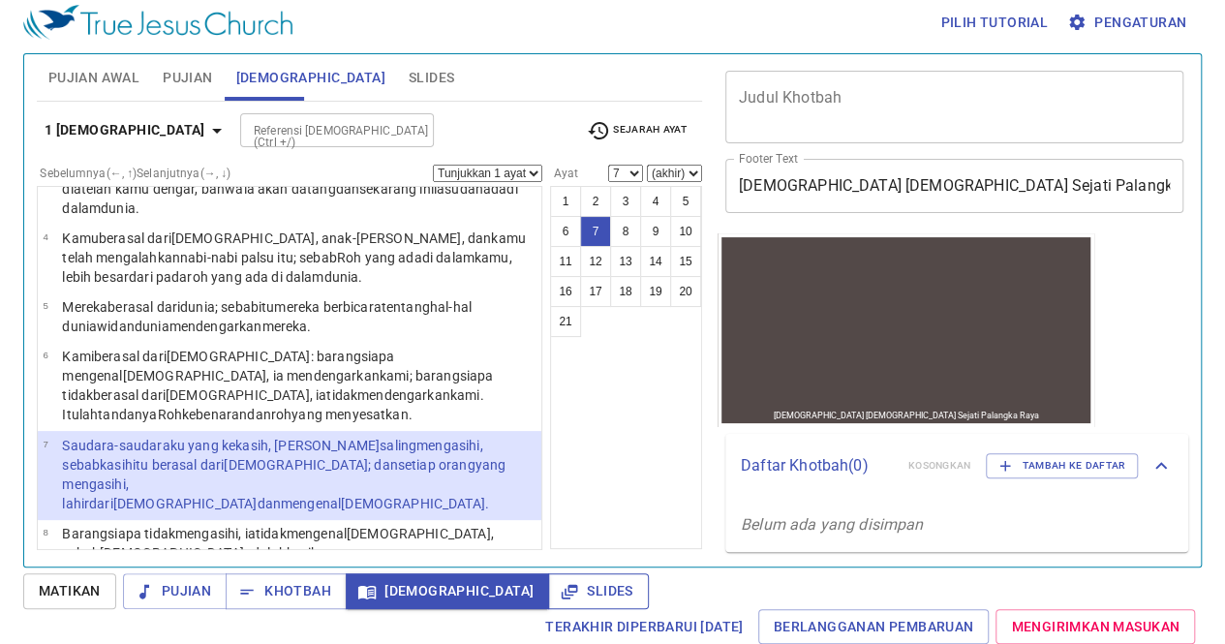
click at [563, 597] on span "Slides" at bounding box center [597, 591] width 69 height 24
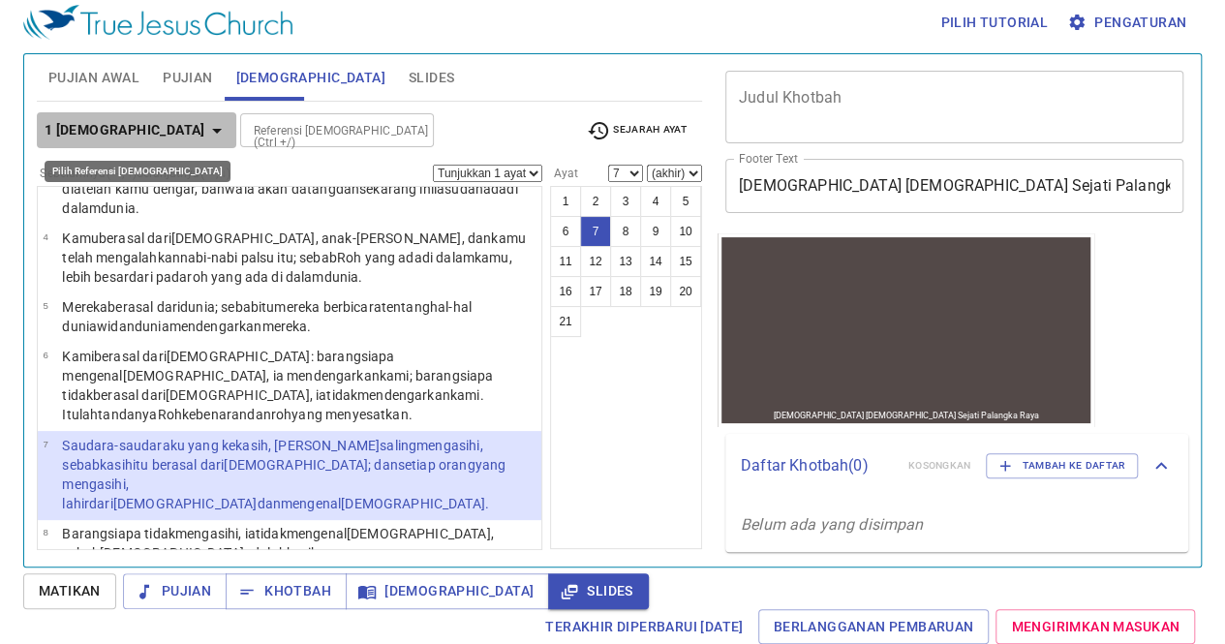
click at [157, 115] on button "1 Yohanes 4" at bounding box center [136, 130] width 199 height 36
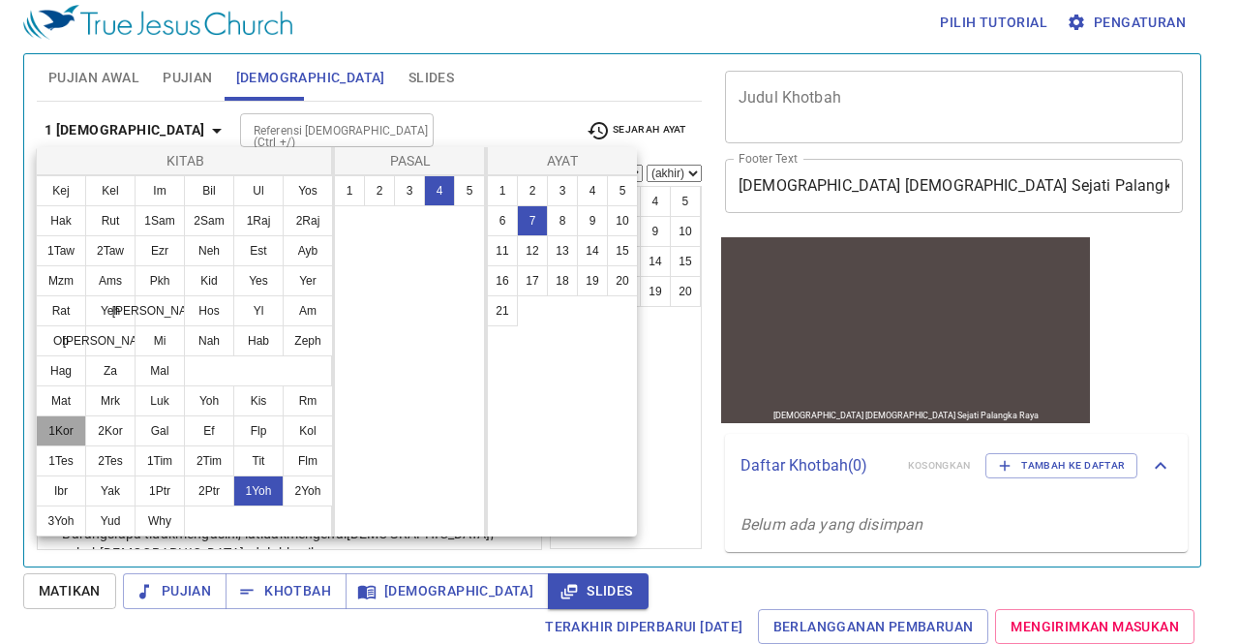
click at [60, 424] on button "1Kor" at bounding box center [61, 430] width 50 height 31
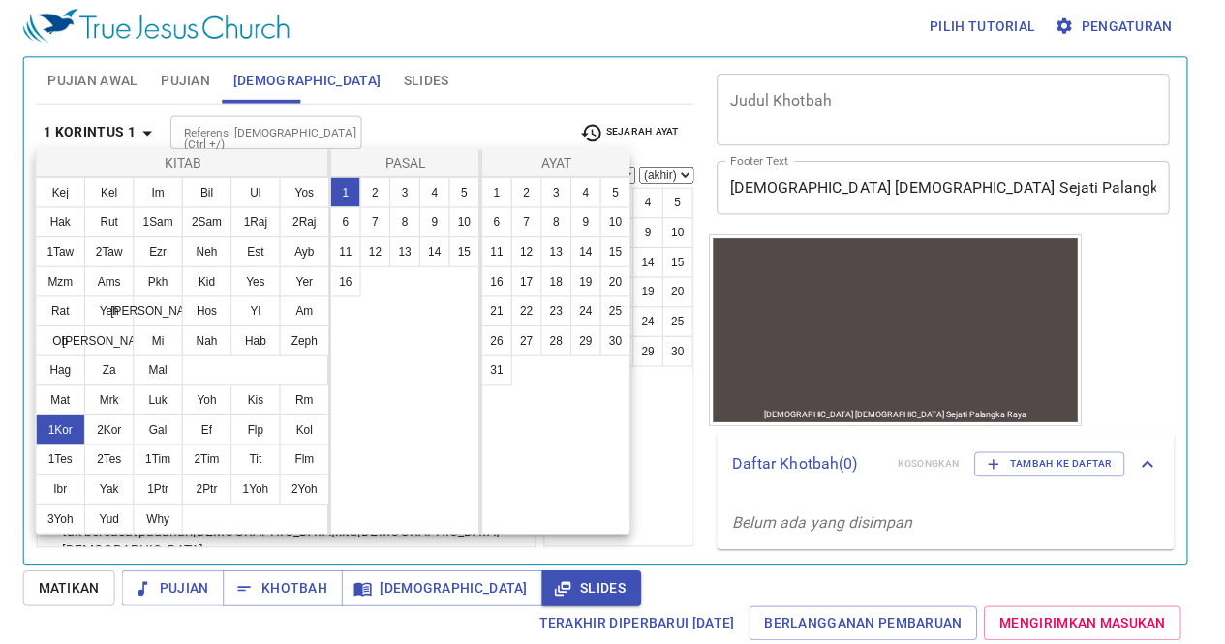
scroll to position [0, 0]
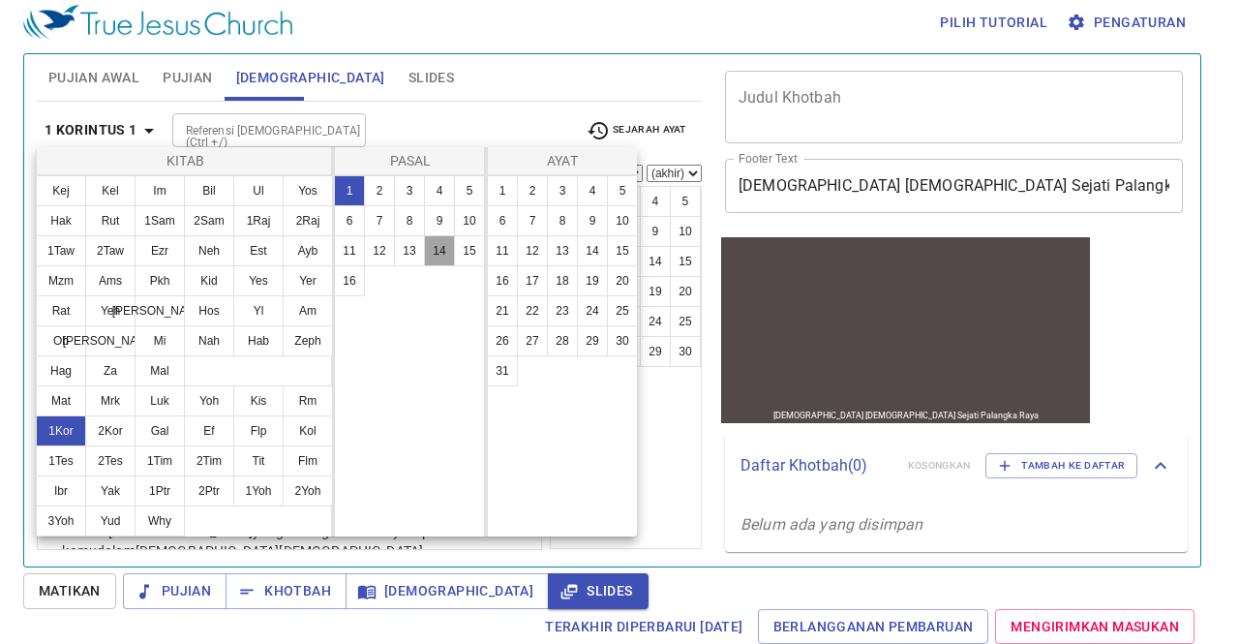
click at [437, 260] on button "14" at bounding box center [439, 250] width 31 height 31
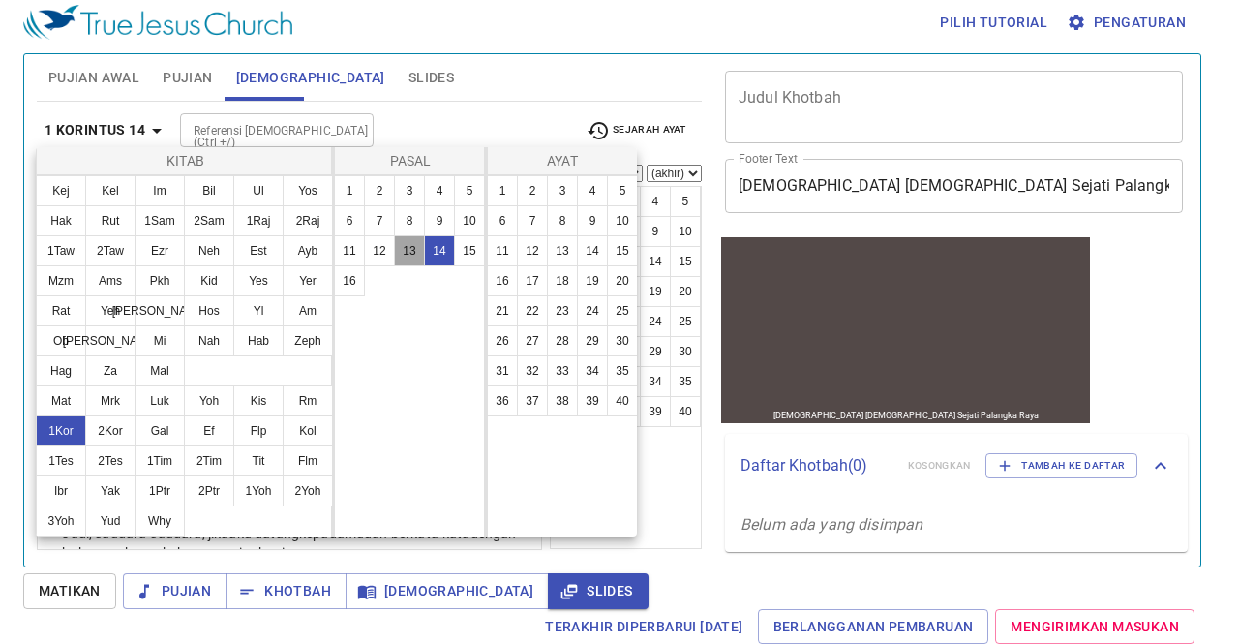
click at [422, 251] on button "13" at bounding box center [409, 250] width 31 height 31
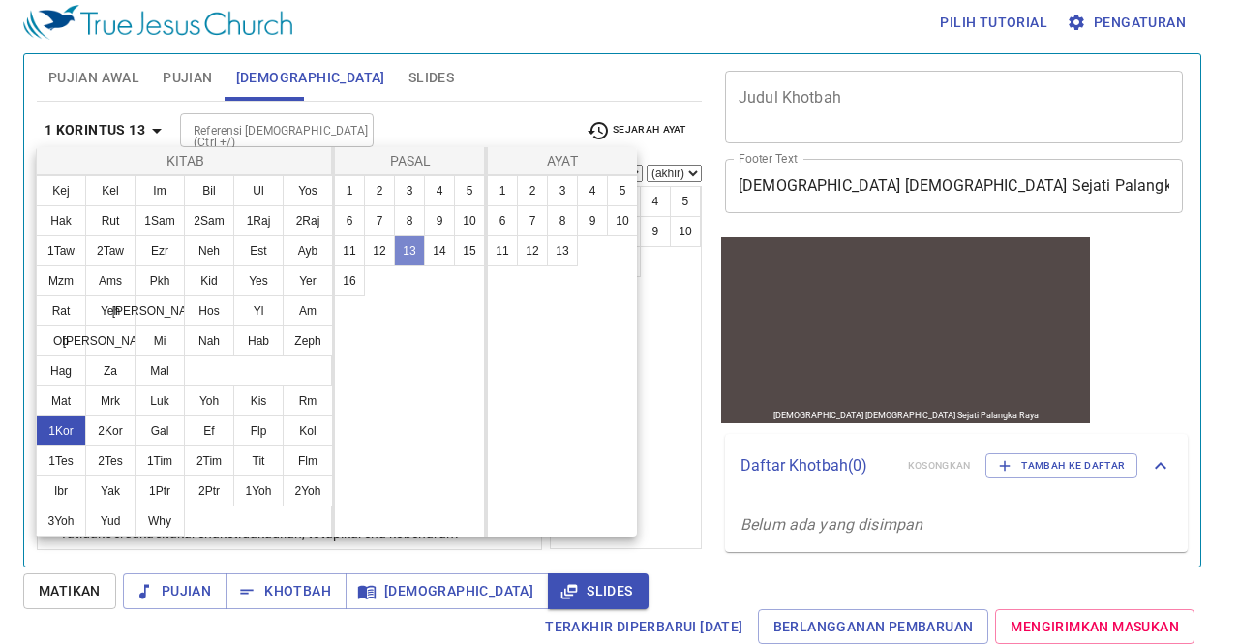
click at [422, 251] on button "13" at bounding box center [409, 250] width 31 height 31
click at [565, 240] on button "13" at bounding box center [562, 250] width 31 height 31
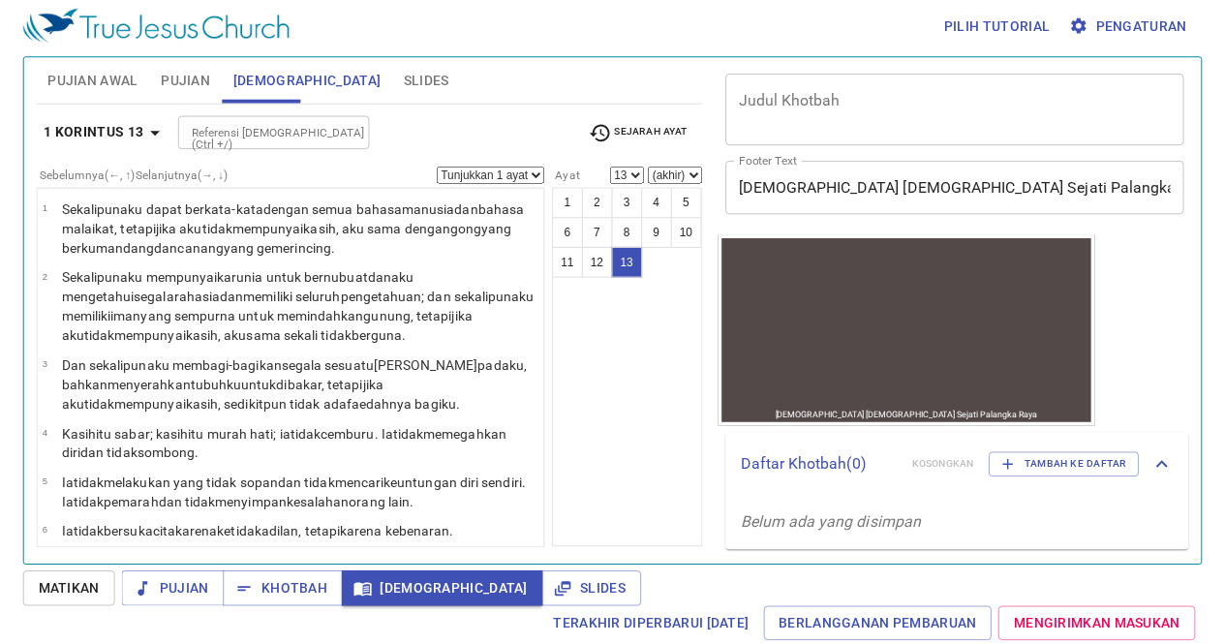
scroll to position [393, 0]
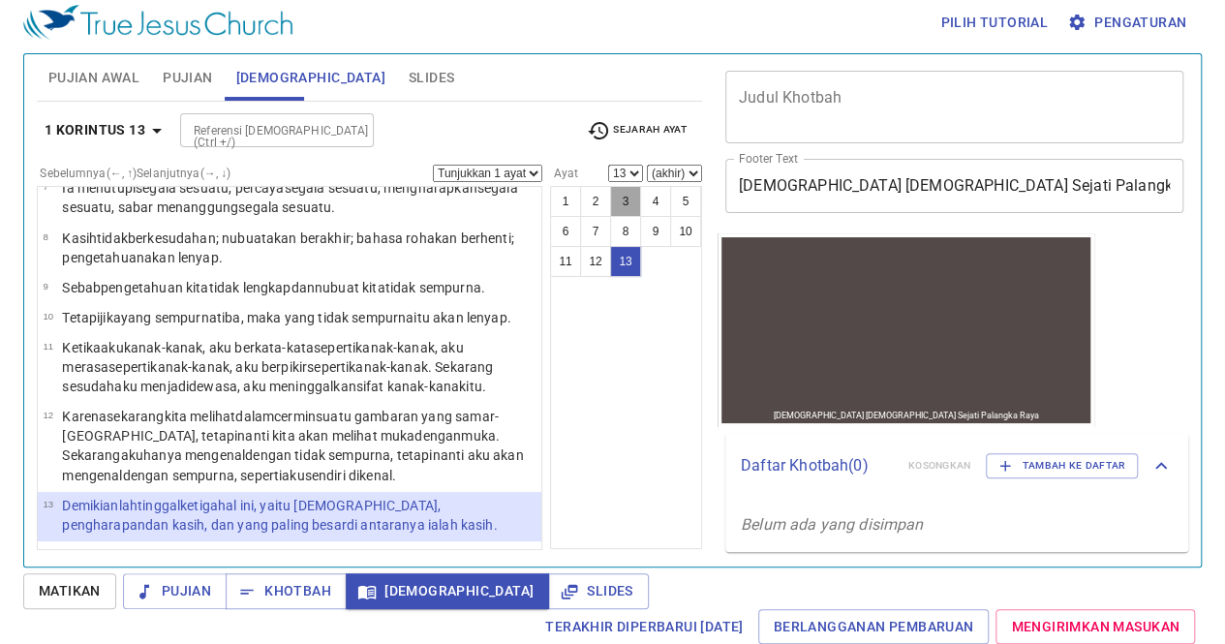
click at [623, 196] on button "3" at bounding box center [625, 201] width 31 height 31
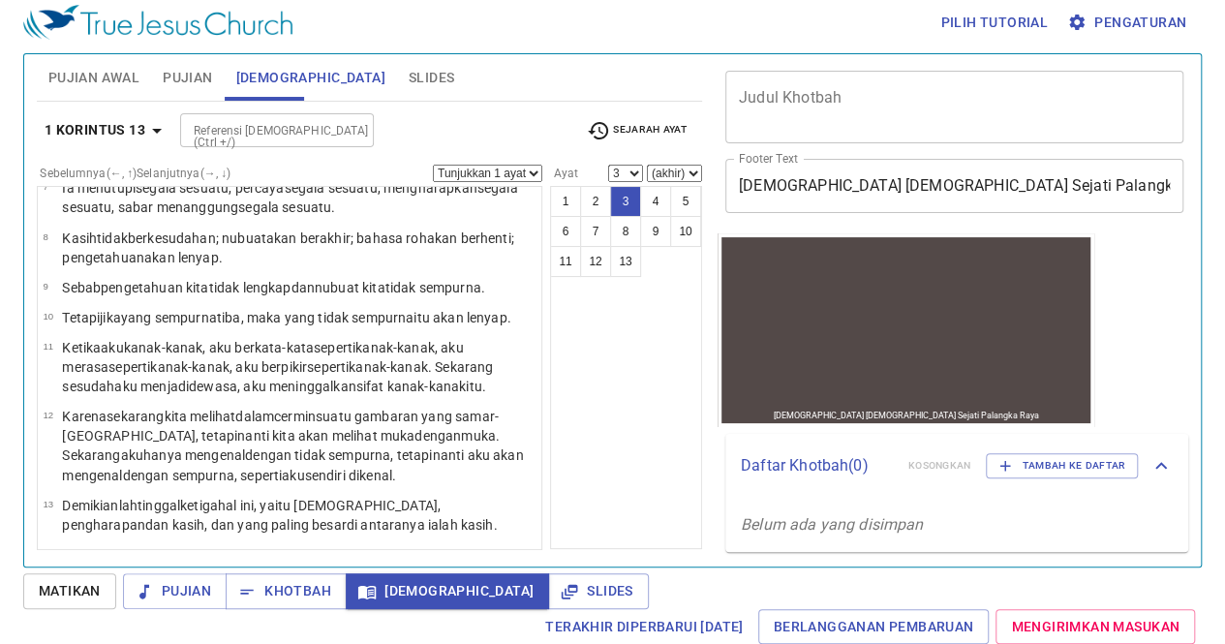
scroll to position [17, 0]
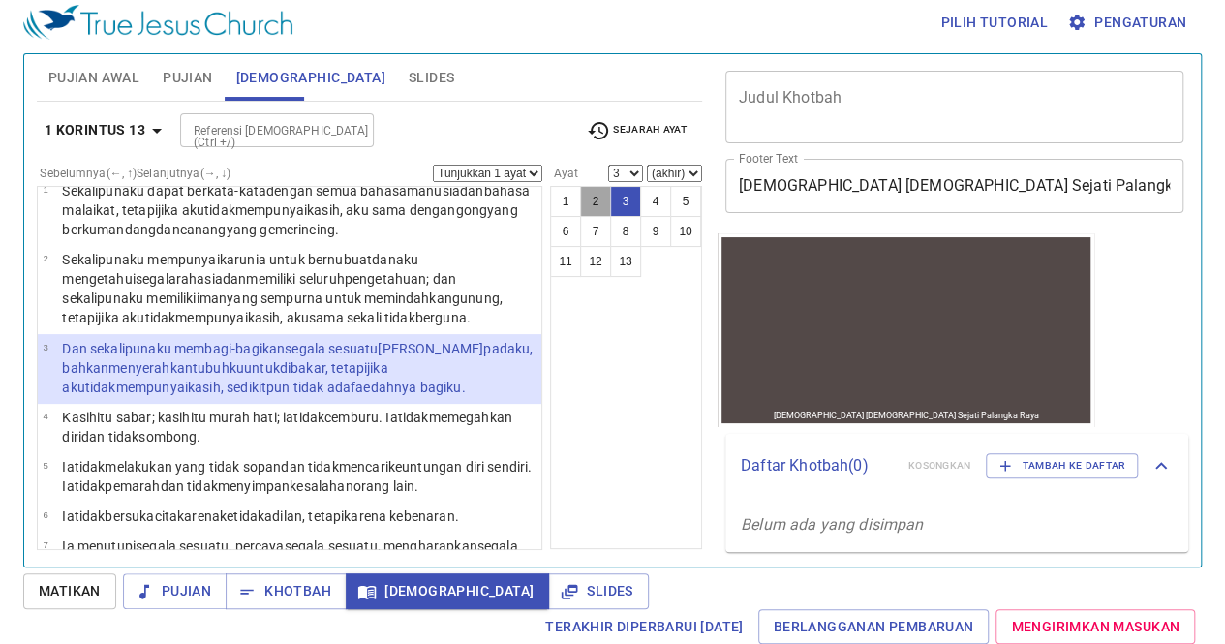
click at [600, 197] on button "2" at bounding box center [595, 201] width 31 height 31
select select "2"
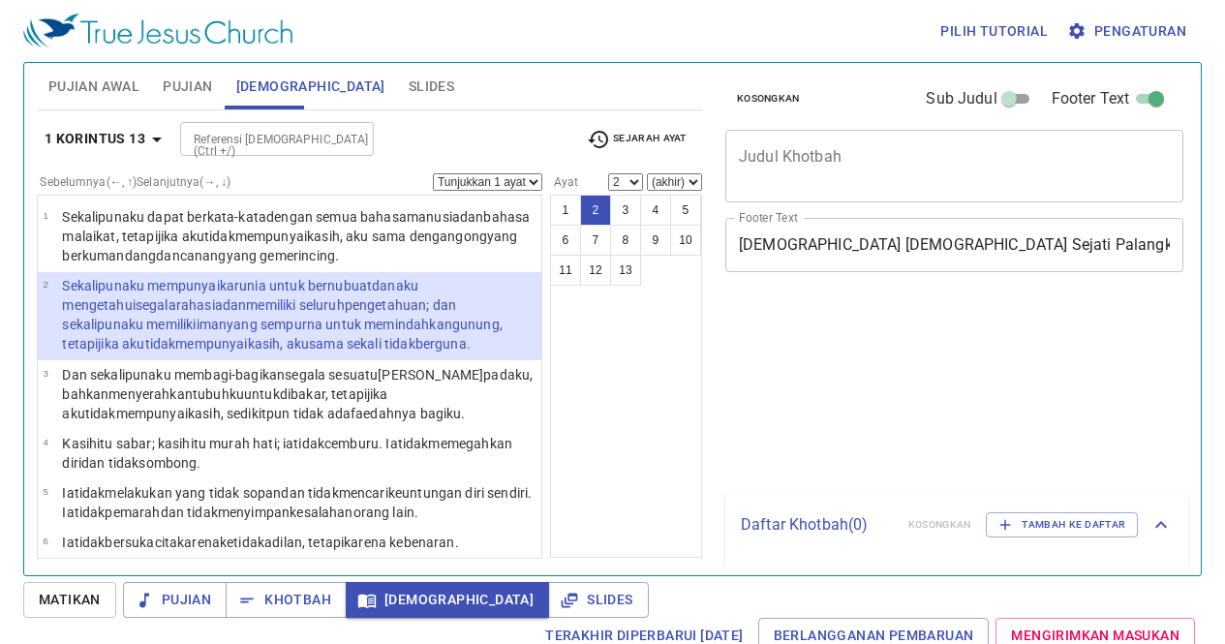
select select "2"
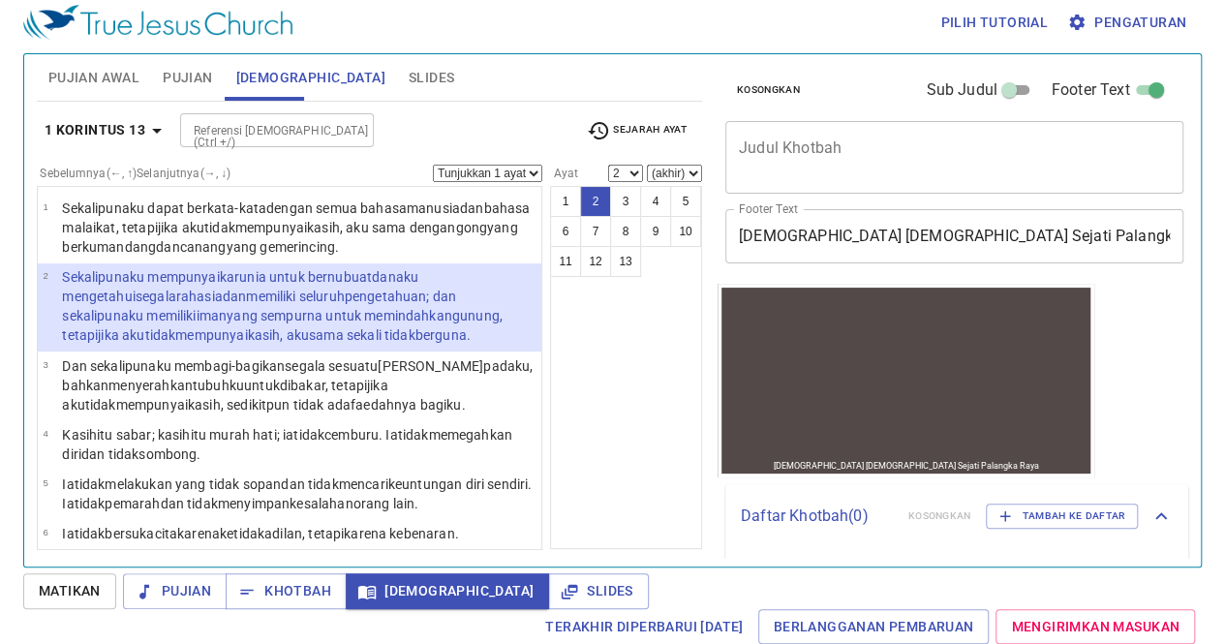
scroll to position [50, 0]
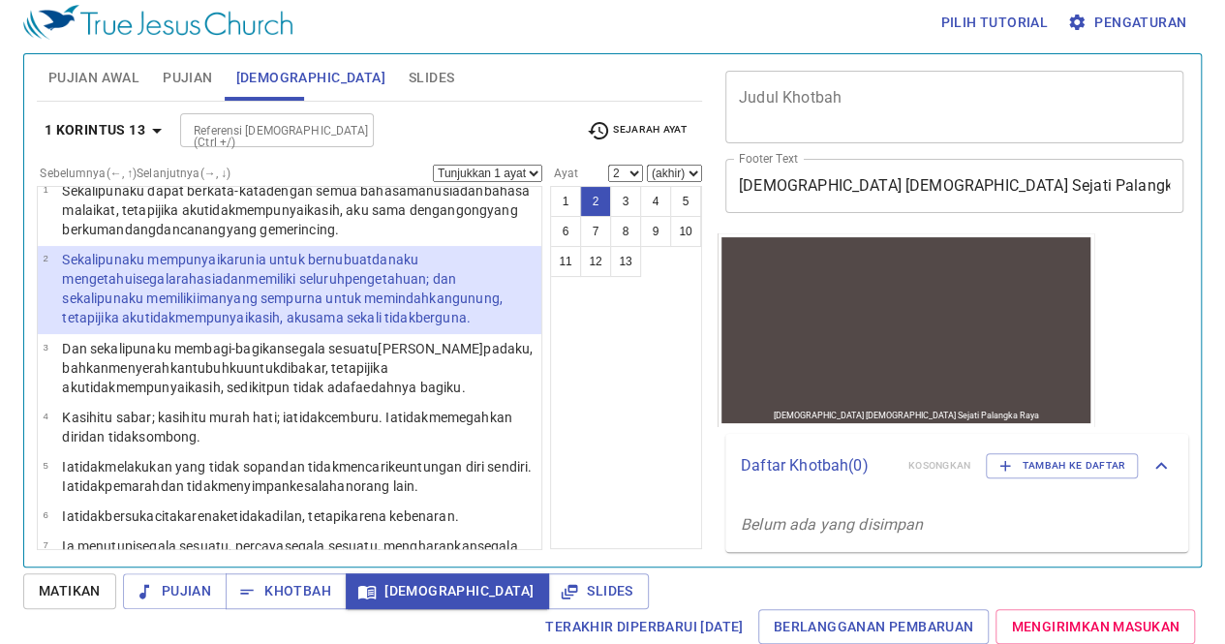
select select "3"
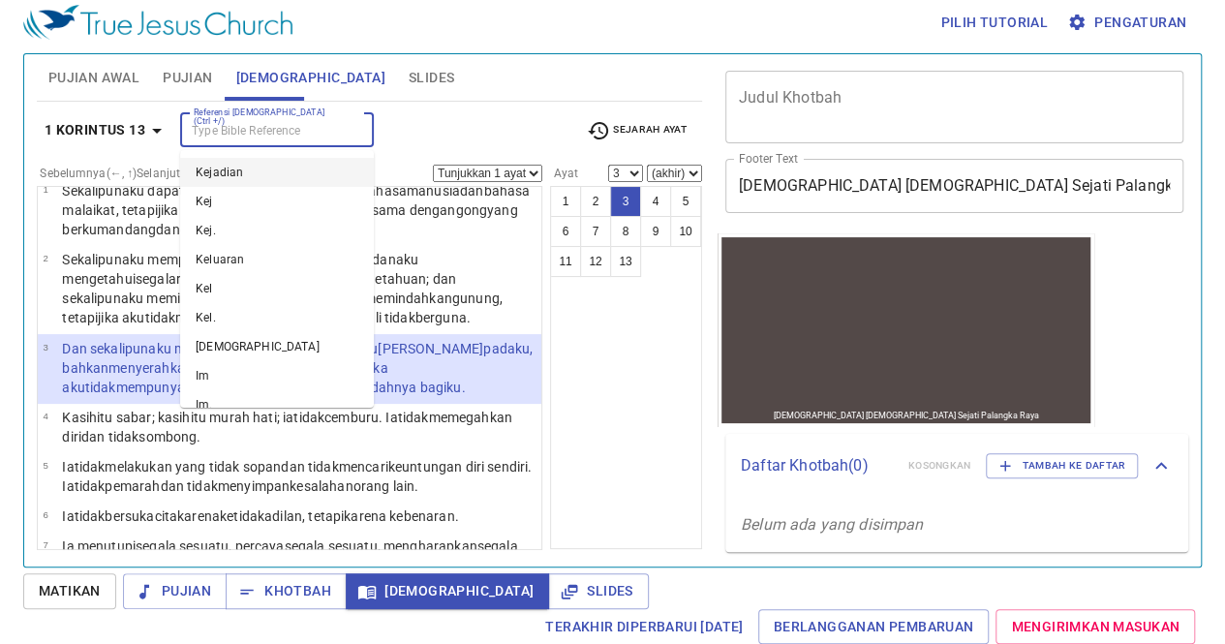
click at [248, 136] on input "Referensi [DEMOGRAPHIC_DATA] (Ctrl +/)" at bounding box center [261, 130] width 150 height 22
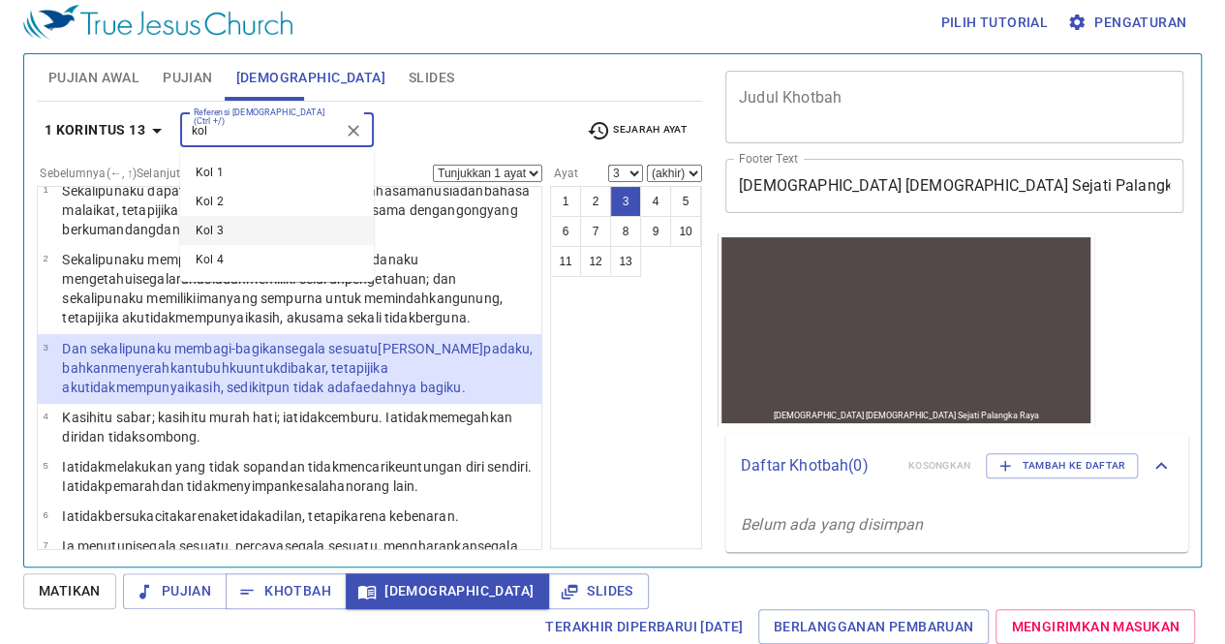
click at [221, 231] on li "Kol 3" at bounding box center [277, 230] width 194 height 29
type input "kol"
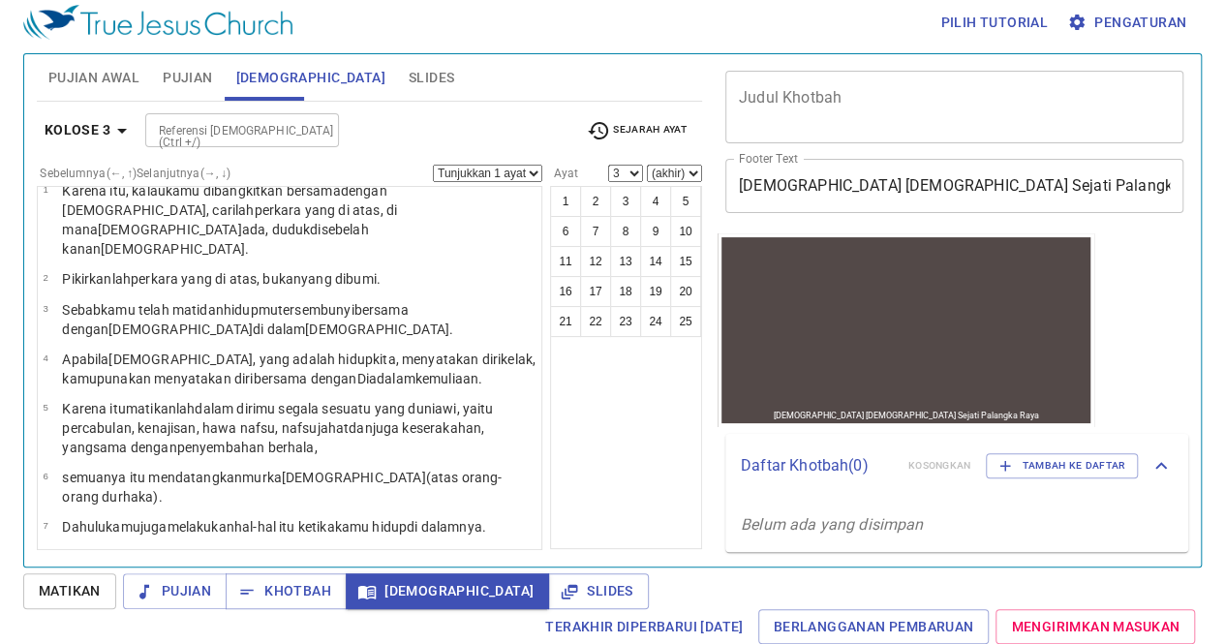
scroll to position [0, 0]
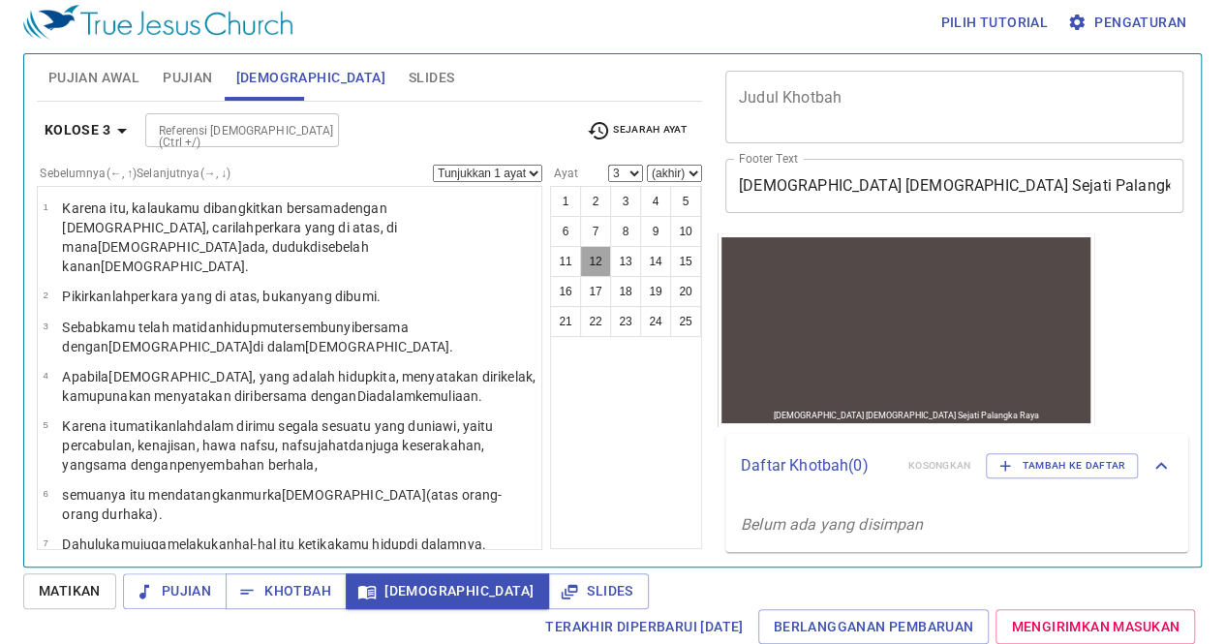
click at [607, 254] on button "12" at bounding box center [595, 261] width 31 height 31
select select "12"
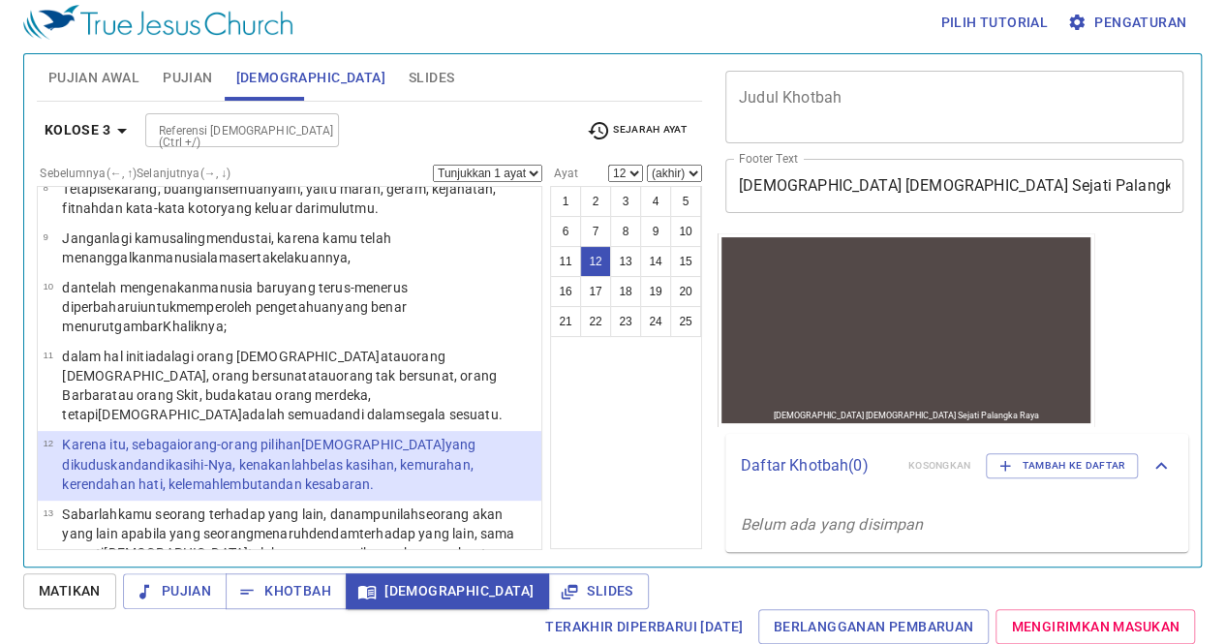
select select "13"
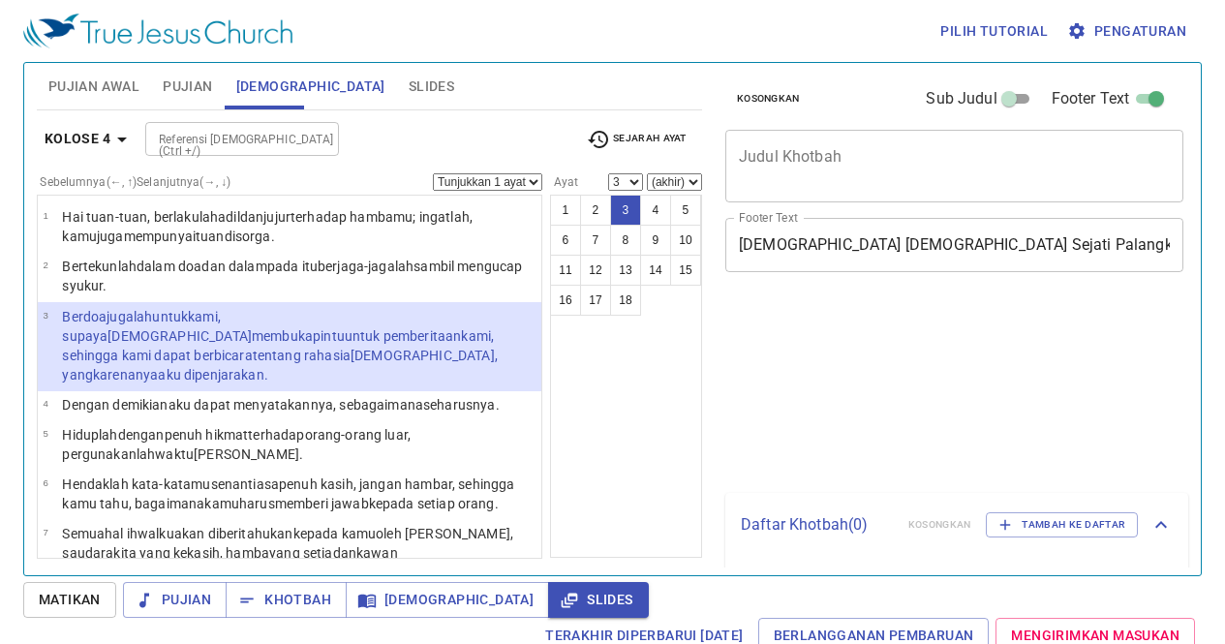
select select "3"
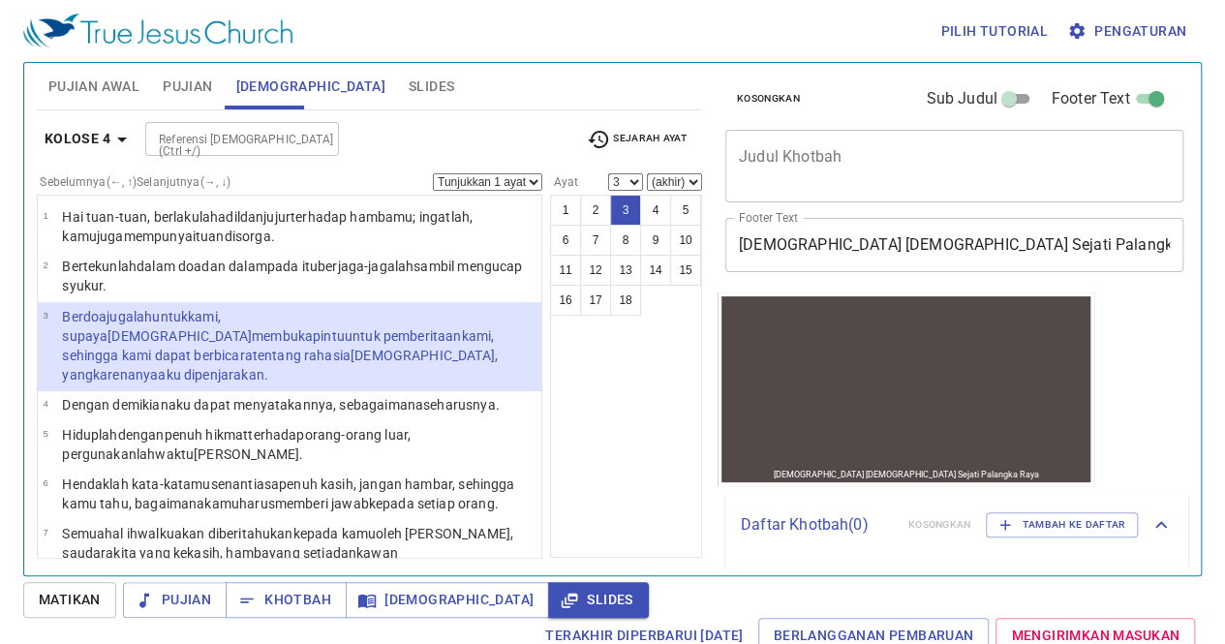
scroll to position [50, 0]
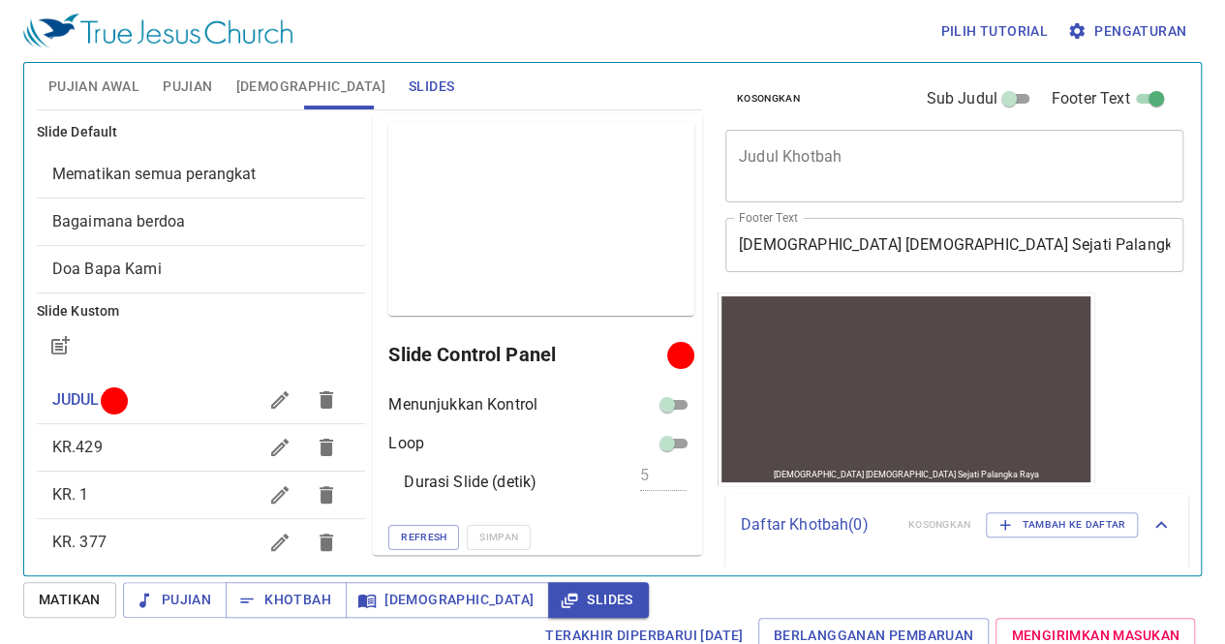
scroll to position [50, 0]
